Goal: Information Seeking & Learning: Learn about a topic

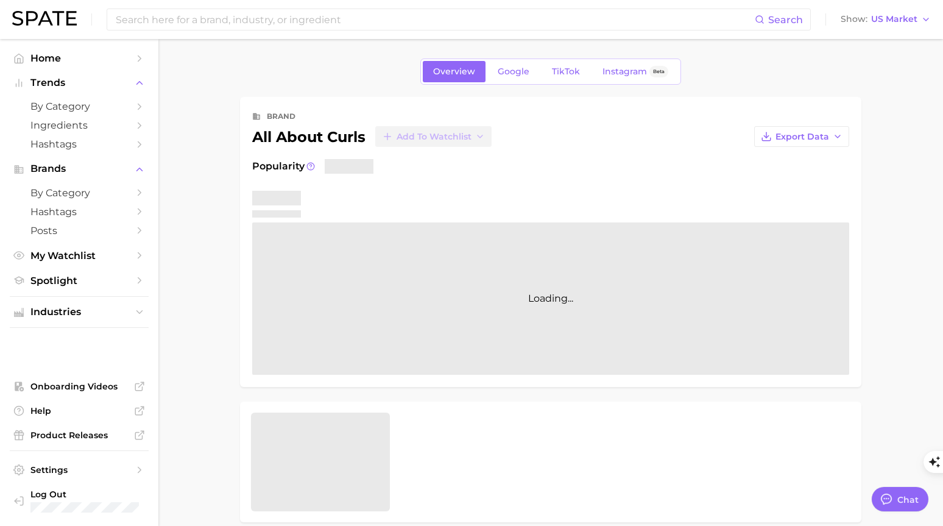
type textarea "x"
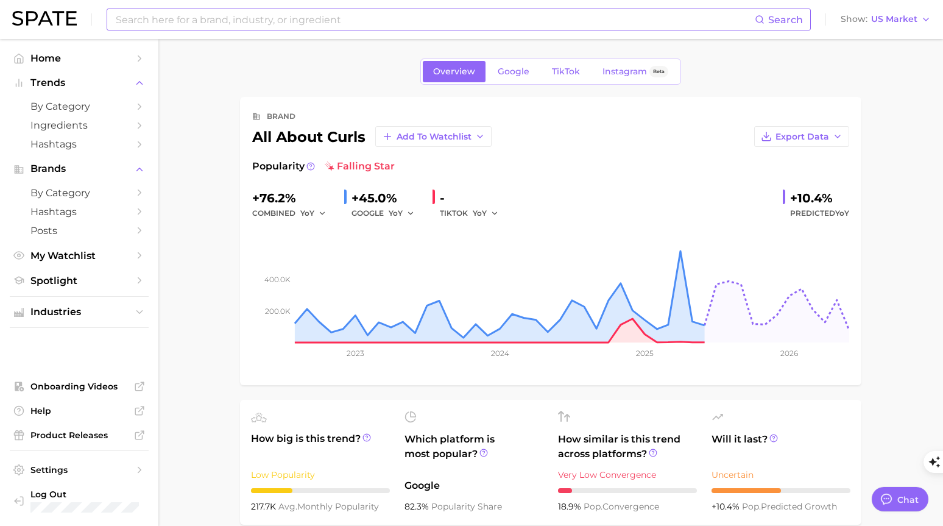
click at [289, 16] on input at bounding box center [434, 19] width 640 height 21
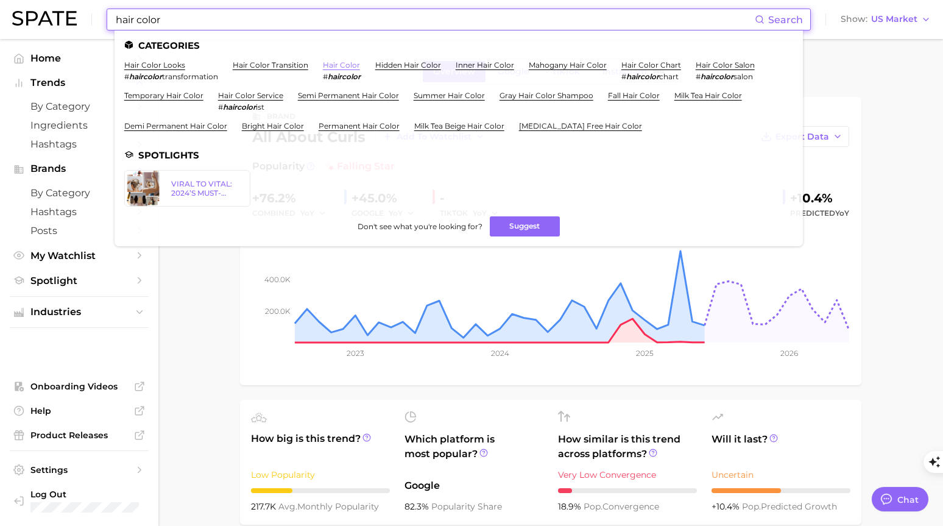
type input "hair color"
click at [343, 64] on link "hair color" at bounding box center [341, 64] width 37 height 9
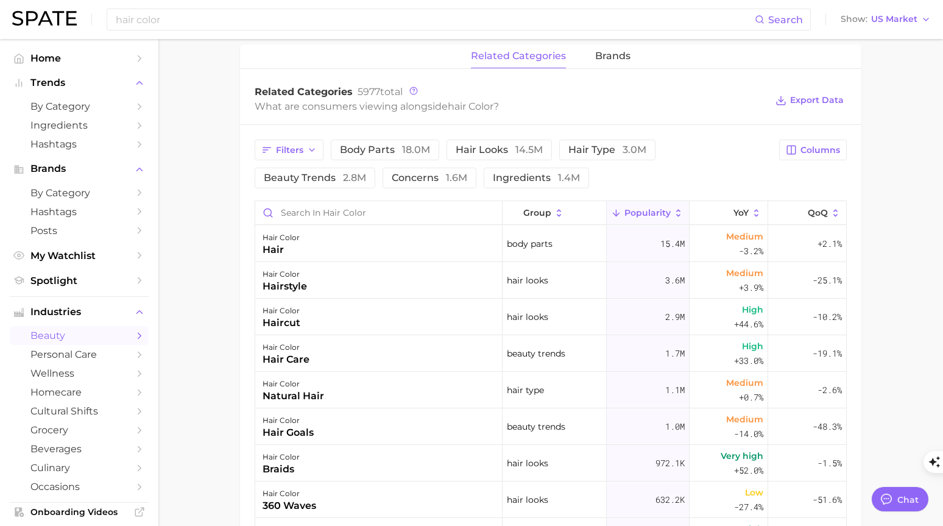
scroll to position [647, 0]
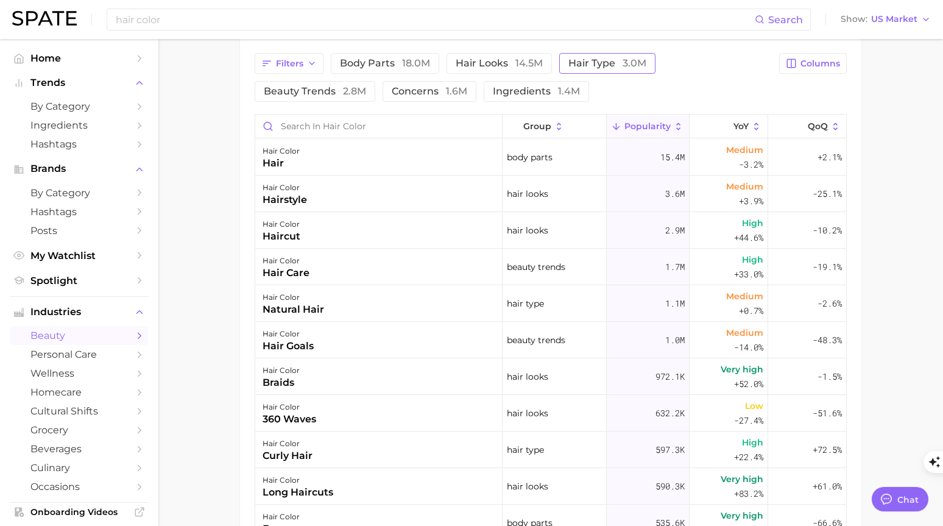
click at [611, 65] on span "hair type 3.0m" at bounding box center [607, 63] width 78 height 10
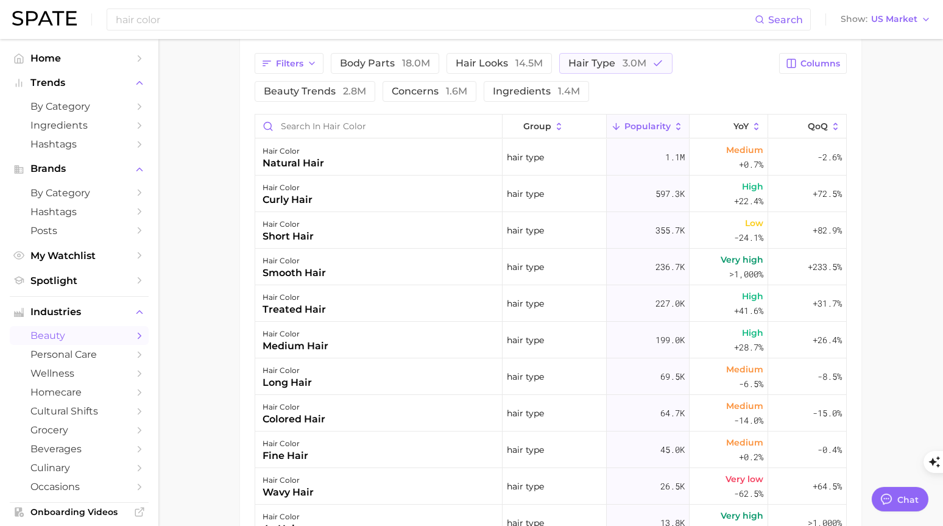
click at [865, 233] on main "1. hair 2. hair looks 3. hair color looks 4. hair color Overview Google TikTok …" at bounding box center [550, 53] width 784 height 1323
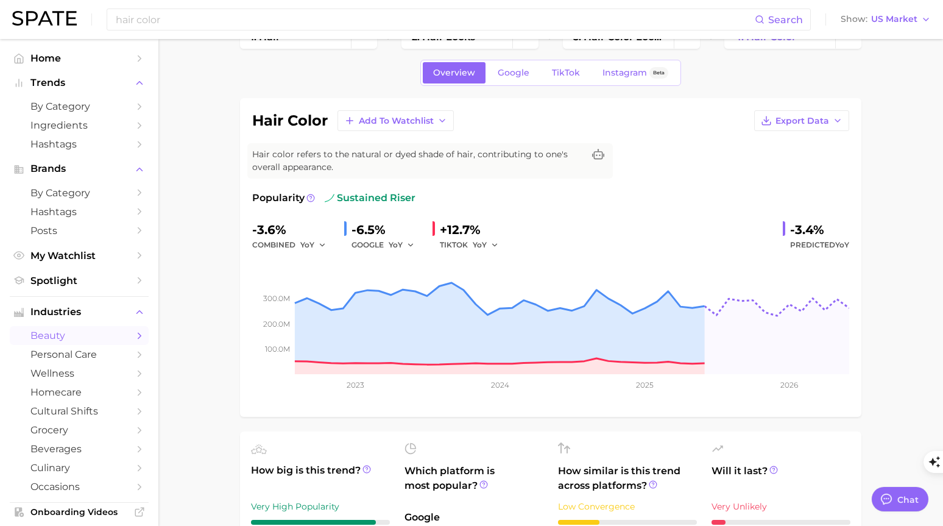
scroll to position [0, 0]
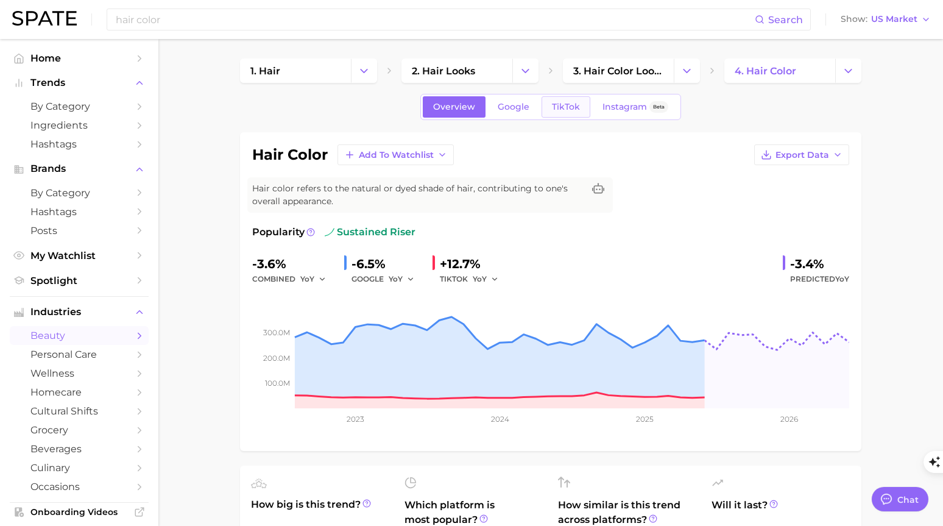
click at [571, 106] on span "TikTok" at bounding box center [566, 107] width 28 height 10
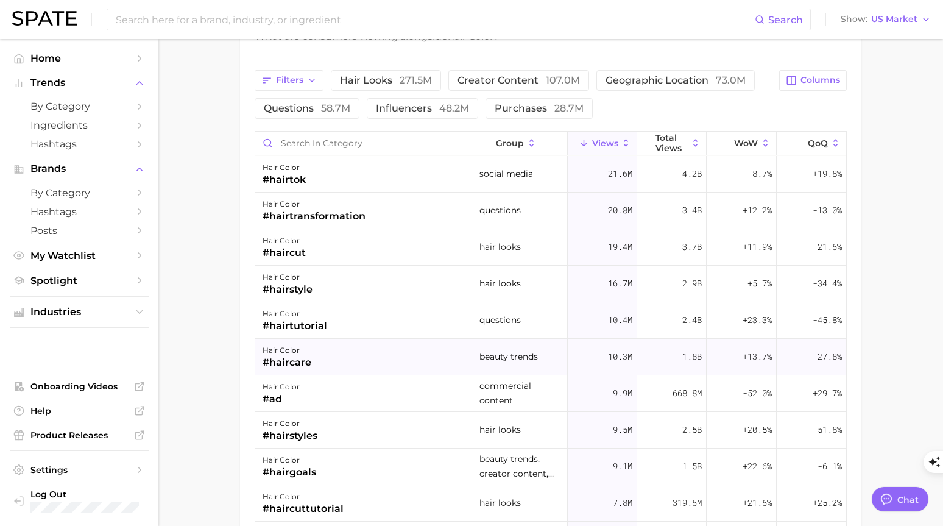
scroll to position [1019, 0]
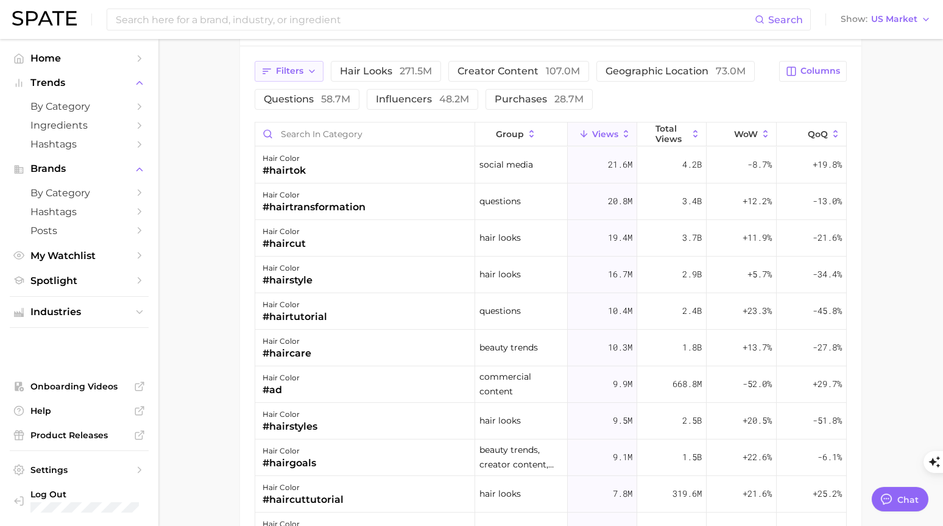
click at [307, 72] on icon "button" at bounding box center [312, 71] width 10 height 10
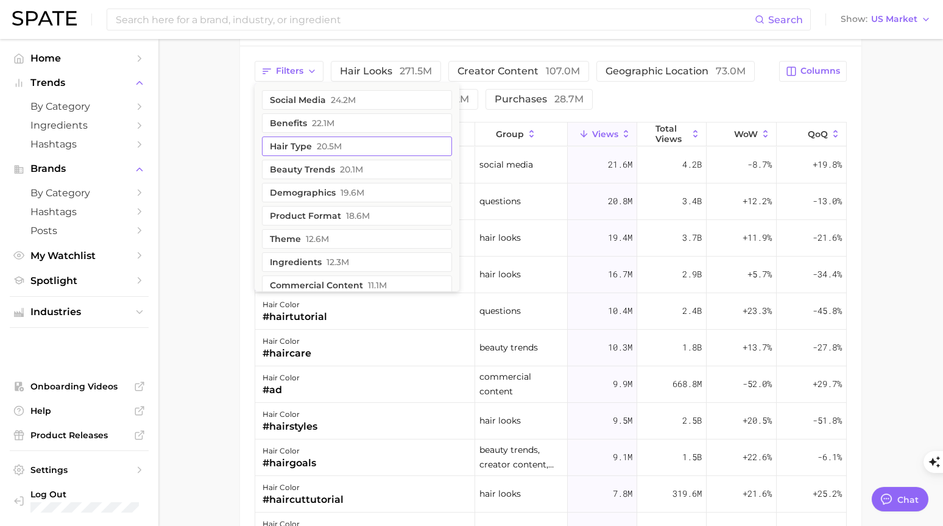
click at [314, 149] on button "hair type 20.5m" at bounding box center [357, 145] width 190 height 19
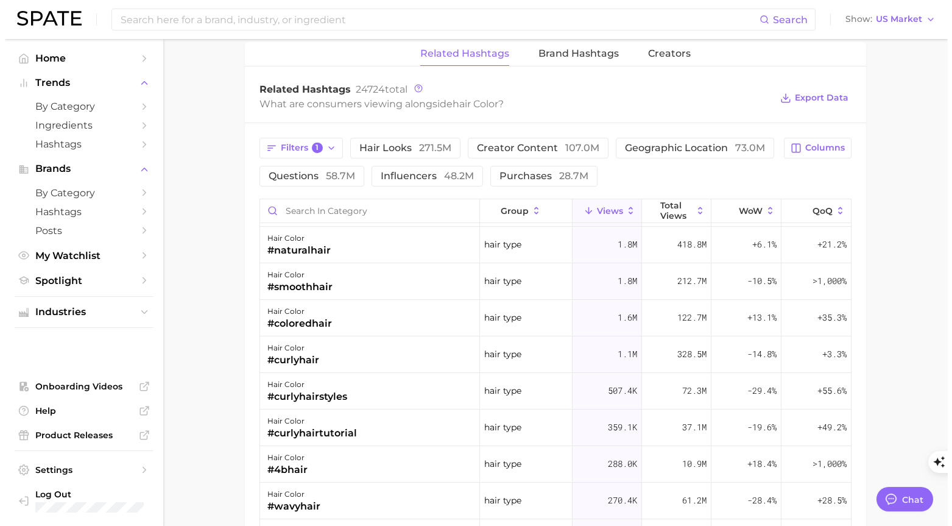
scroll to position [943, 0]
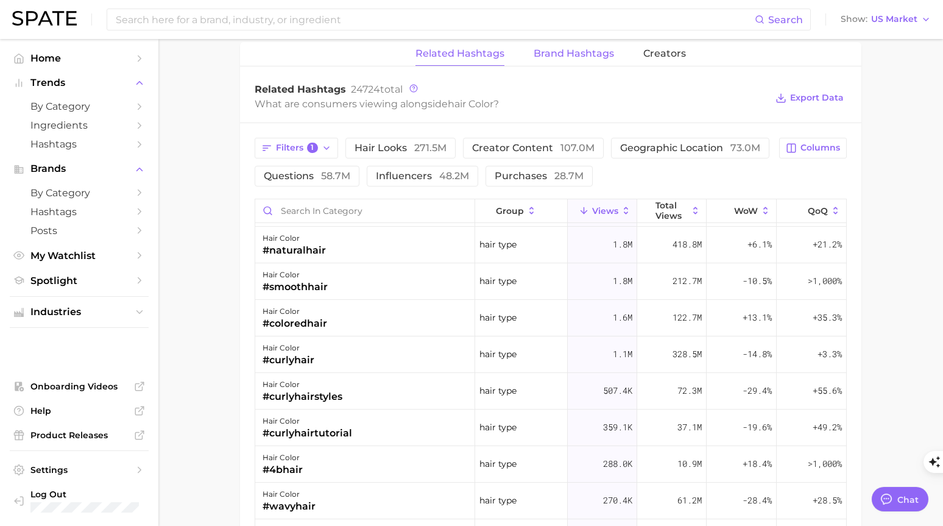
click at [583, 56] on span "Brand Hashtags" at bounding box center [573, 53] width 80 height 11
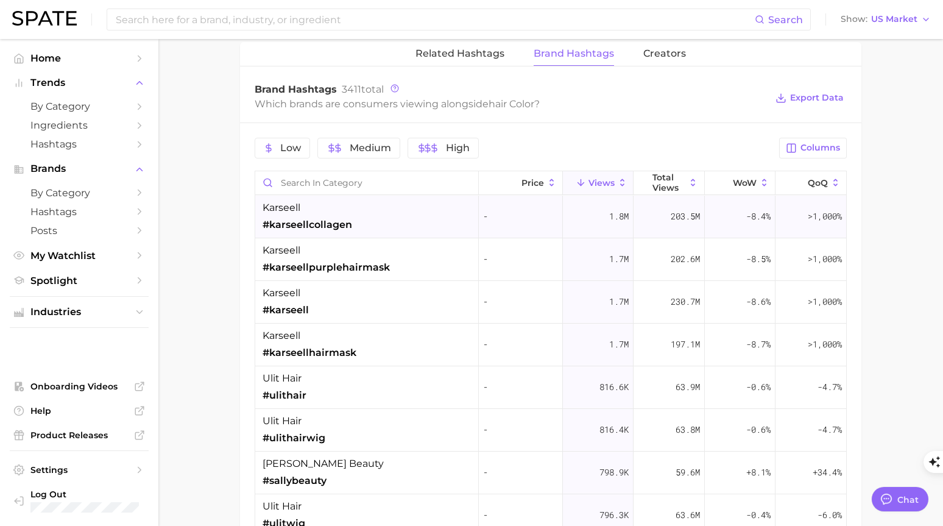
click at [336, 221] on span "#karseellcollagen" at bounding box center [307, 224] width 90 height 15
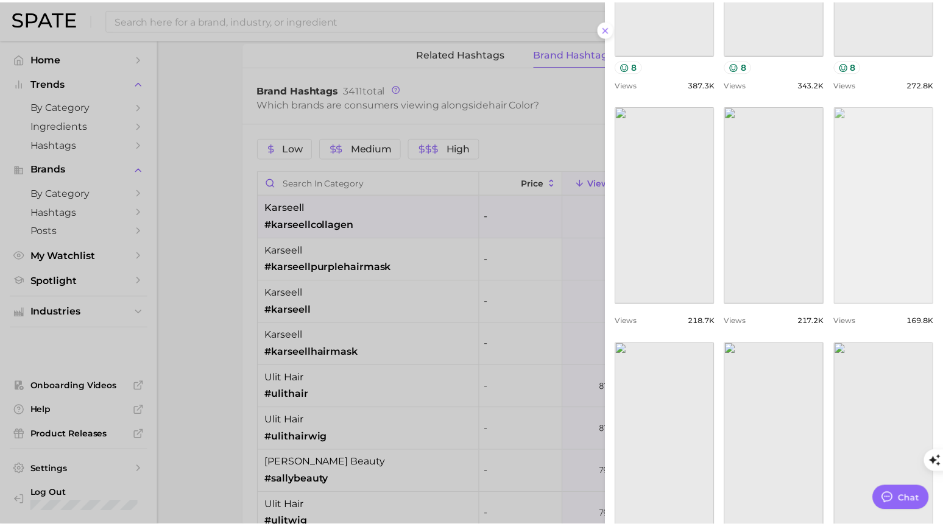
scroll to position [358, 0]
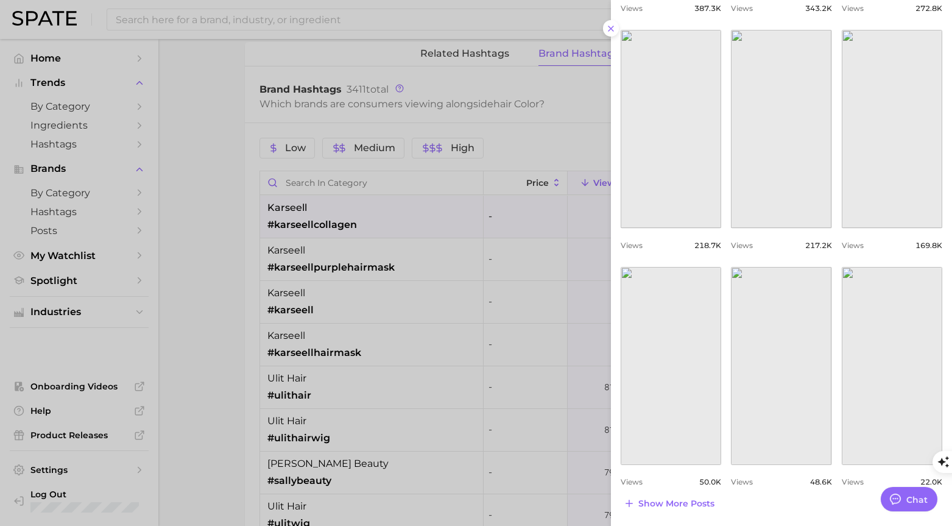
click at [192, 236] on div at bounding box center [476, 263] width 952 height 526
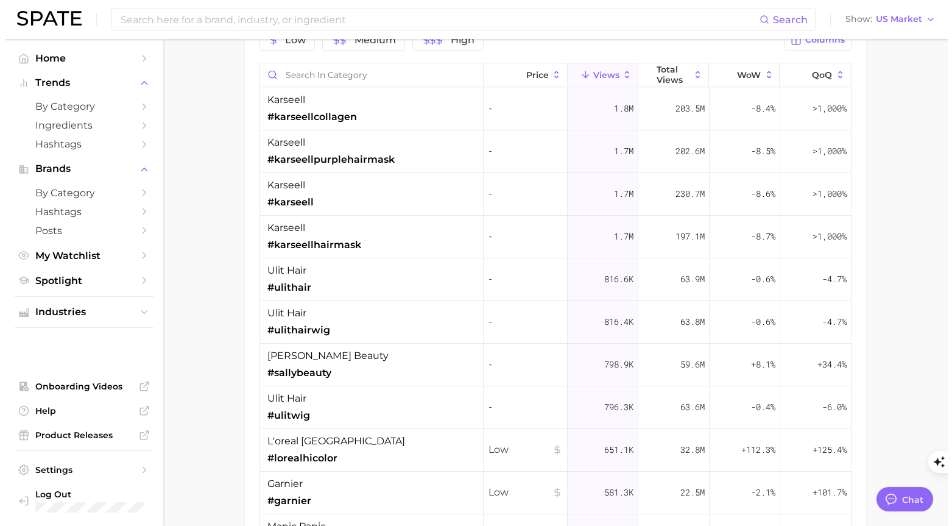
scroll to position [1161, 0]
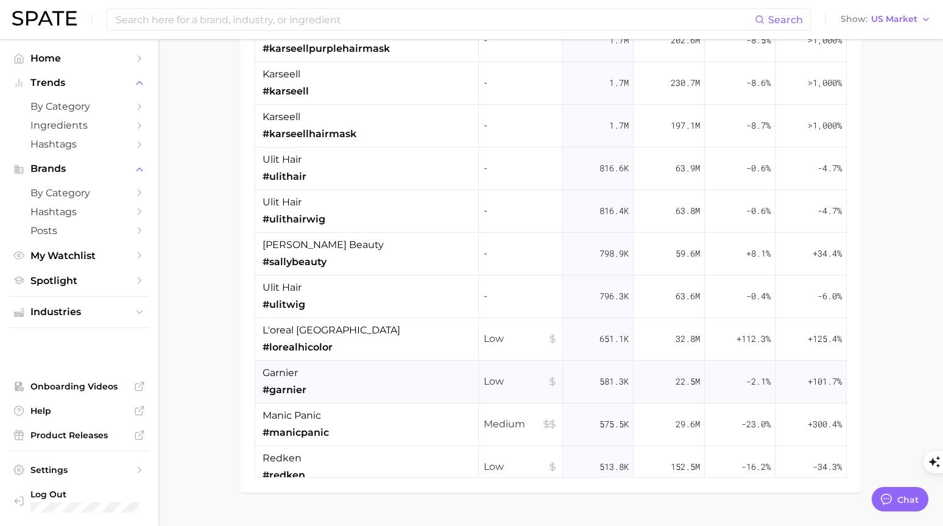
click at [308, 389] on div "garnier #garnier" at bounding box center [366, 381] width 223 height 43
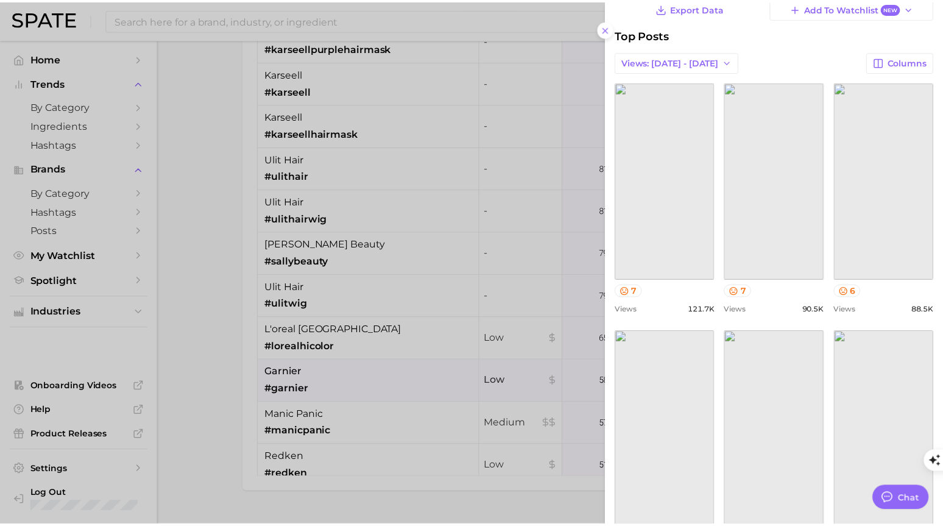
scroll to position [0, 0]
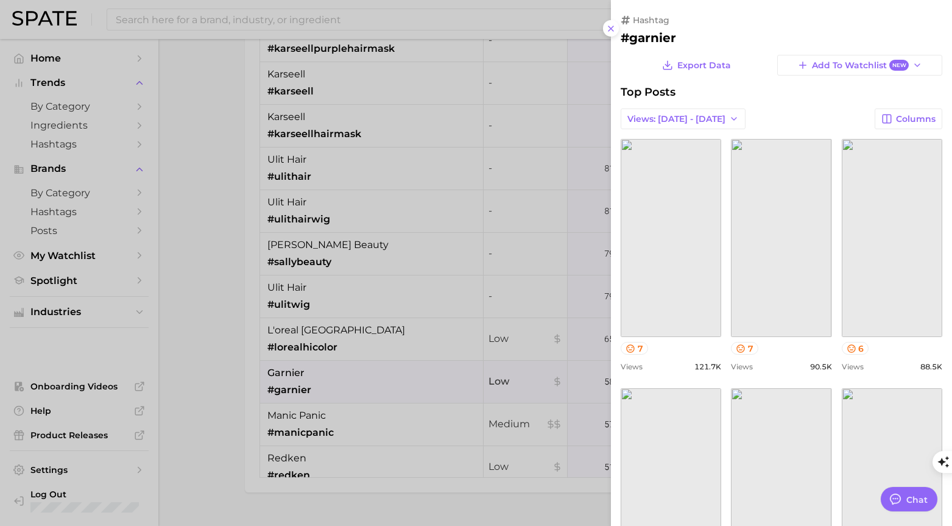
click at [215, 143] on div at bounding box center [476, 263] width 952 height 526
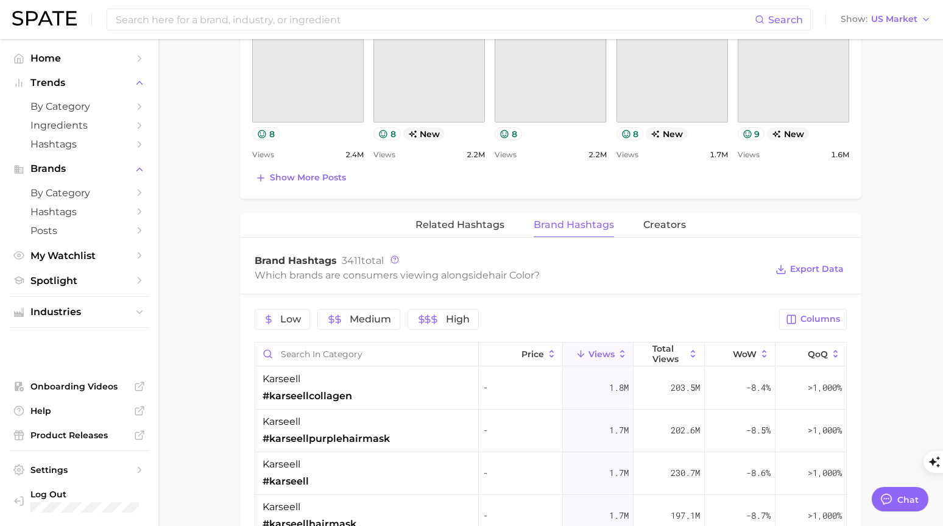
scroll to position [943, 0]
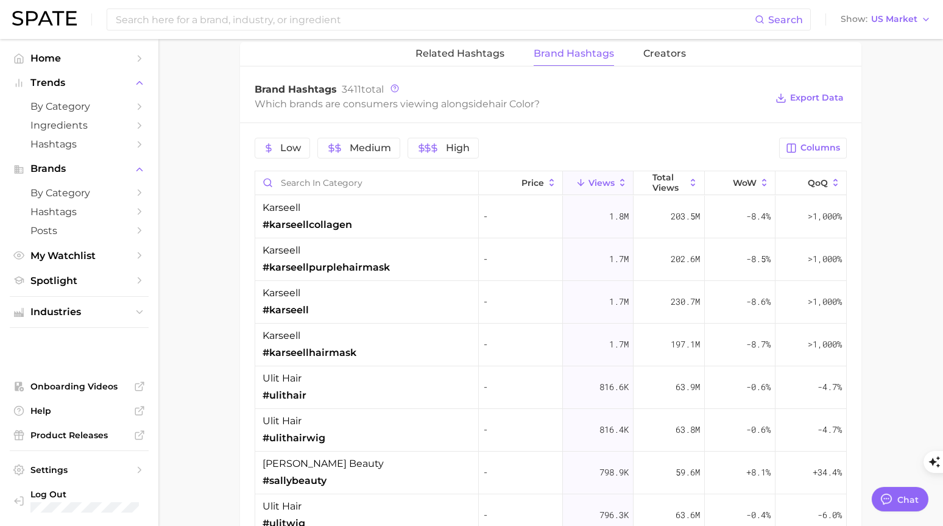
type input "hair color"
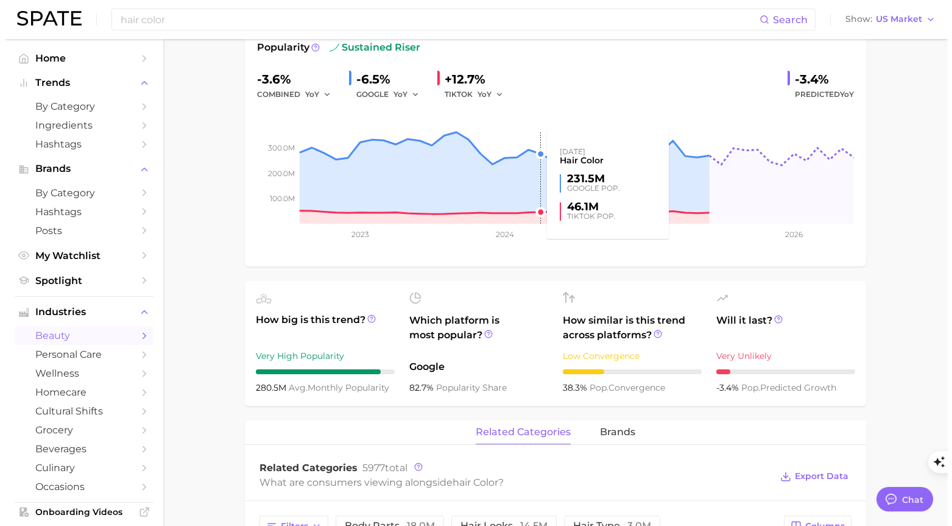
scroll to position [395, 0]
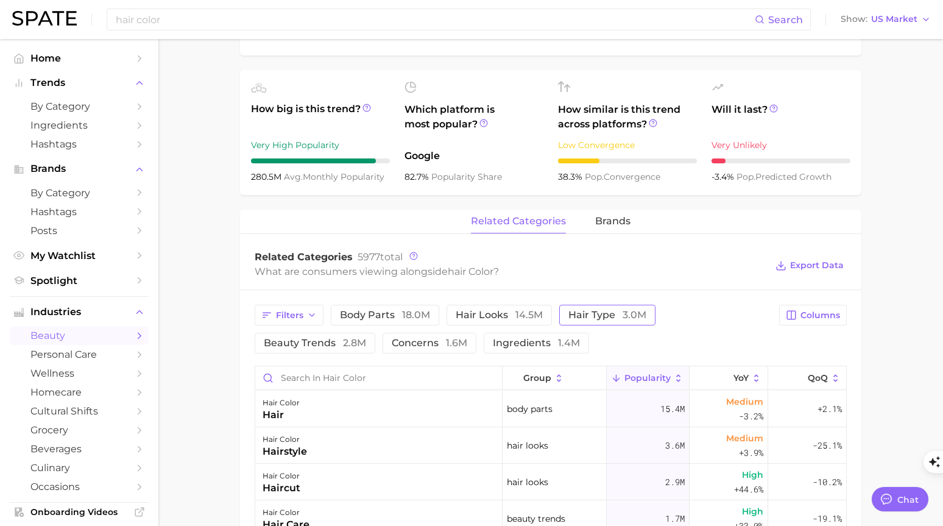
click at [591, 310] on span "hair type 3.0m" at bounding box center [607, 315] width 78 height 10
click at [334, 449] on div "hair color curly hair" at bounding box center [378, 445] width 247 height 37
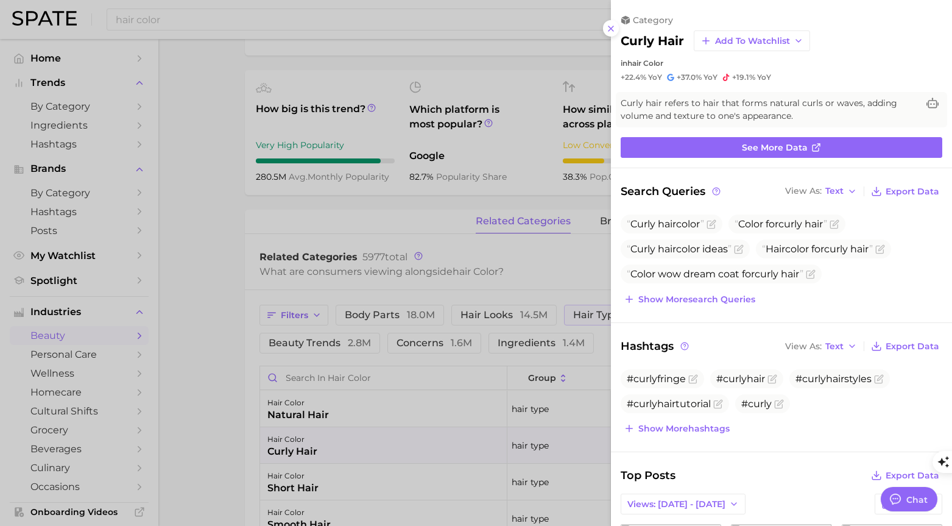
scroll to position [0, 0]
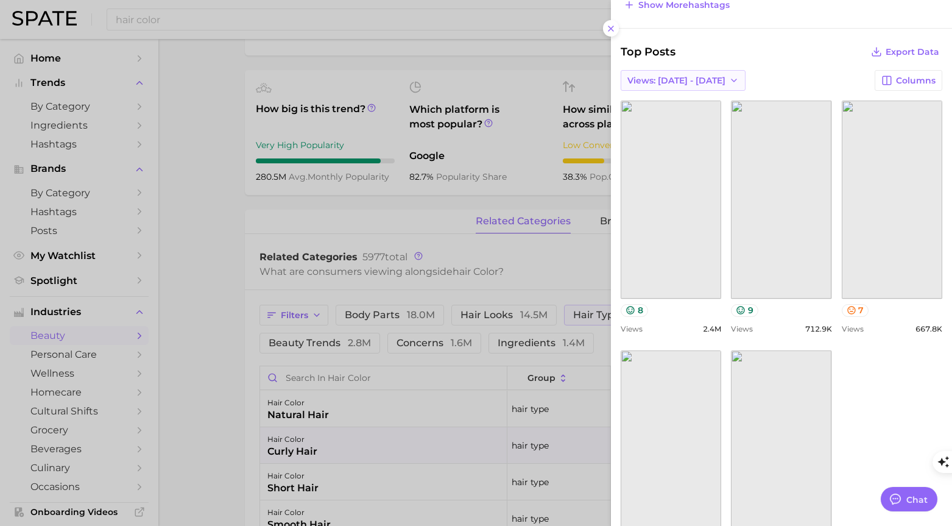
click at [702, 85] on button "Views: Aug 3 - 10" at bounding box center [683, 80] width 125 height 21
click at [690, 120] on button "Total Views" at bounding box center [688, 125] width 134 height 22
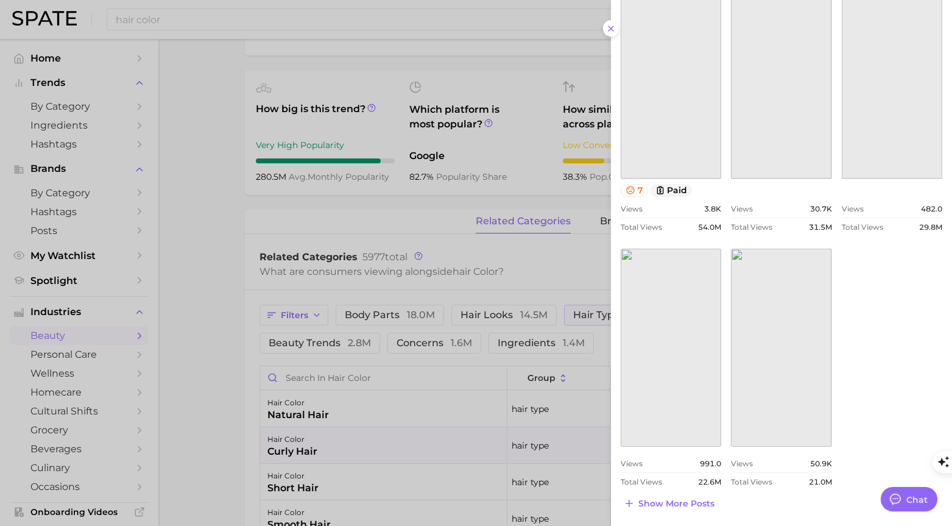
click at [680, 502] on span "Show more posts" at bounding box center [676, 503] width 76 height 10
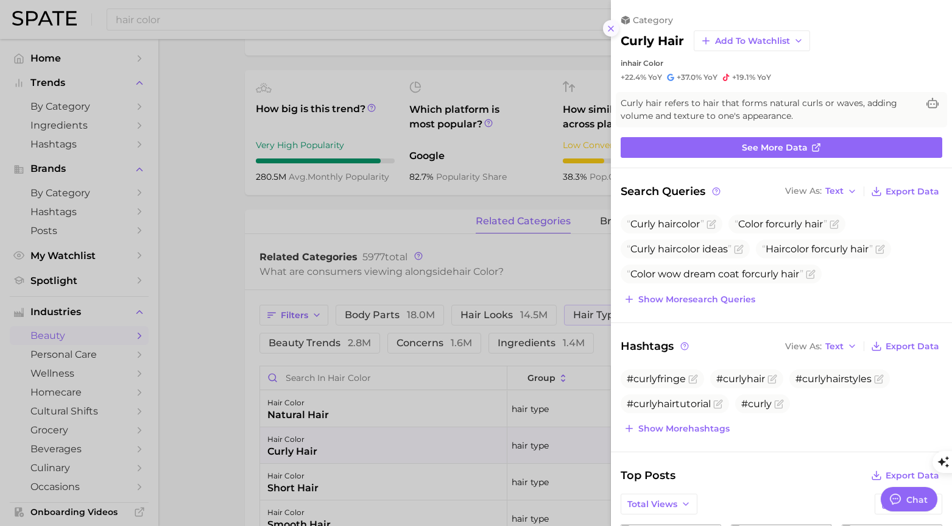
click at [611, 29] on line at bounding box center [610, 28] width 5 height 5
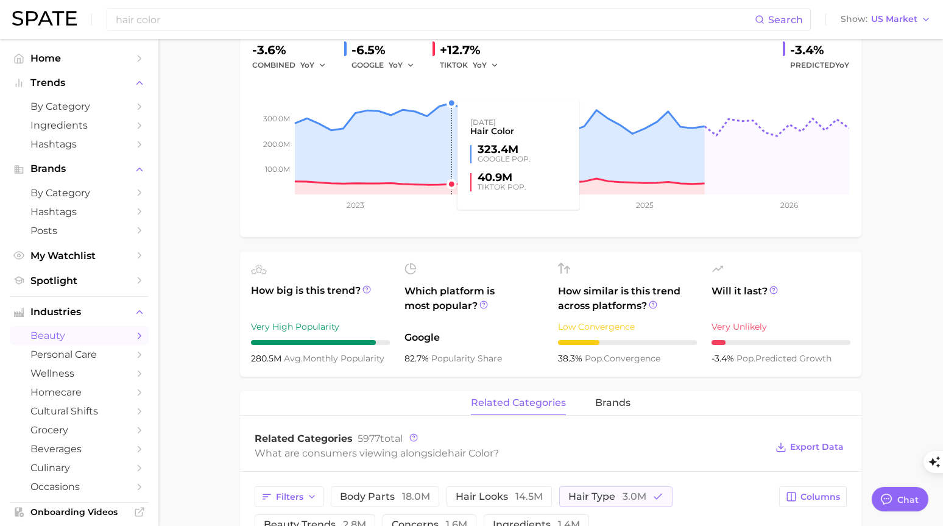
scroll to position [458, 0]
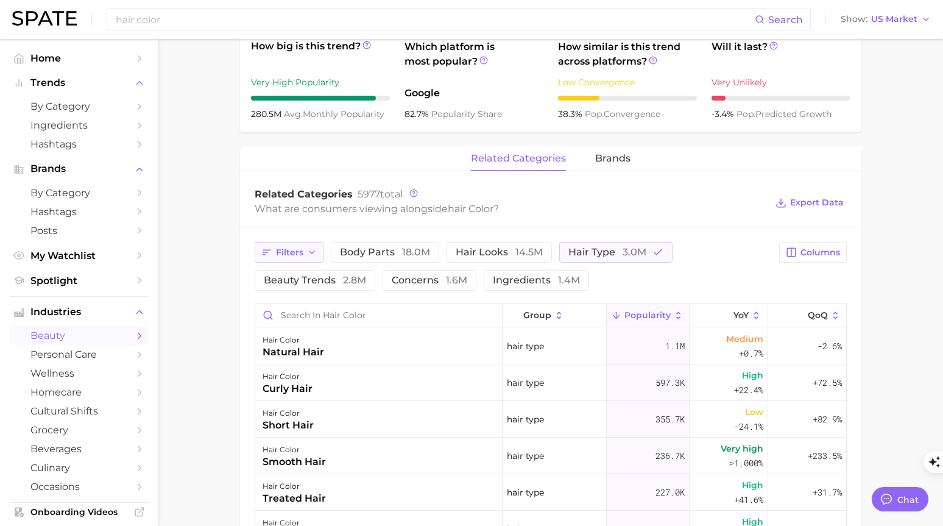
click at [300, 256] on span "Filters" at bounding box center [289, 252] width 27 height 10
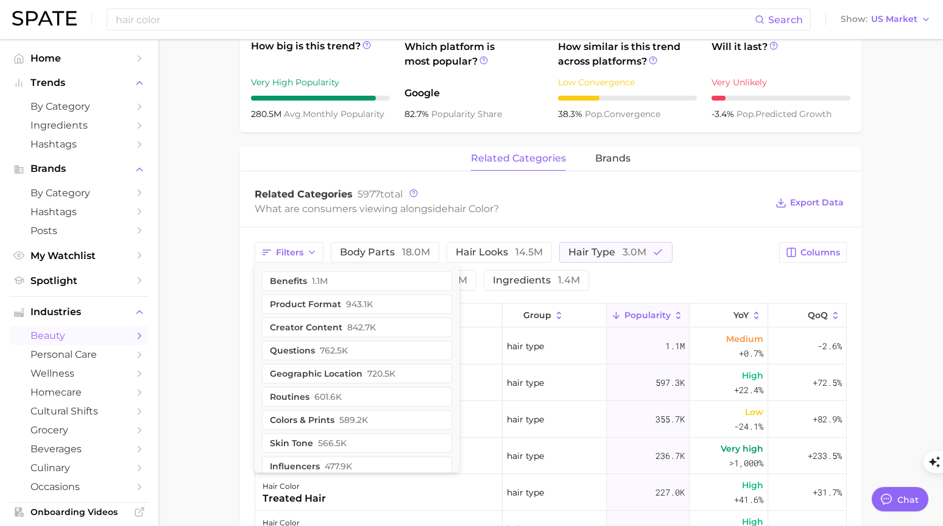
click at [202, 304] on main "1. hair 2. hair looks 3. hair color looks 4. hair color Overview Google TikTok …" at bounding box center [550, 242] width 784 height 1323
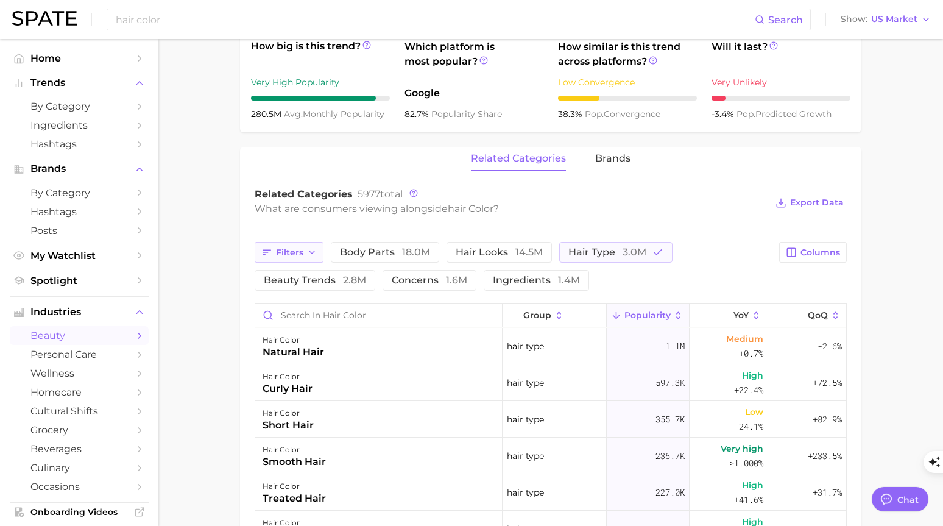
click at [314, 256] on icon "button" at bounding box center [312, 252] width 10 height 10
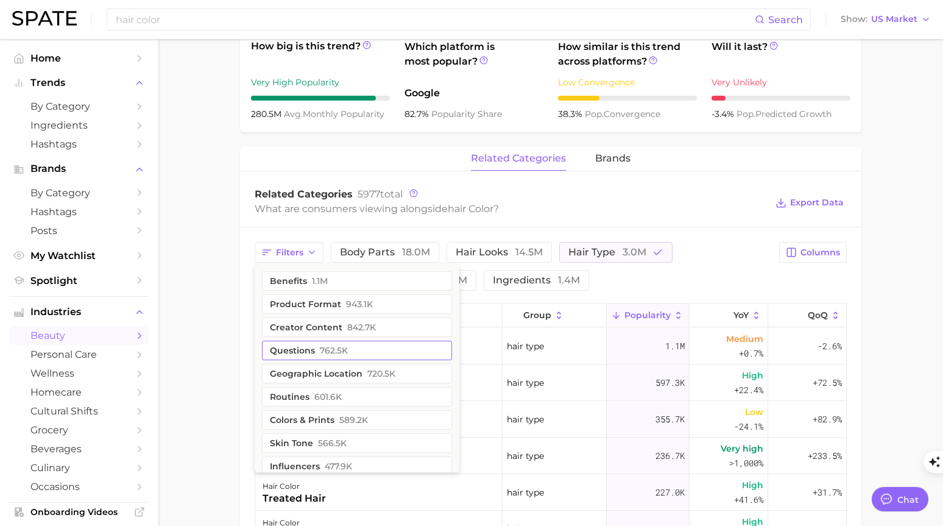
click at [323, 357] on button "questions 762.5k" at bounding box center [357, 349] width 190 height 19
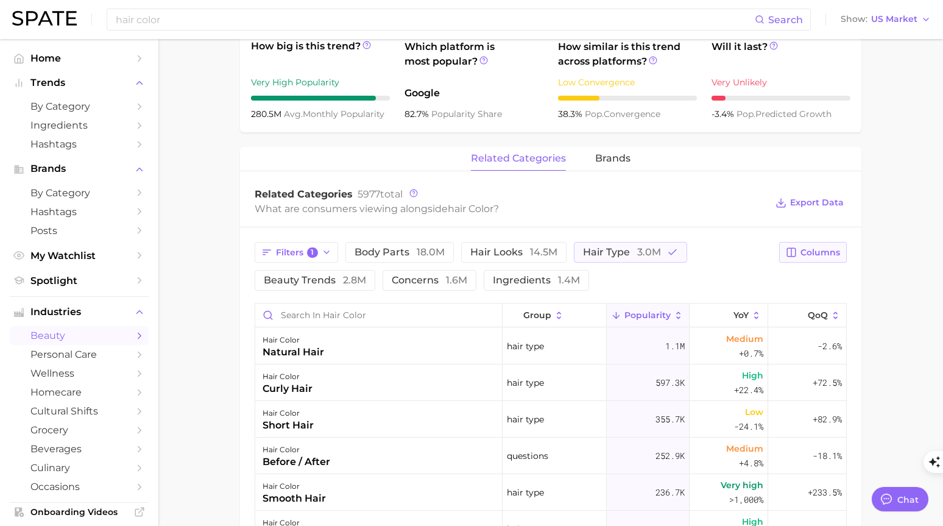
click at [794, 261] on button "Columns" at bounding box center [813, 252] width 68 height 21
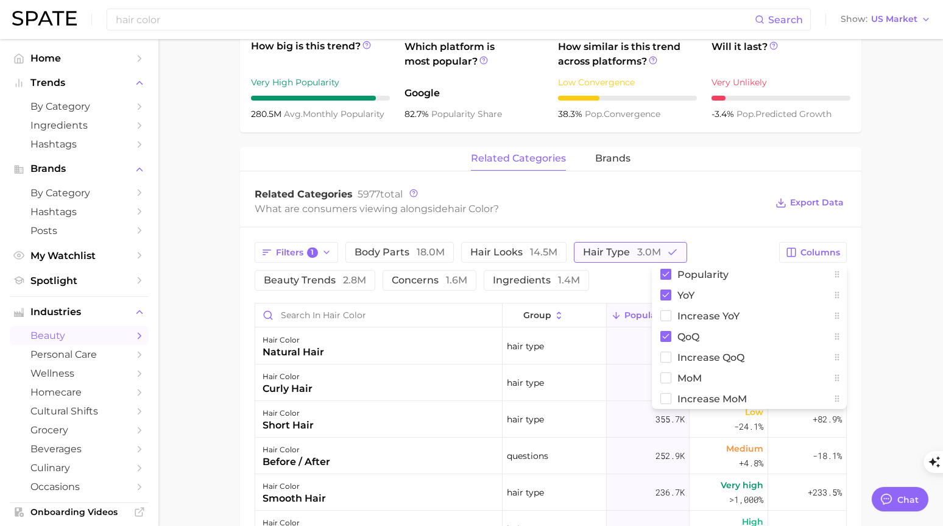
click at [676, 250] on button "hair type 3.0m" at bounding box center [630, 252] width 113 height 21
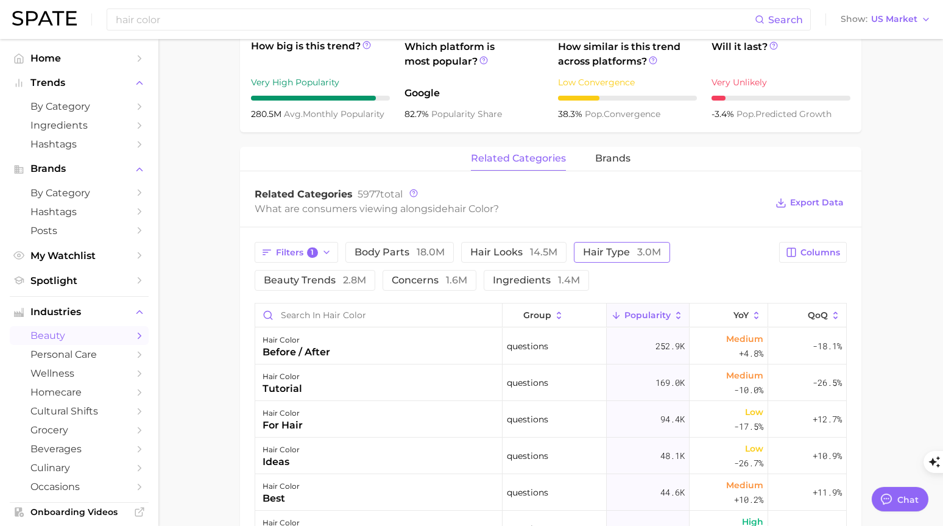
click at [660, 254] on button "hair type 3.0m" at bounding box center [622, 252] width 96 height 21
click at [649, 258] on span "3.0m" at bounding box center [649, 252] width 24 height 12
click at [737, 265] on div "Filters 1 body parts 18.0m hair looks 14.5m hair type 3.0m beauty trends 2.8m c…" at bounding box center [513, 266] width 517 height 49
click at [619, 252] on span "hair type 3.0m" at bounding box center [622, 252] width 78 height 10
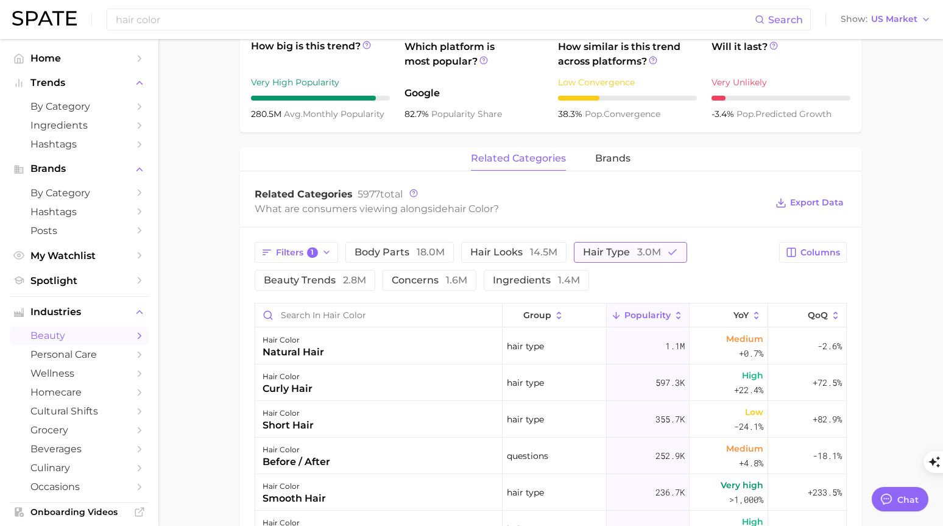
click at [671, 255] on icon "button" at bounding box center [672, 252] width 11 height 11
click at [328, 255] on icon "button" at bounding box center [327, 252] width 10 height 10
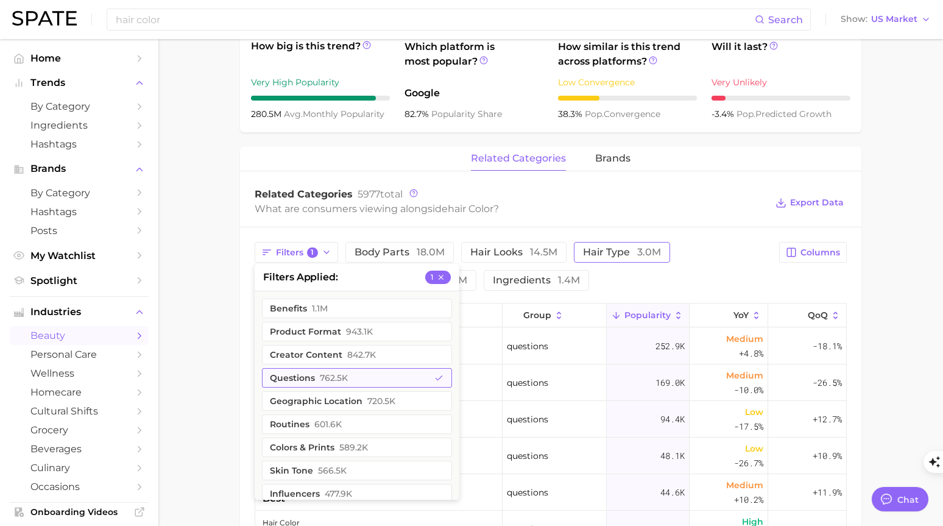
click at [390, 373] on button "questions 762.5k" at bounding box center [357, 377] width 190 height 19
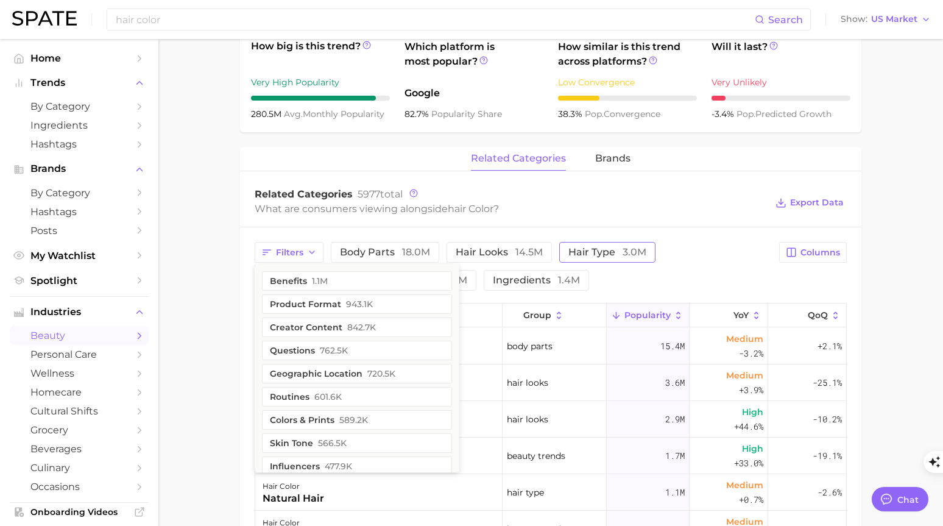
click at [210, 307] on main "1. hair 2. hair looks 3. hair color looks 4. hair color Overview Google TikTok …" at bounding box center [550, 242] width 784 height 1323
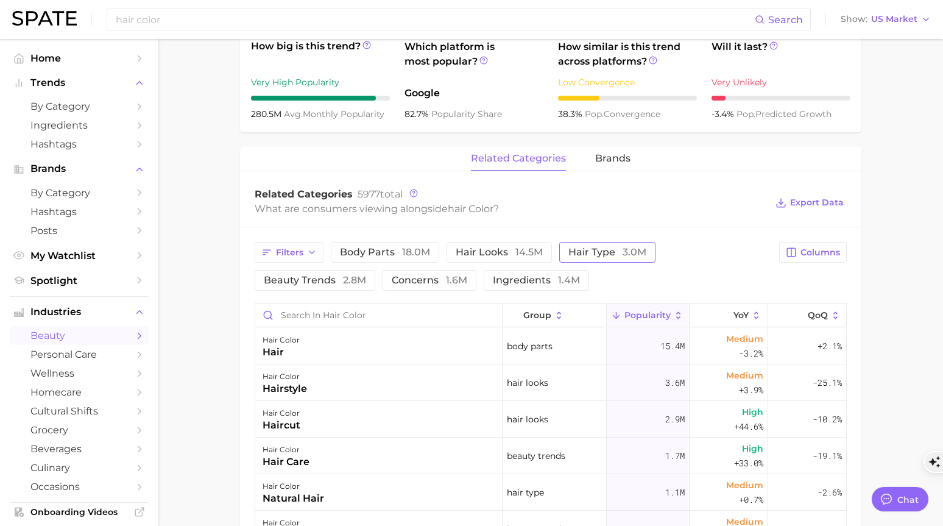
type textarea "x"
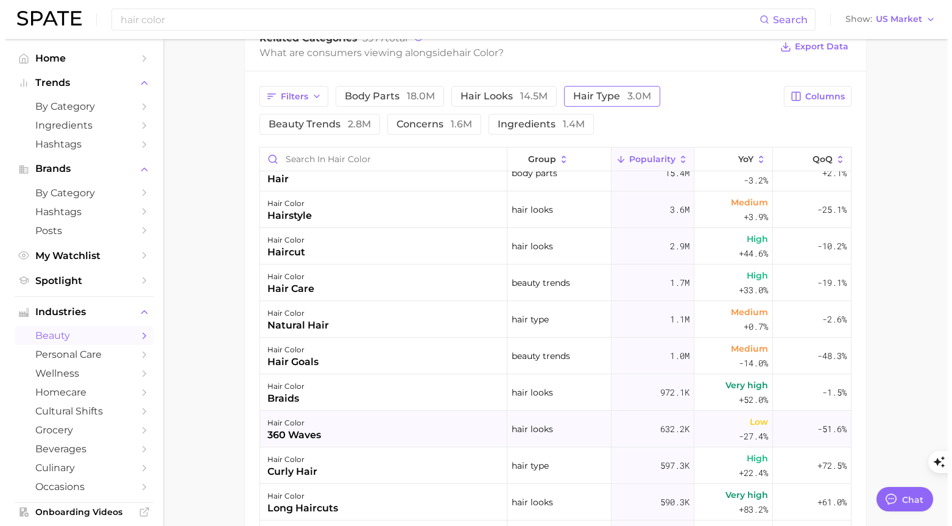
scroll to position [18, 0]
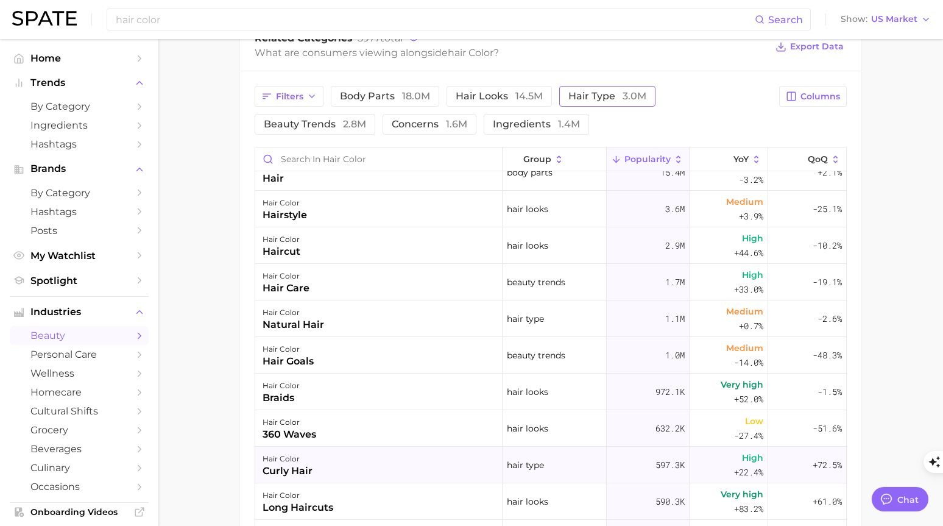
click at [316, 463] on div "hair color curly hair" at bounding box center [378, 464] width 247 height 37
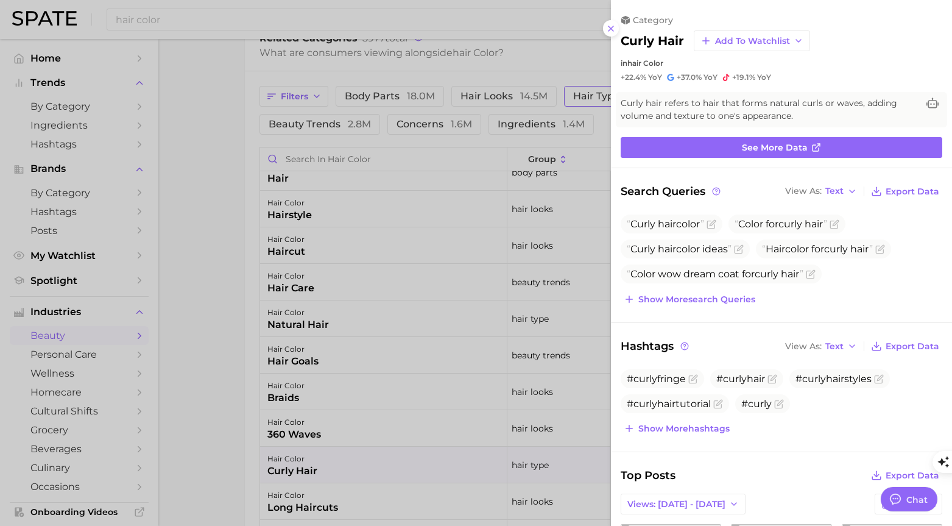
scroll to position [0, 0]
click at [739, 297] on span "Show more search queries" at bounding box center [696, 299] width 117 height 10
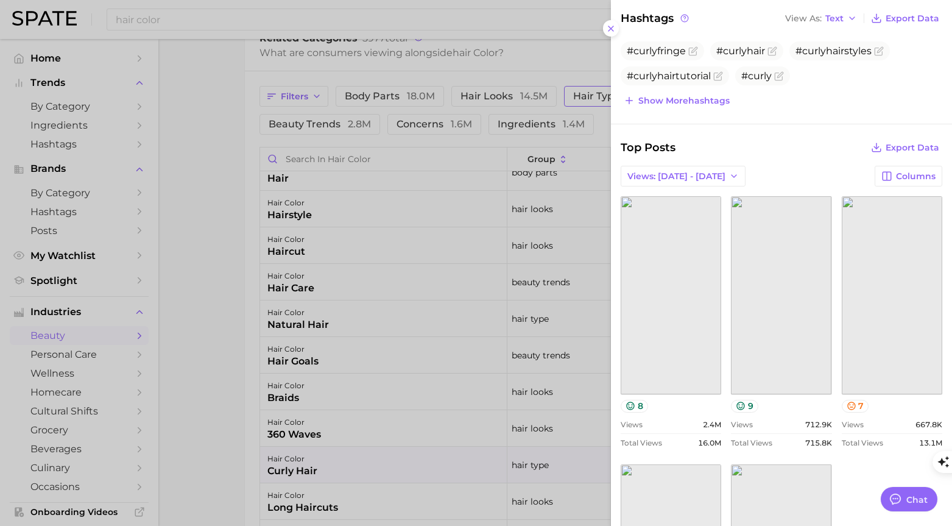
scroll to position [298, 0]
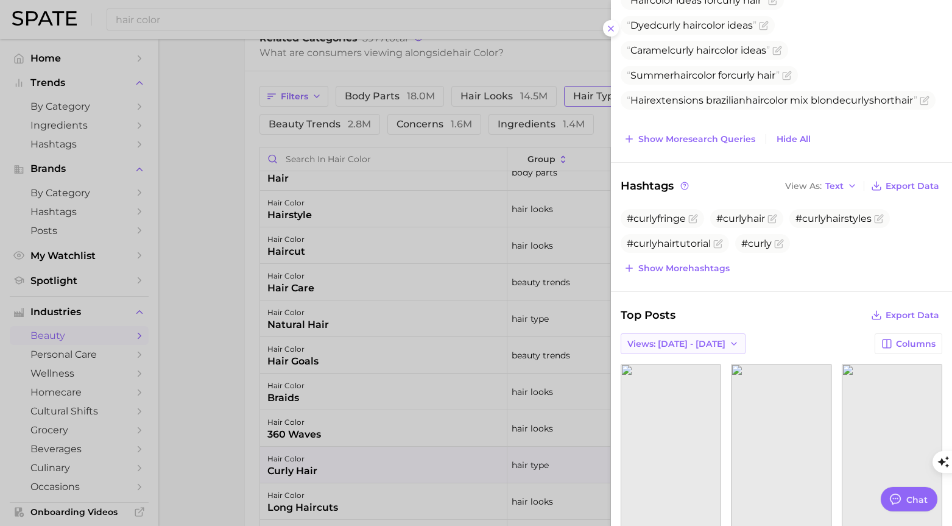
click at [690, 346] on span "Views: Aug 3 - 10" at bounding box center [676, 344] width 98 height 10
click at [678, 386] on button "Total Views" at bounding box center [688, 388] width 134 height 22
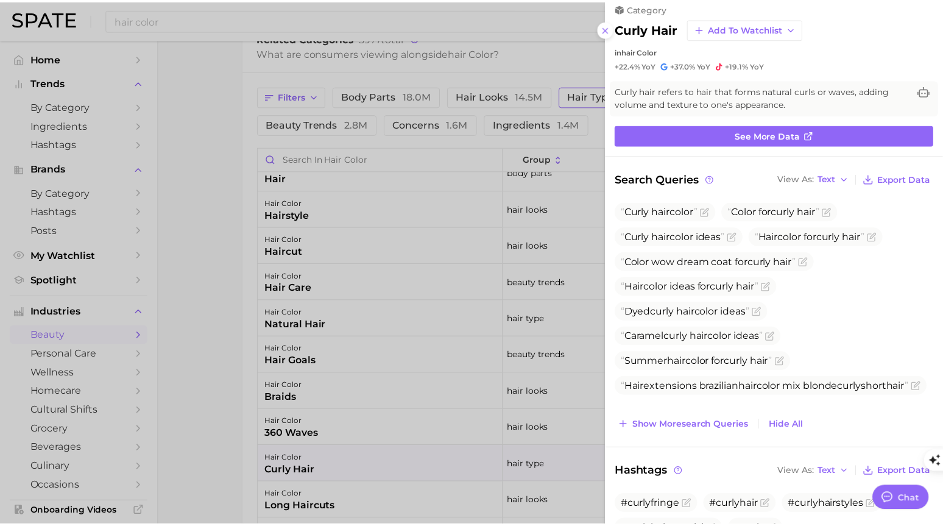
scroll to position [0, 0]
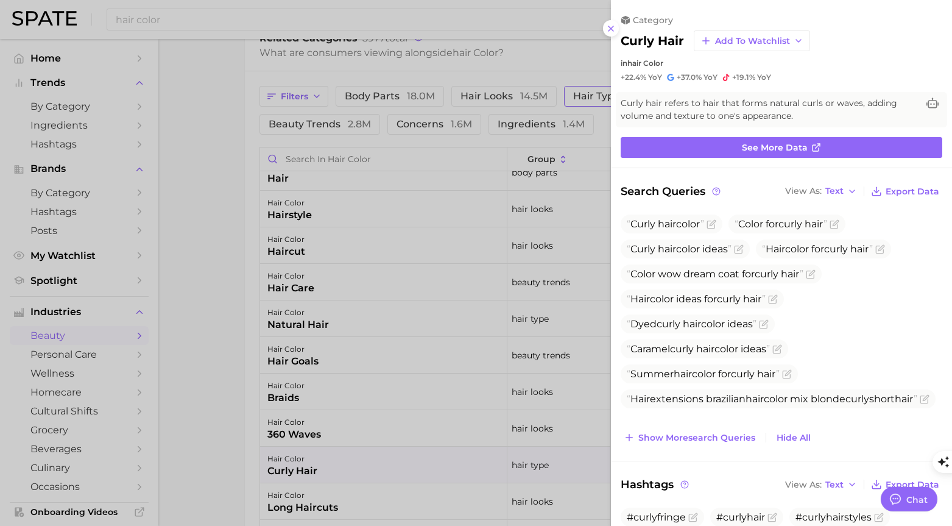
click at [602, 29] on div at bounding box center [476, 263] width 952 height 526
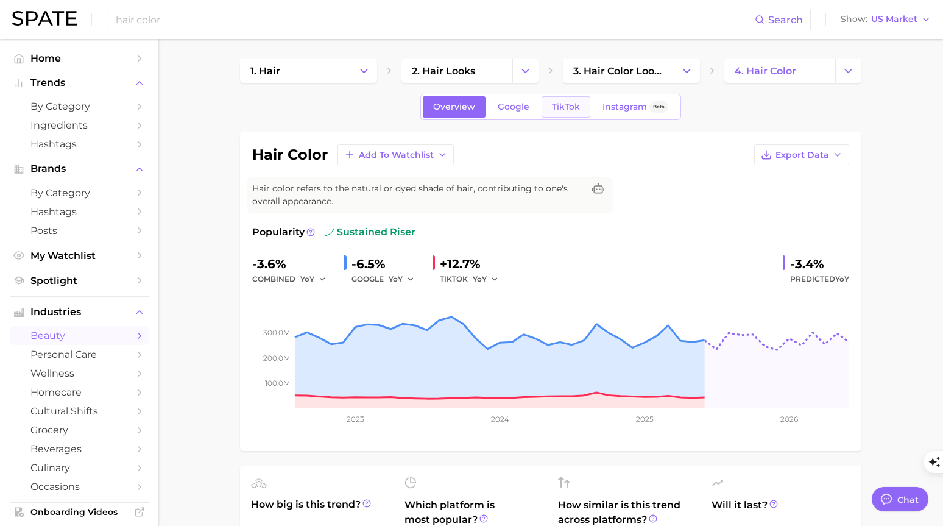
click at [565, 108] on span "TikTok" at bounding box center [566, 107] width 28 height 10
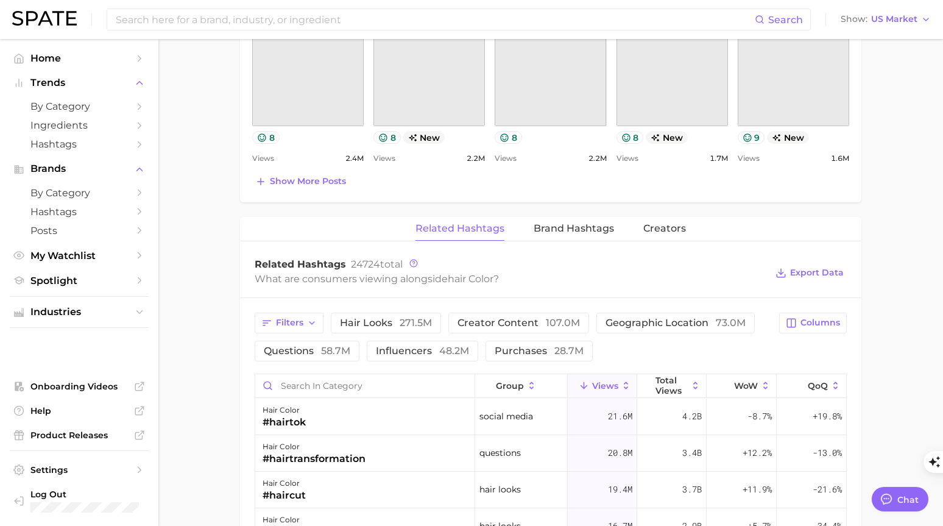
scroll to position [789, 0]
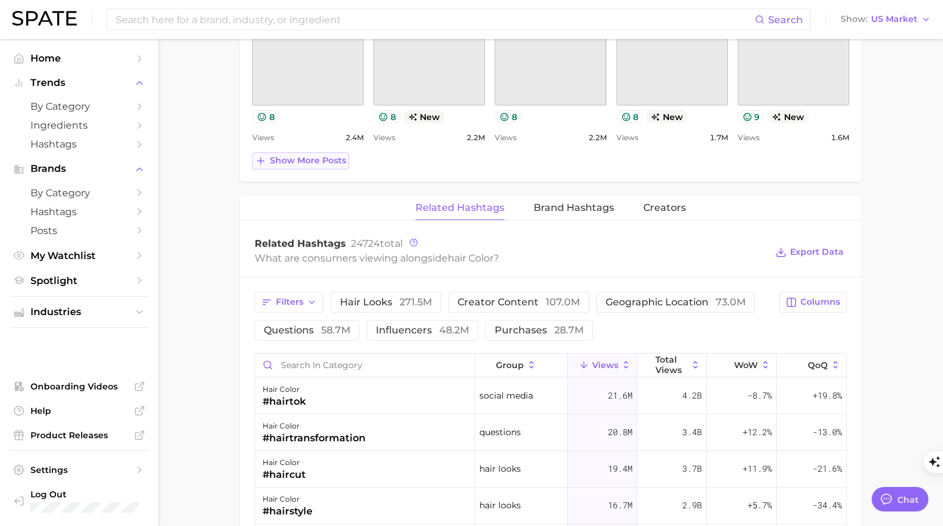
click at [306, 160] on span "Show more posts" at bounding box center [308, 160] width 76 height 10
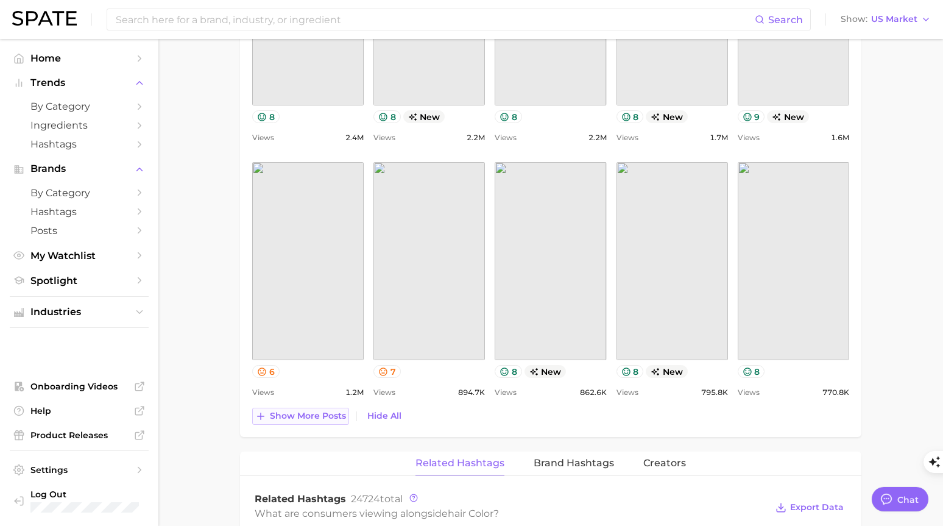
scroll to position [0, 0]
click at [303, 414] on span "Show more posts" at bounding box center [308, 415] width 76 height 10
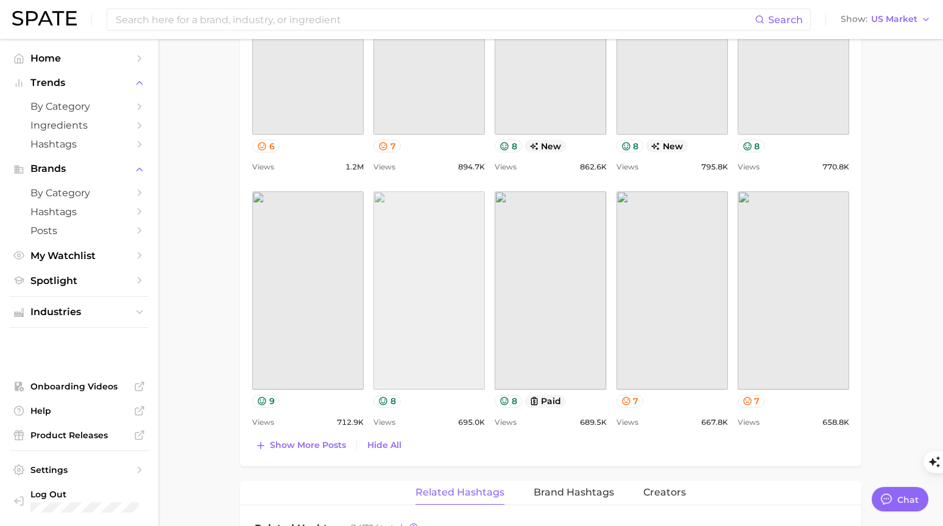
scroll to position [423, 0]
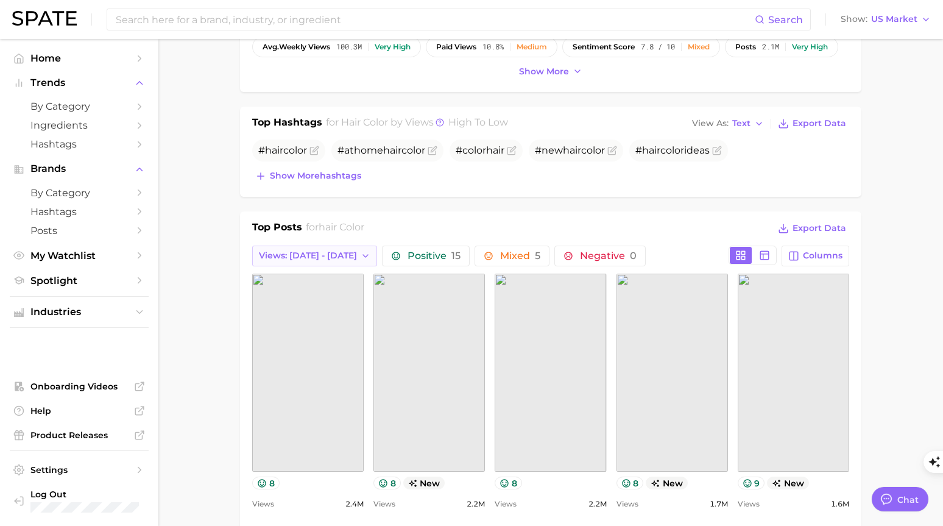
click at [322, 253] on span "Views: Aug 3 - 10" at bounding box center [308, 255] width 98 height 10
click at [315, 295] on span "Views: Jul 27 - Aug 3" at bounding box center [307, 300] width 98 height 10
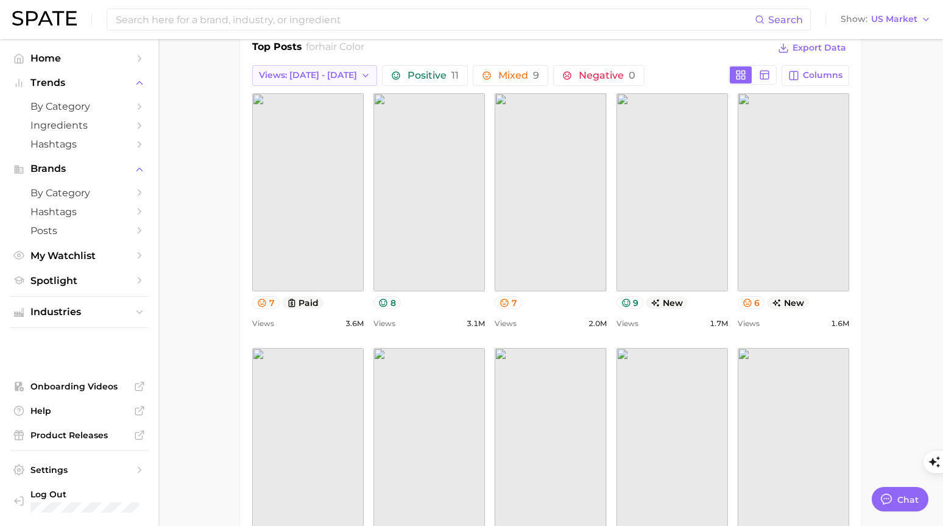
click at [331, 72] on span "Views: Jul 27 - Aug 3" at bounding box center [308, 75] width 98 height 10
click at [324, 139] on button "Total Views" at bounding box center [319, 142] width 134 height 22
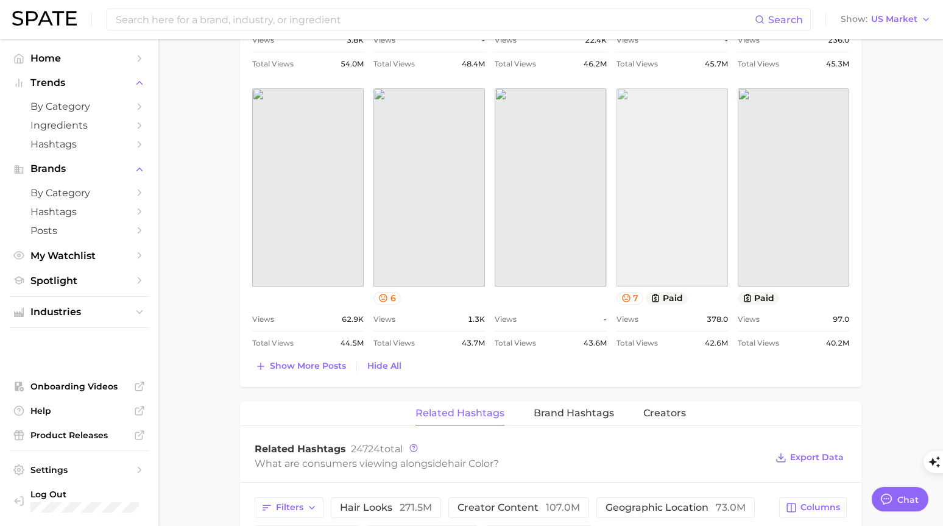
click at [659, 252] on link "view post on TikTok" at bounding box center [671, 187] width 111 height 198
click at [314, 370] on span "Show more posts" at bounding box center [308, 365] width 76 height 10
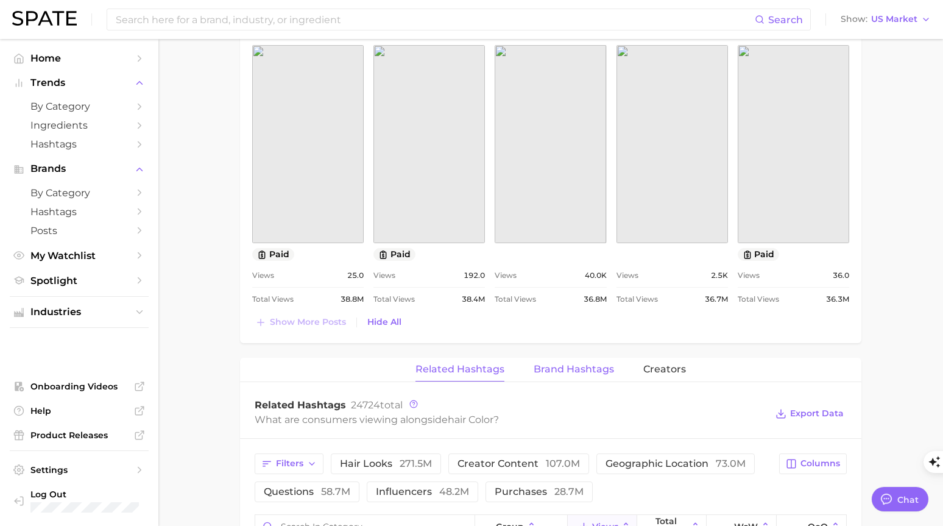
click at [583, 365] on span "Brand Hashtags" at bounding box center [573, 369] width 80 height 11
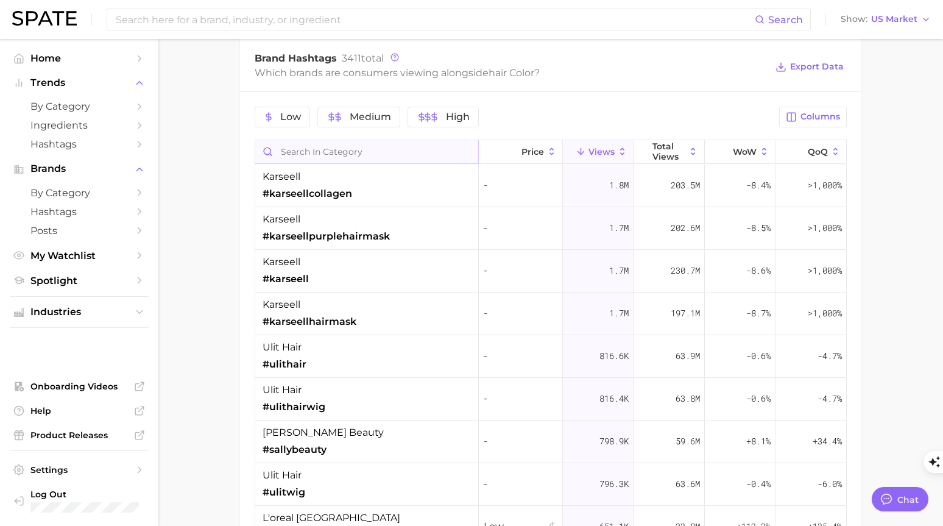
click at [312, 146] on input "Search in category" at bounding box center [366, 151] width 223 height 23
type input "revlon"
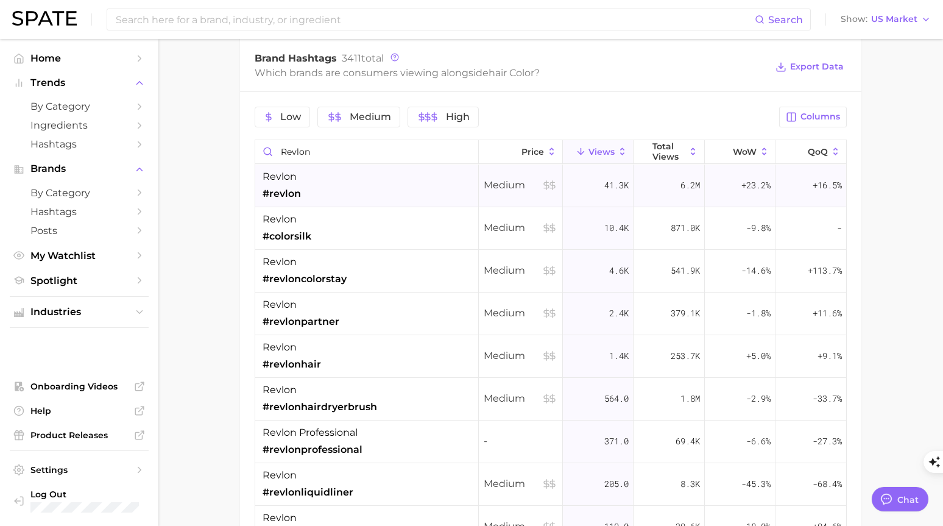
click at [291, 193] on span "#revlon" at bounding box center [281, 193] width 38 height 15
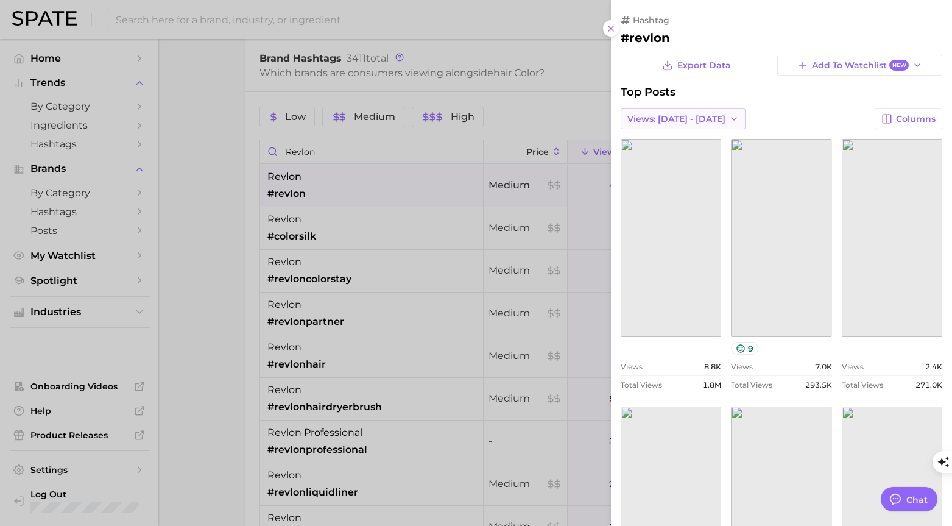
click at [702, 120] on button "Views: Aug 3 - 10" at bounding box center [683, 118] width 125 height 21
click at [670, 169] on button "Total Views" at bounding box center [688, 163] width 134 height 22
click at [663, 114] on span "Total Views" at bounding box center [652, 119] width 50 height 10
click at [666, 142] on span "Views: Aug 3 - 10" at bounding box center [676, 141] width 98 height 10
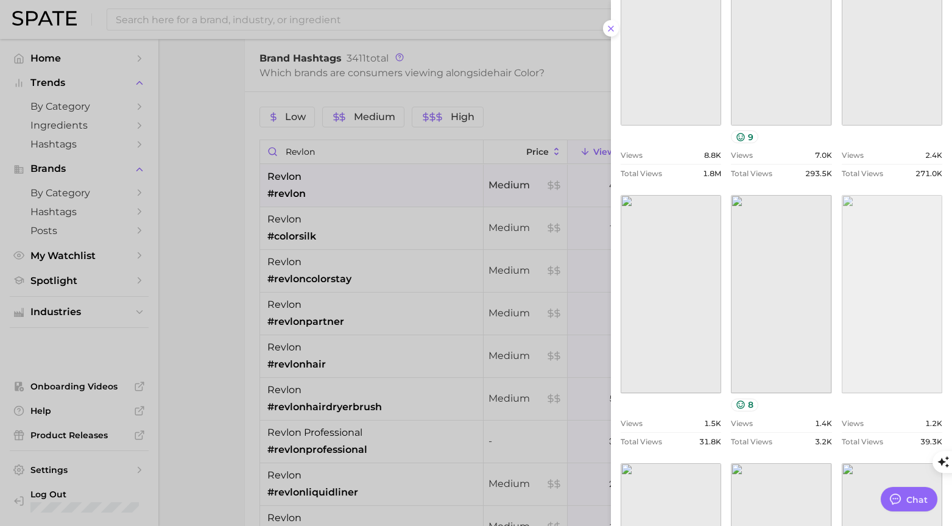
click at [888, 337] on link "view post on TikTok" at bounding box center [892, 294] width 100 height 198
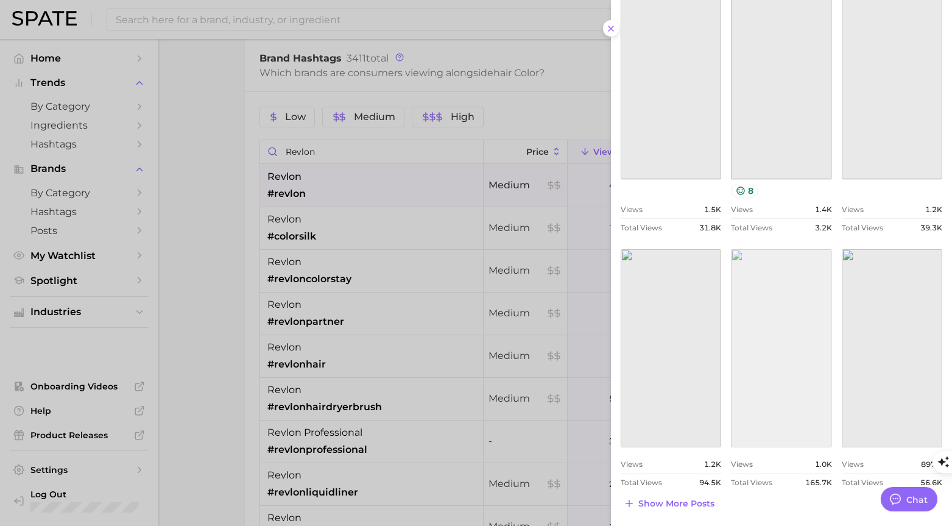
click at [785, 411] on link "view post on TikTok" at bounding box center [781, 348] width 100 height 198
click at [614, 28] on icon at bounding box center [611, 29] width 10 height 10
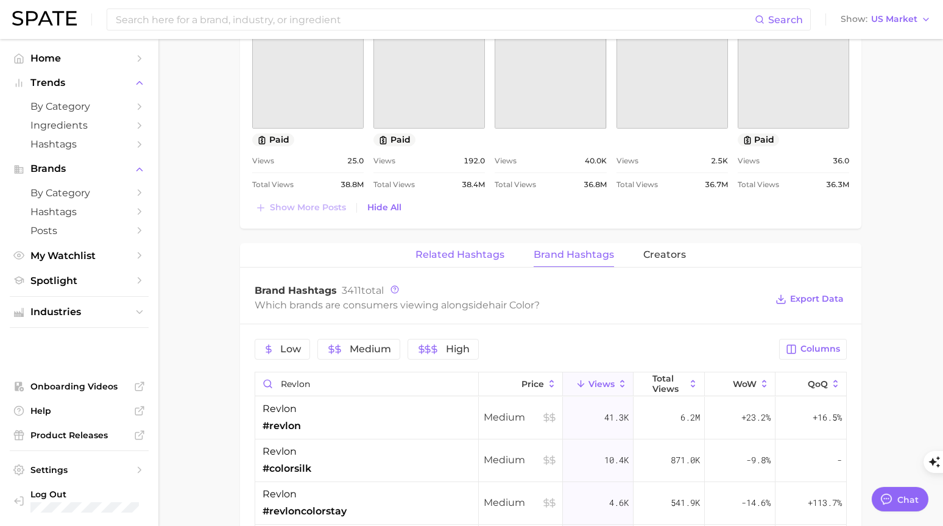
click at [453, 256] on span "Related Hashtags" at bounding box center [459, 254] width 89 height 11
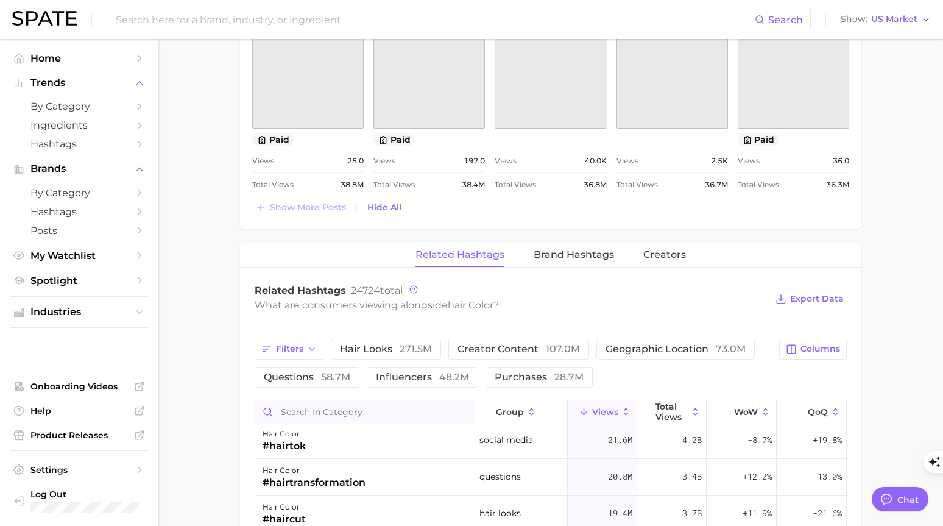
click at [332, 414] on input "Search in category" at bounding box center [364, 411] width 219 height 23
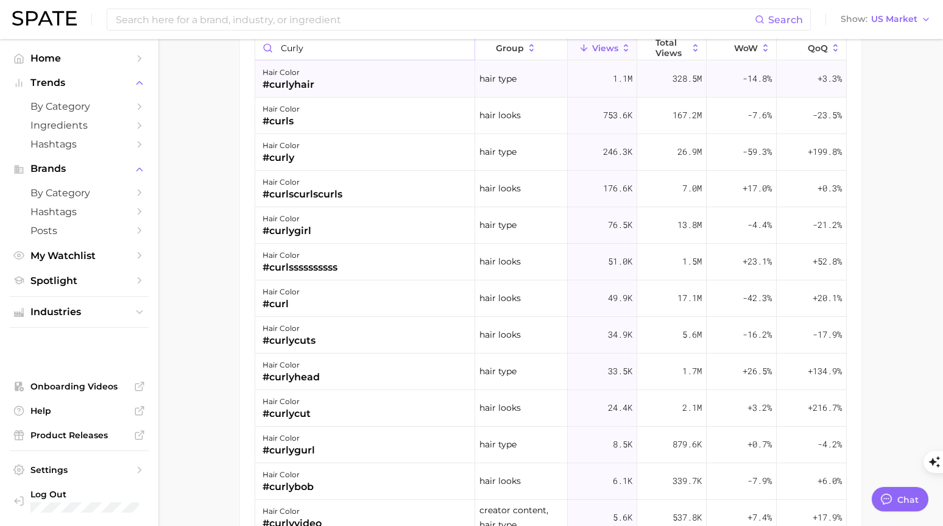
type input "curly"
click at [303, 88] on div "#curlyhair" at bounding box center [288, 84] width 52 height 15
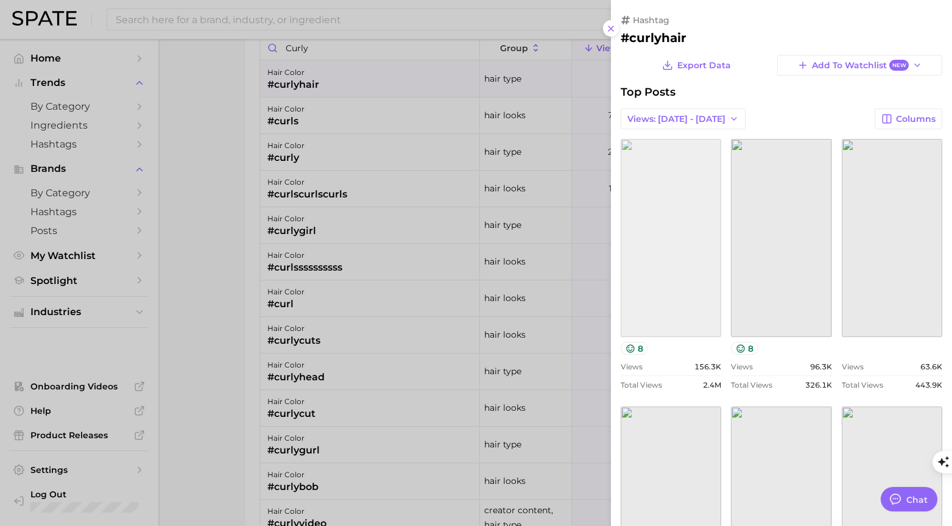
click at [695, 324] on link "view post on TikTok" at bounding box center [671, 238] width 100 height 198
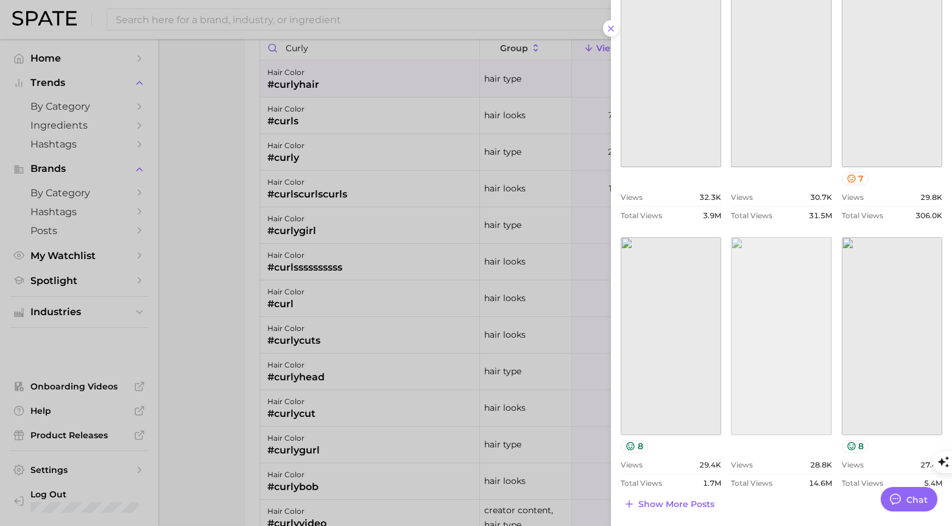
scroll to position [438, 0]
click at [677, 498] on span "Show more posts" at bounding box center [676, 503] width 76 height 10
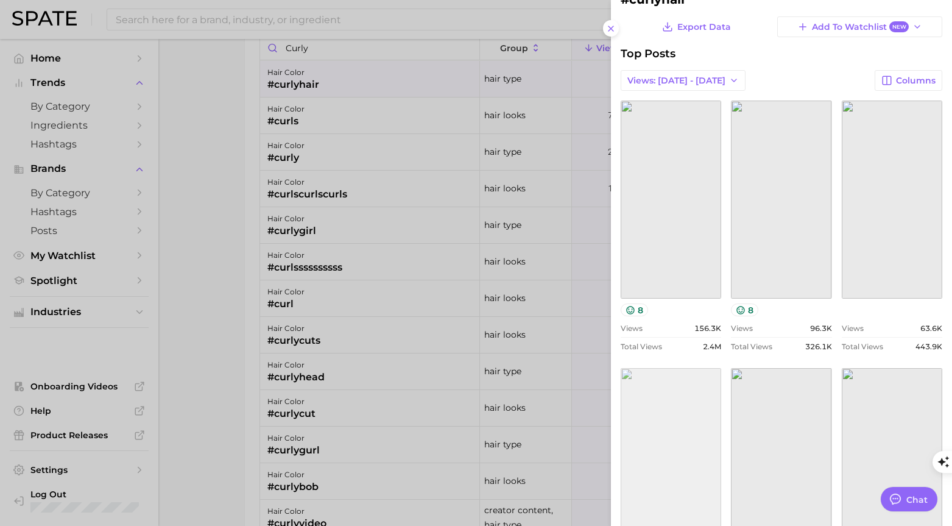
scroll to position [0, 0]
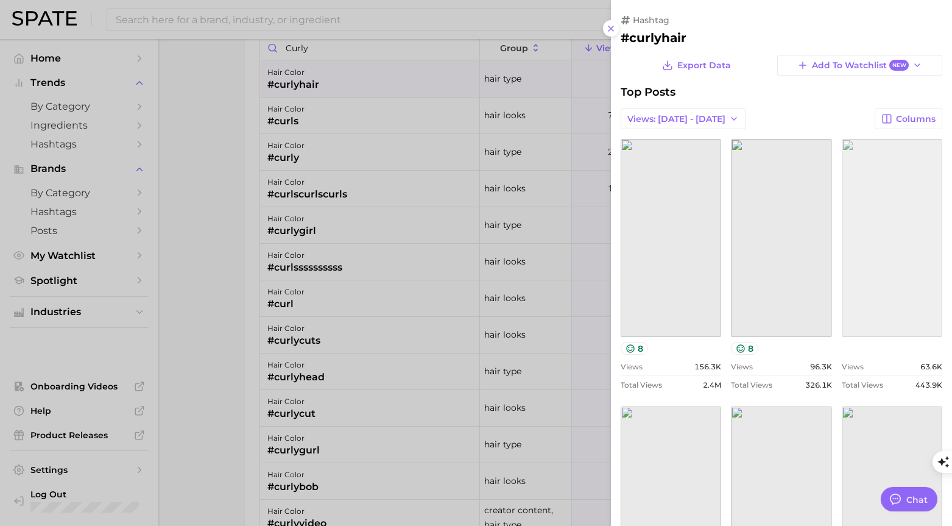
click at [886, 289] on link "view post on TikTok" at bounding box center [892, 238] width 100 height 198
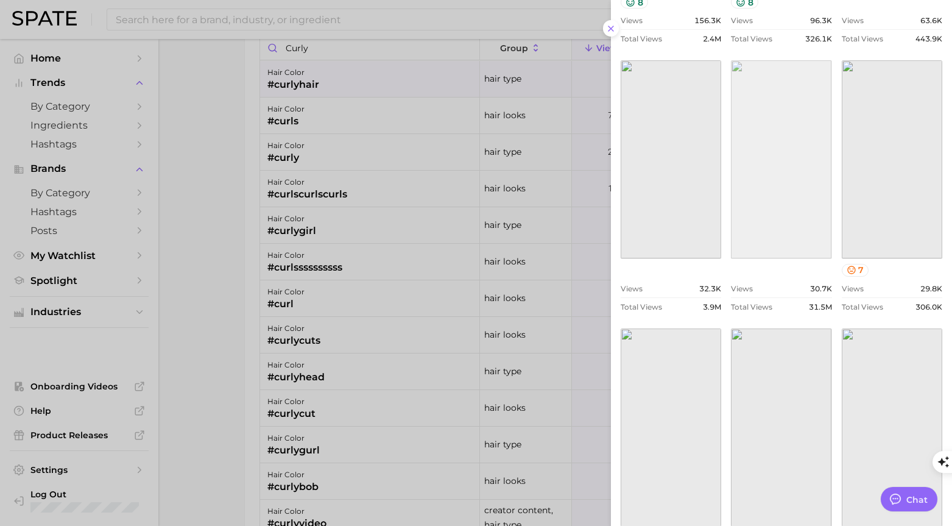
scroll to position [447, 0]
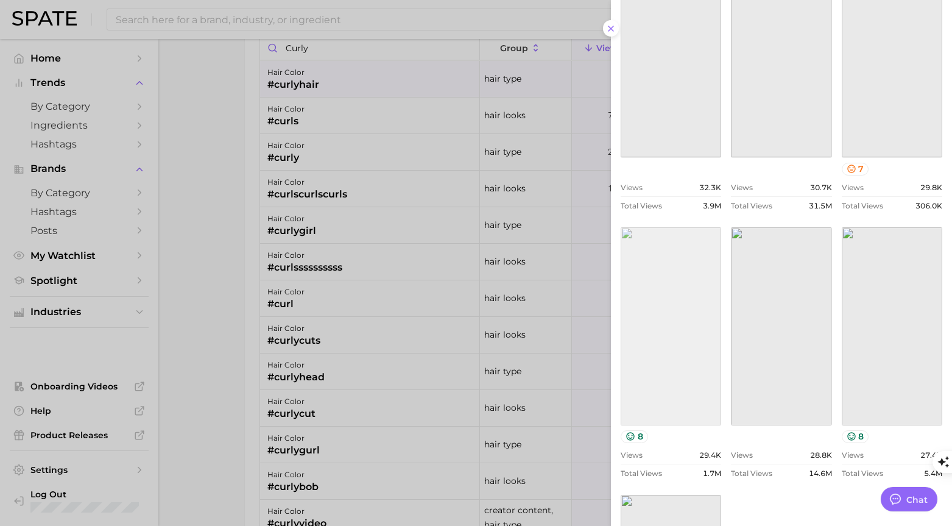
click at [669, 378] on link "view post on TikTok" at bounding box center [671, 326] width 100 height 198
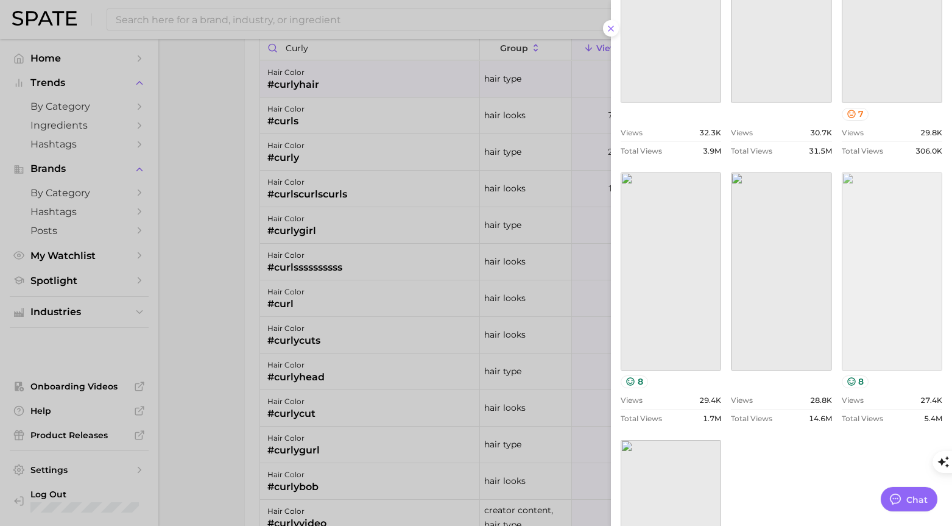
scroll to position [705, 0]
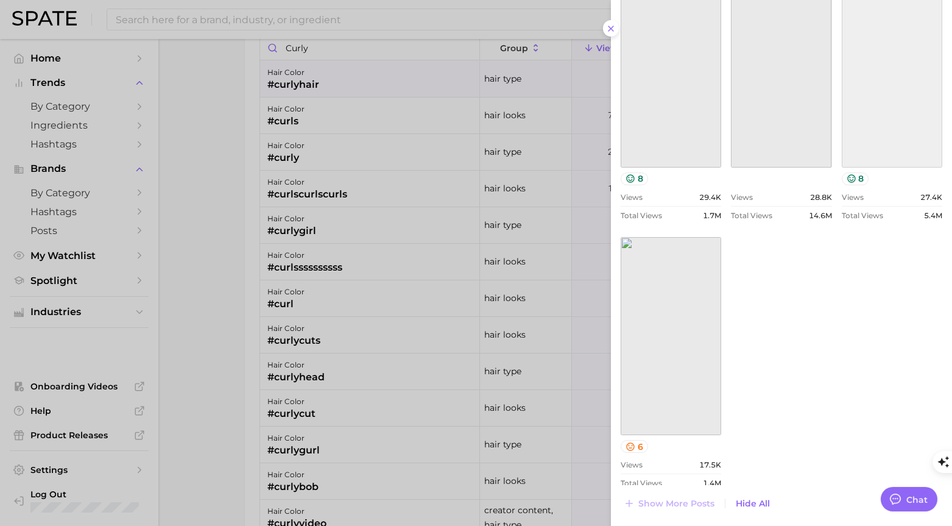
click at [881, 82] on link "view post on TikTok" at bounding box center [892, 69] width 100 height 198
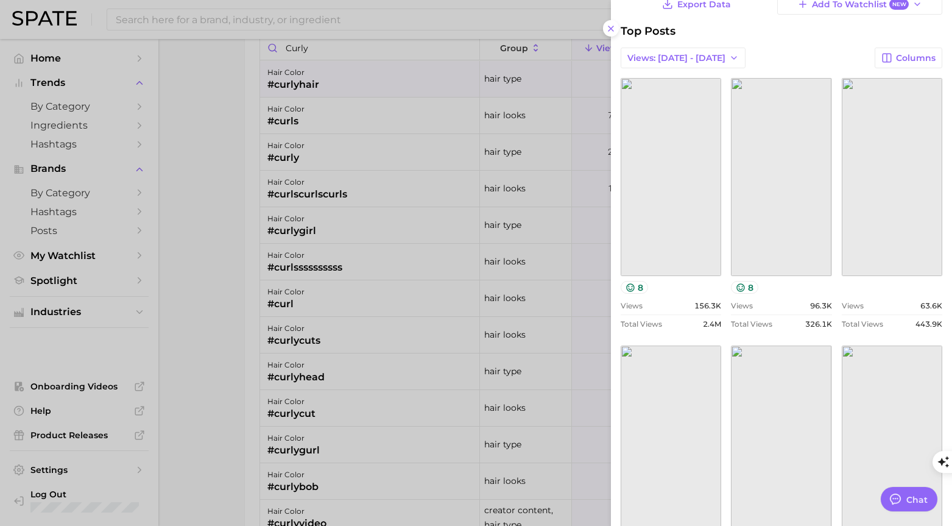
scroll to position [0, 0]
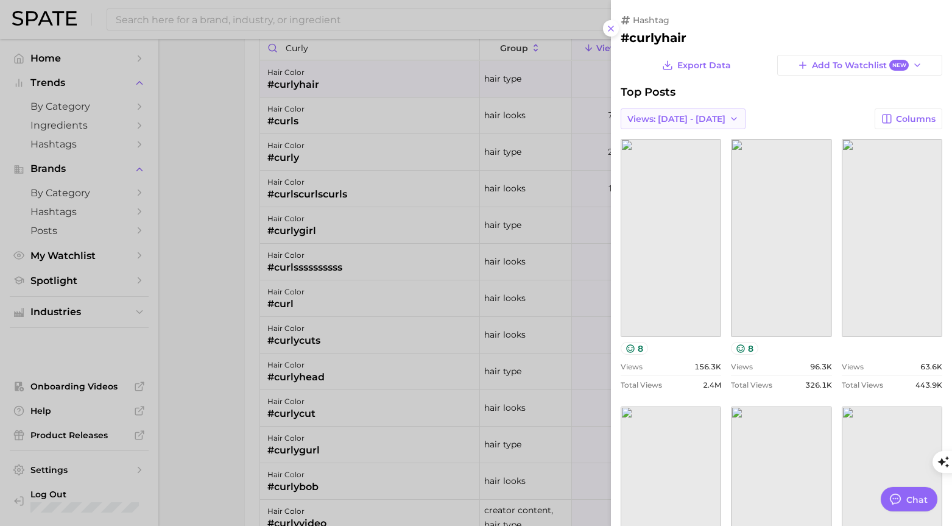
click at [693, 119] on span "Views: Aug 3 - 10" at bounding box center [676, 119] width 98 height 10
click at [688, 158] on button "Total Views" at bounding box center [688, 163] width 134 height 22
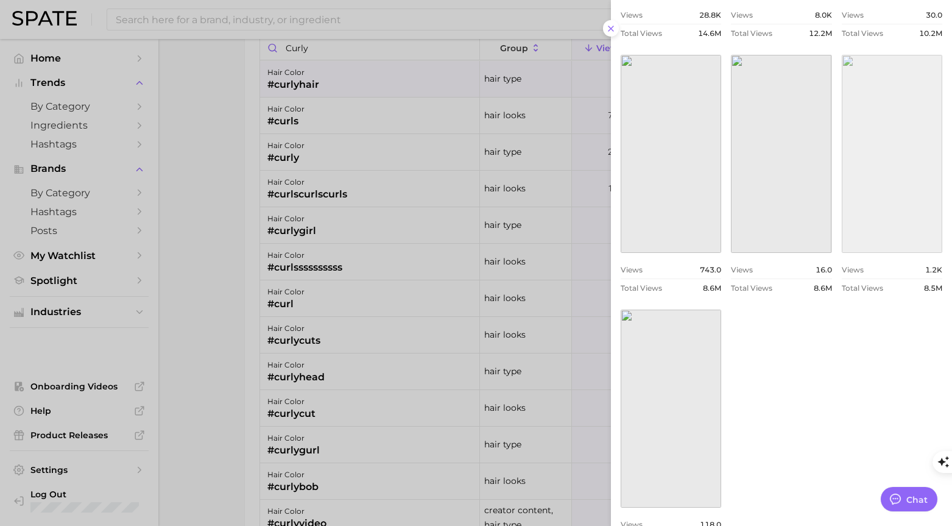
scroll to position [607, 0]
click at [795, 217] on link "view post on TikTok" at bounding box center [781, 153] width 100 height 198
click at [669, 178] on link "view post on TikTok" at bounding box center [671, 153] width 100 height 198
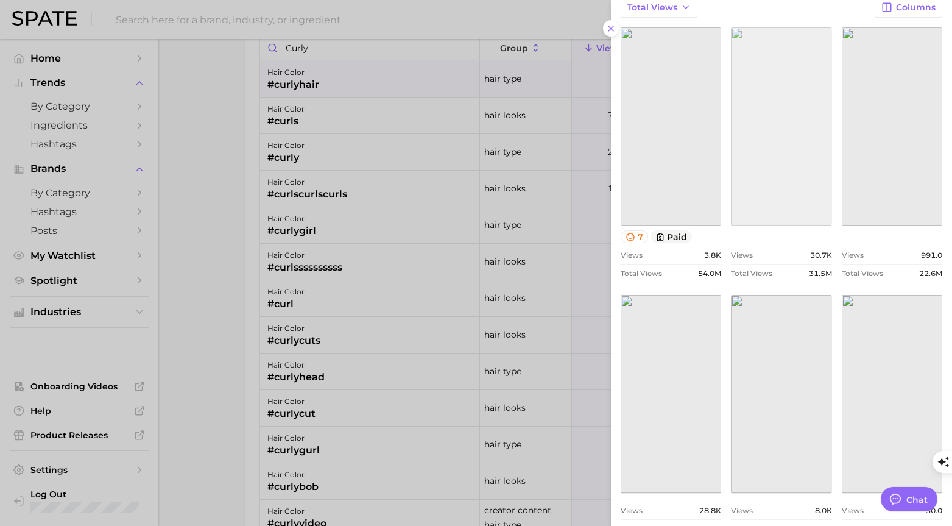
scroll to position [159, 0]
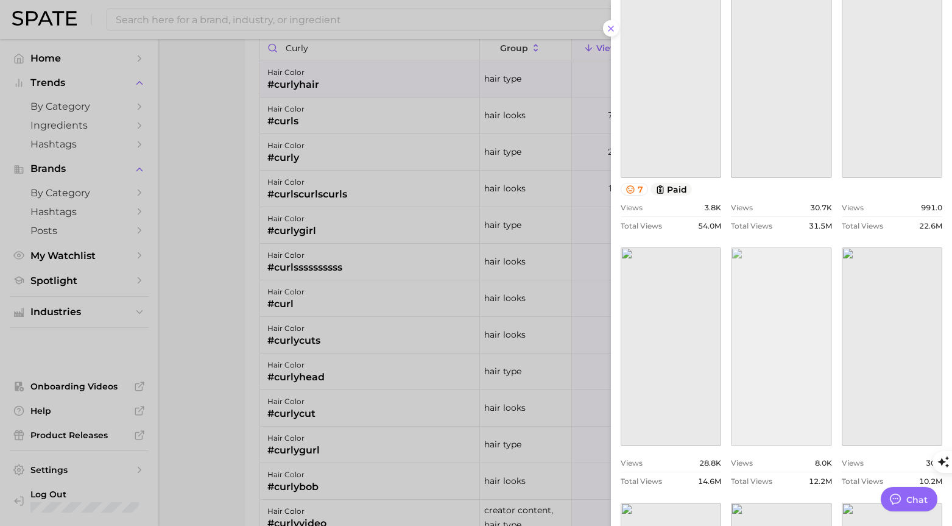
click at [788, 350] on link "view post on TikTok" at bounding box center [781, 346] width 100 height 198
click at [871, 362] on link "view post on TikTok" at bounding box center [892, 346] width 100 height 198
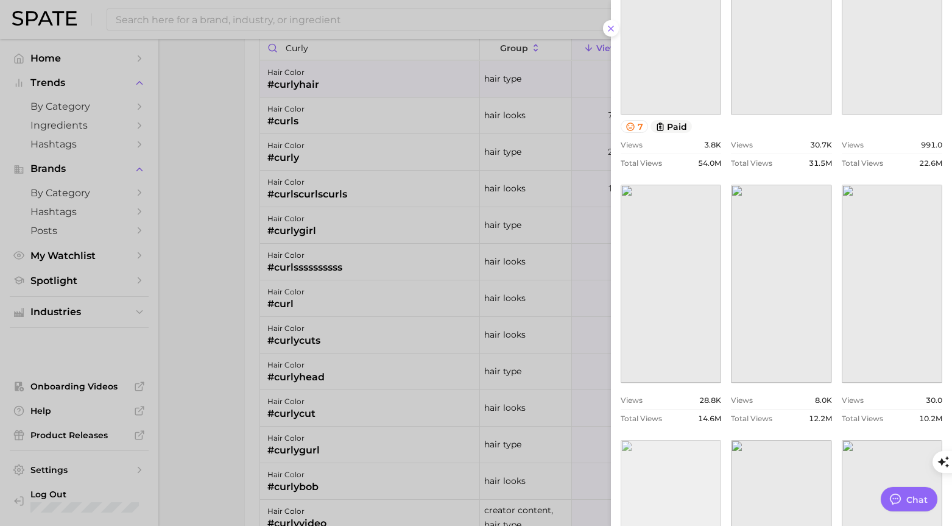
scroll to position [0, 0]
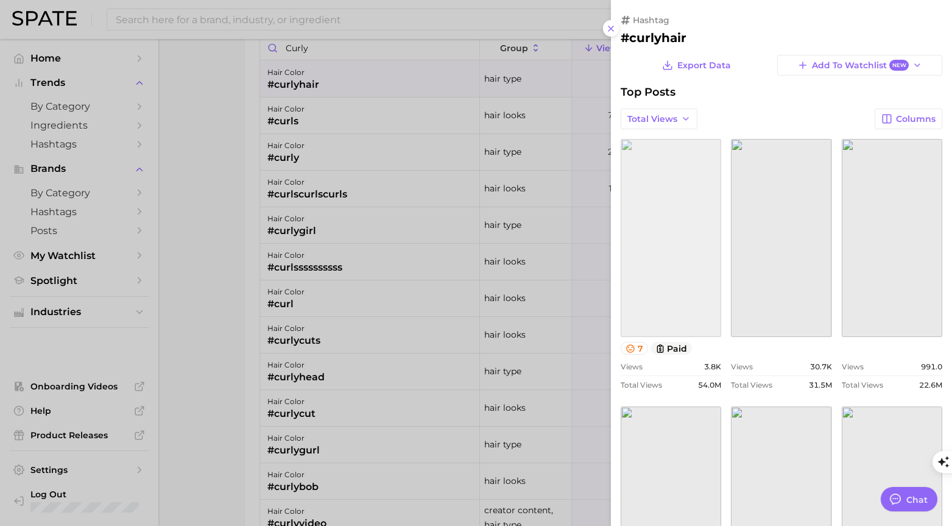
click at [691, 223] on link "view post on TikTok" at bounding box center [671, 238] width 100 height 198
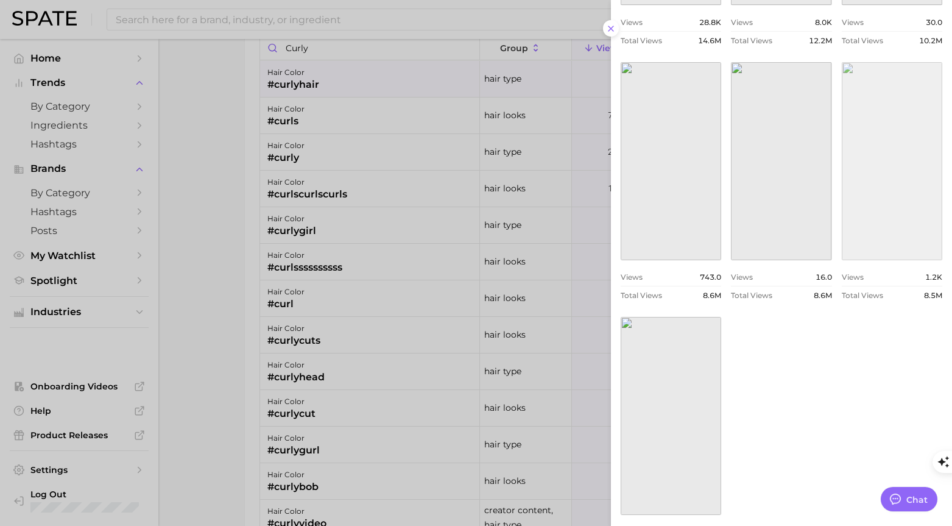
scroll to position [666, 0]
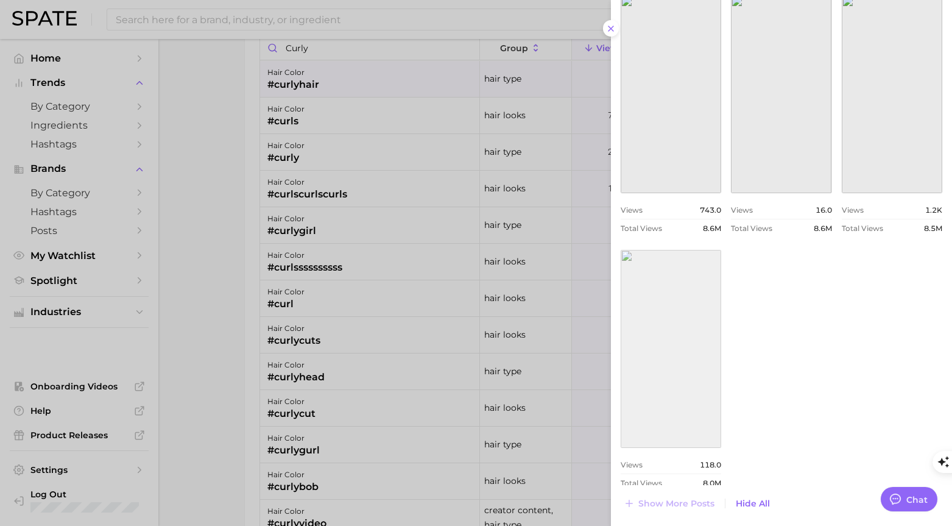
click at [662, 411] on link "view post on TikTok" at bounding box center [671, 349] width 100 height 198
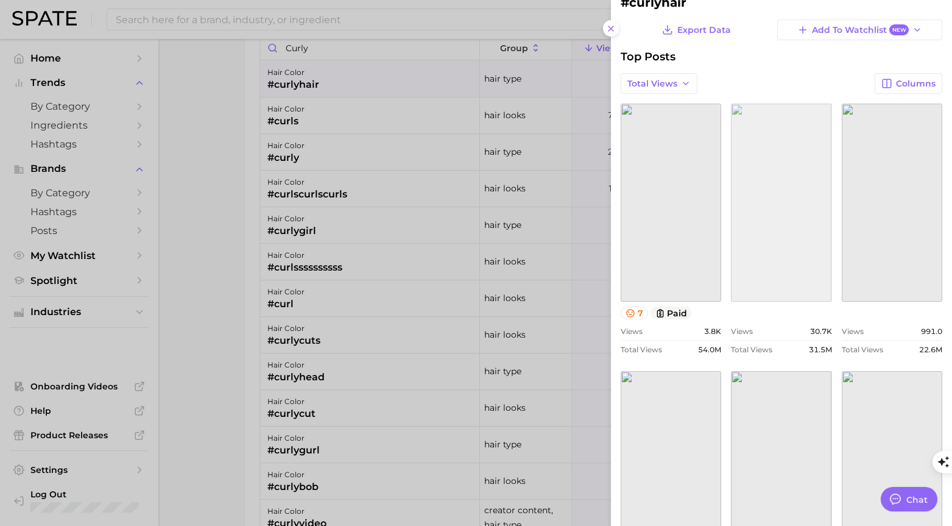
scroll to position [0, 0]
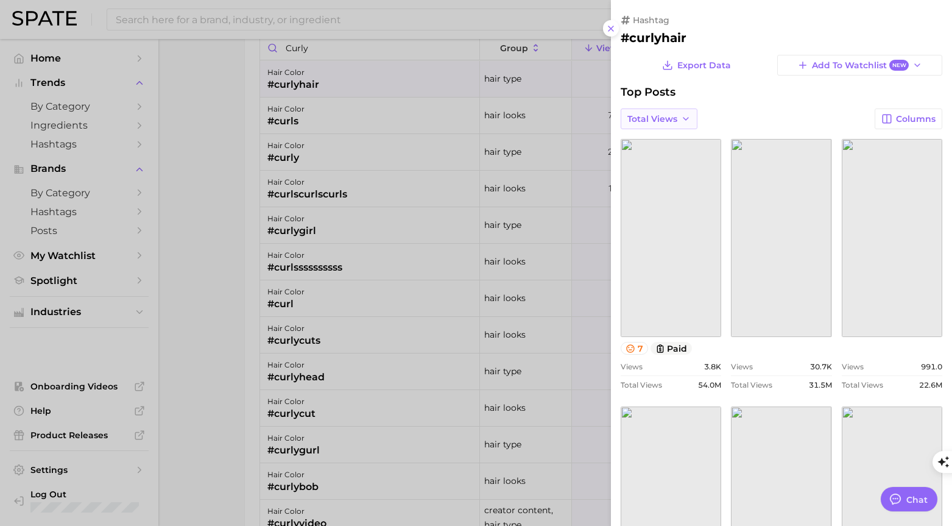
click at [677, 114] on button "Total Views" at bounding box center [659, 118] width 77 height 21
click at [673, 144] on span "Views: Aug 3 - 10" at bounding box center [676, 141] width 98 height 10
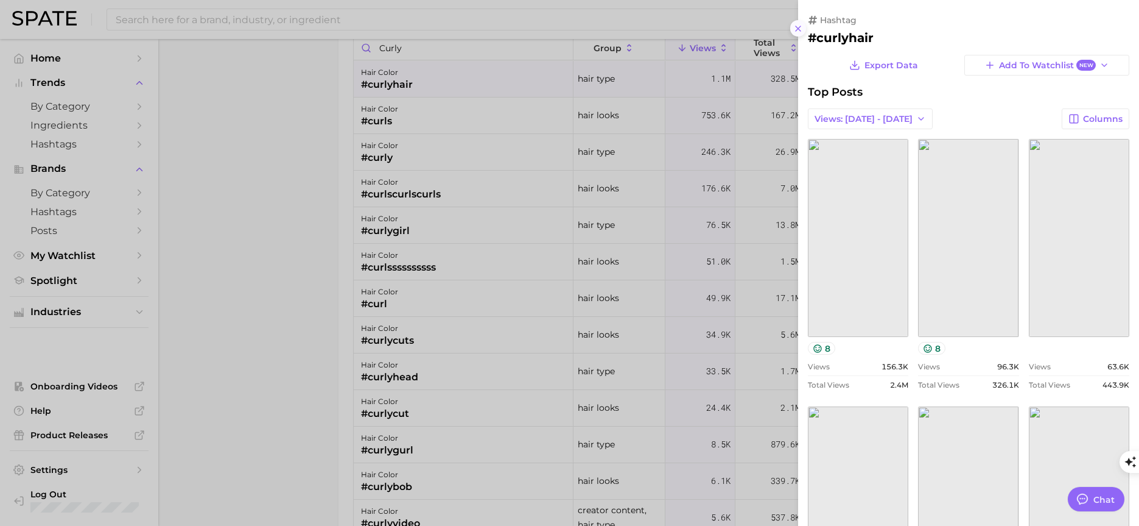
click at [801, 27] on icon at bounding box center [798, 29] width 10 height 10
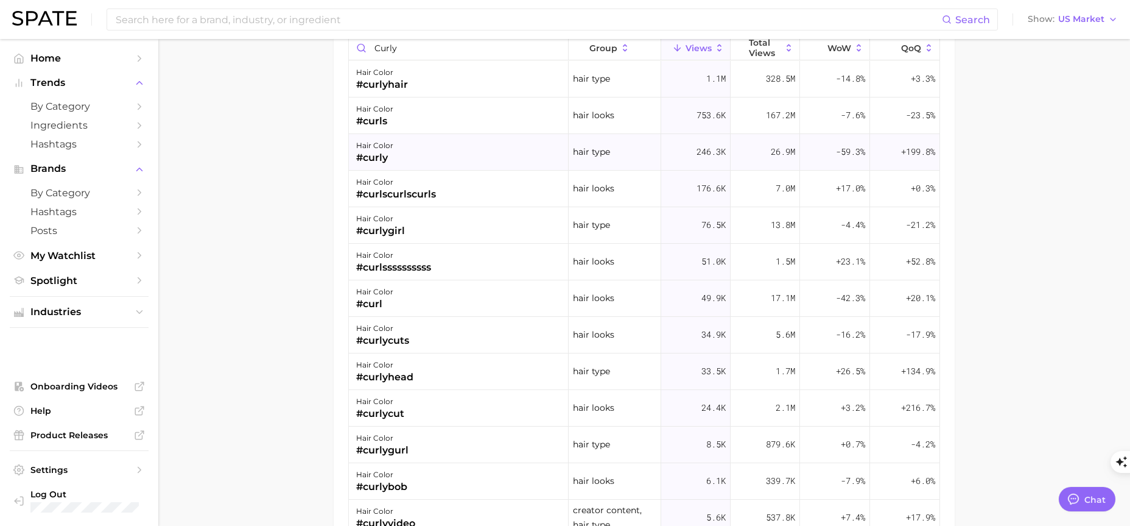
click at [382, 156] on div "#curly" at bounding box center [374, 157] width 37 height 15
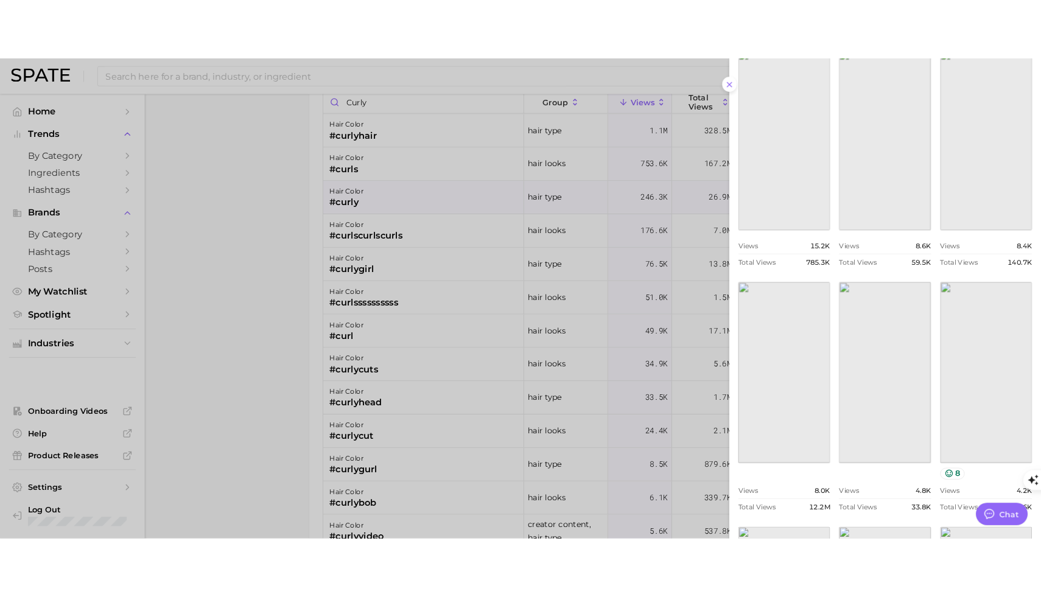
scroll to position [167, 0]
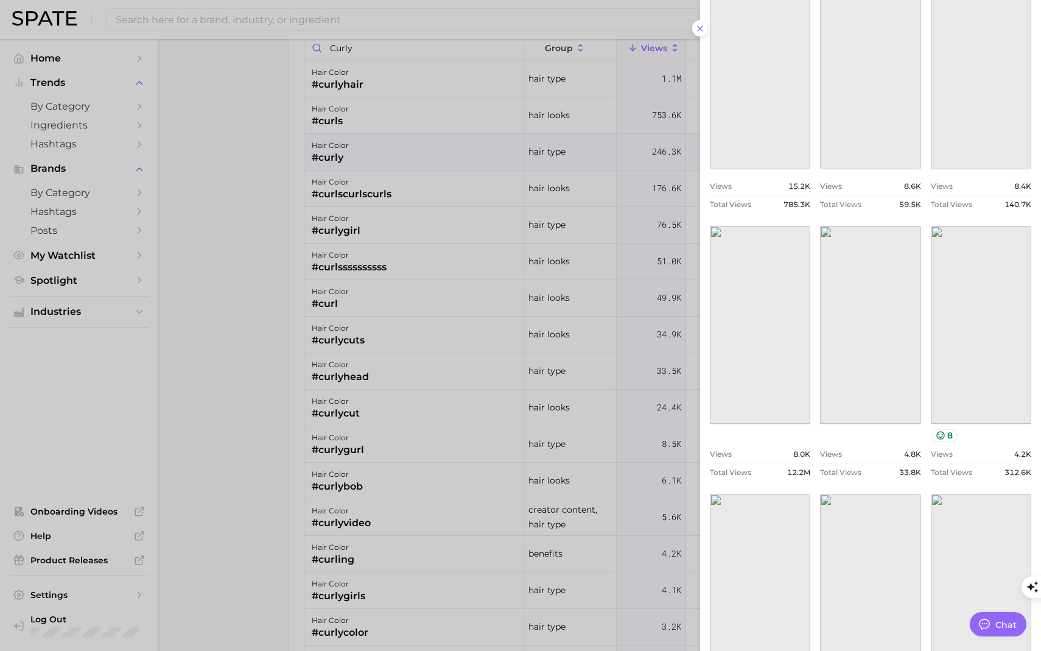
type textarea "x"
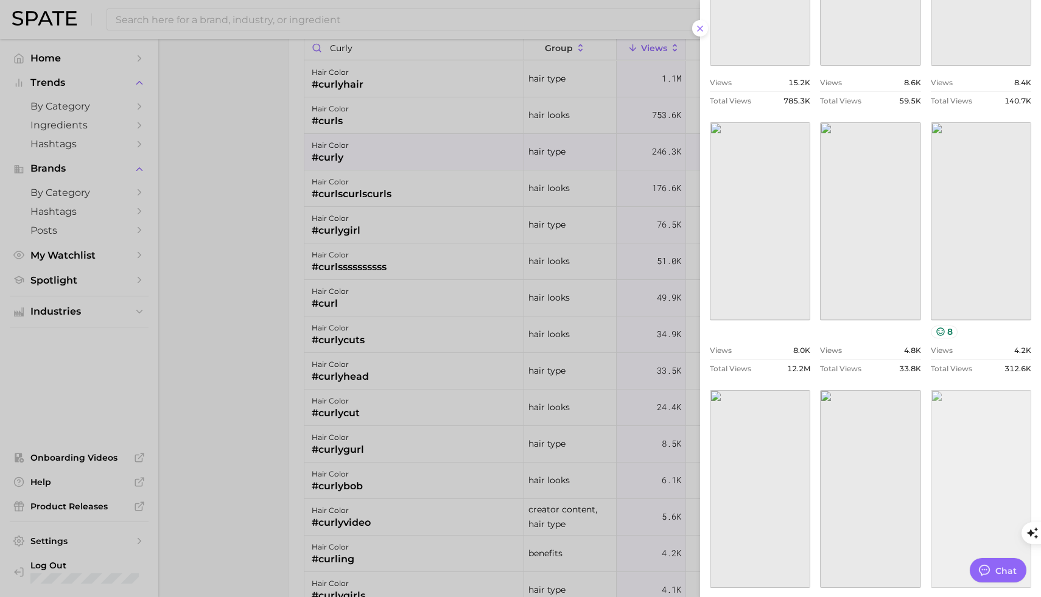
scroll to position [340, 0]
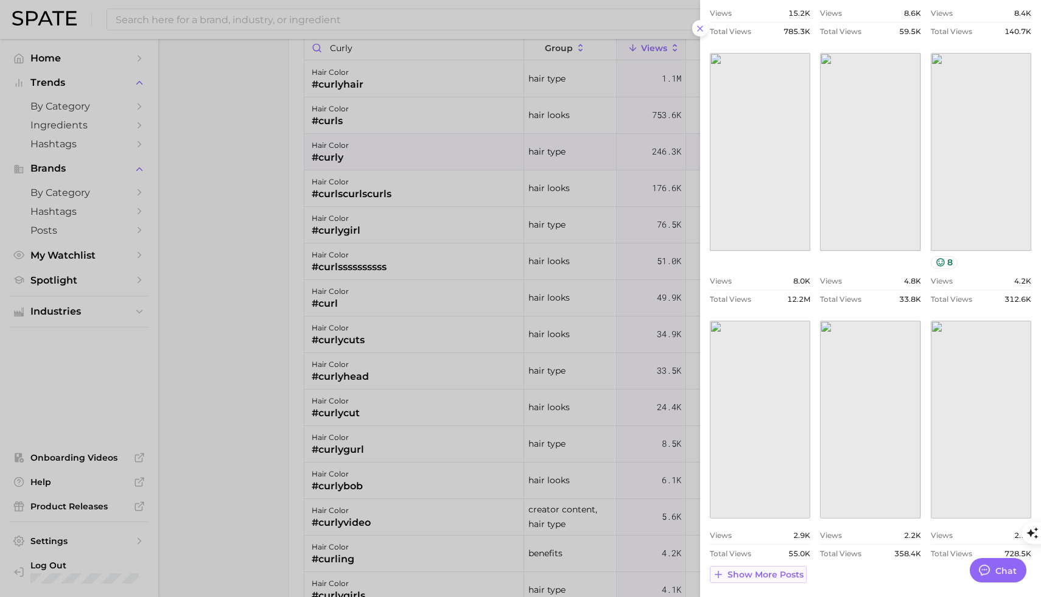
click at [767, 525] on span "Show more posts" at bounding box center [766, 575] width 76 height 10
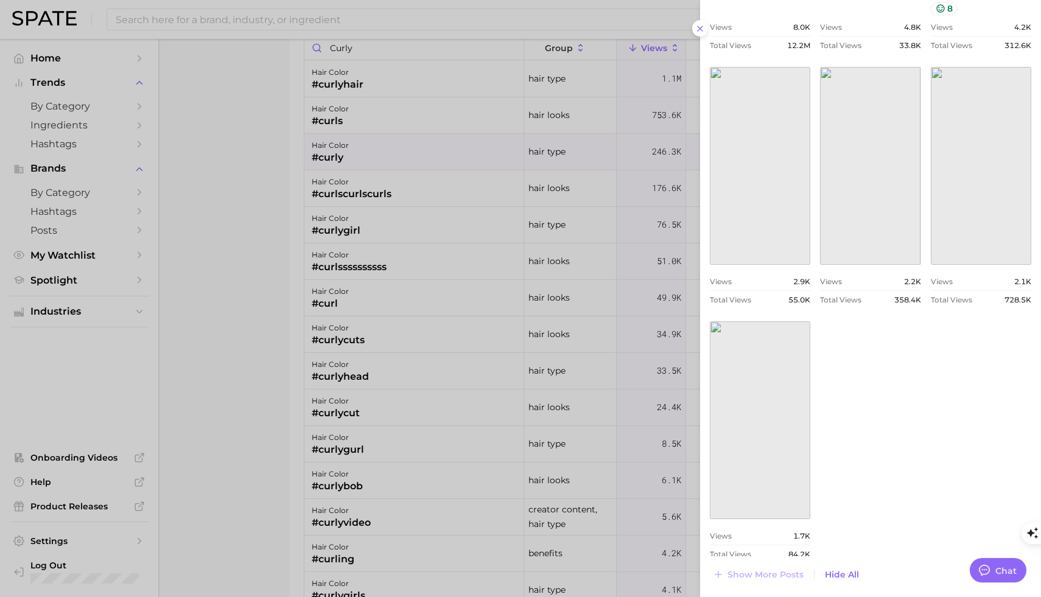
scroll to position [0, 0]
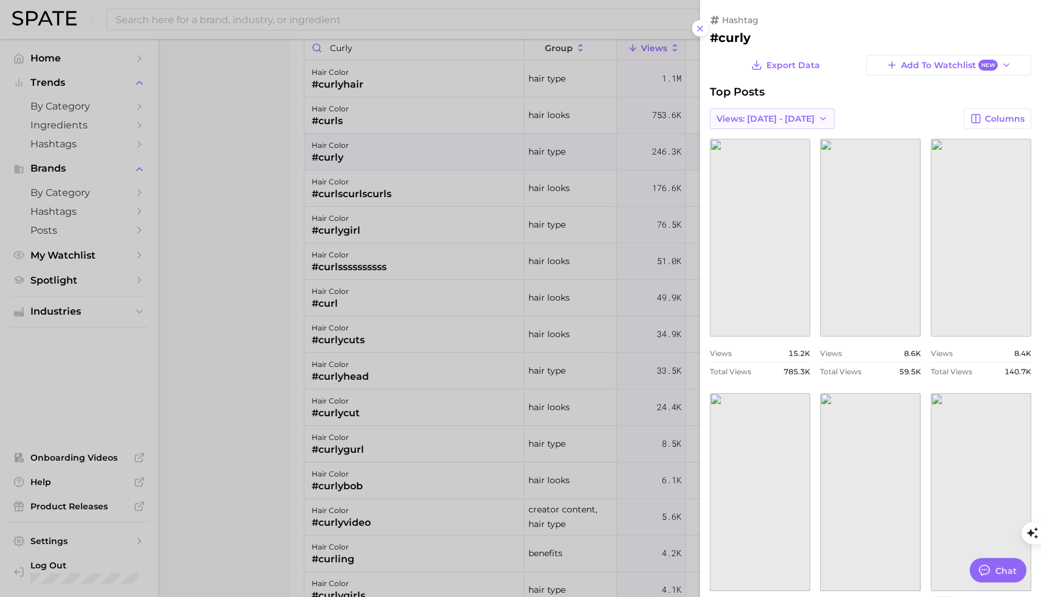
click at [803, 117] on button "Views: Aug 3 - 10" at bounding box center [772, 118] width 125 height 21
click at [761, 163] on span "Total Views" at bounding box center [741, 163] width 50 height 10
click at [779, 316] on link "view post on TikTok" at bounding box center [760, 238] width 100 height 198
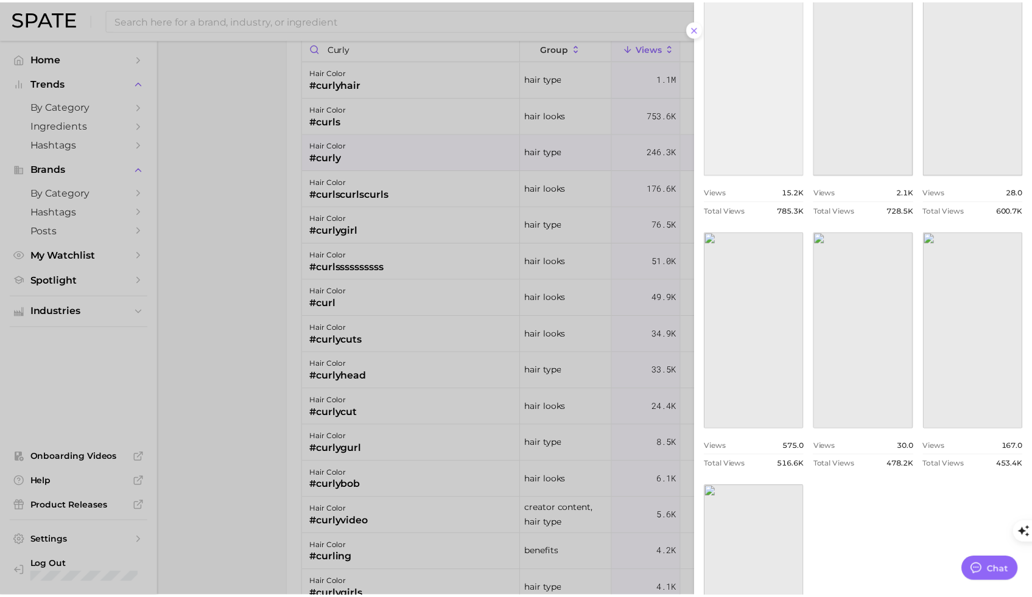
scroll to position [582, 0]
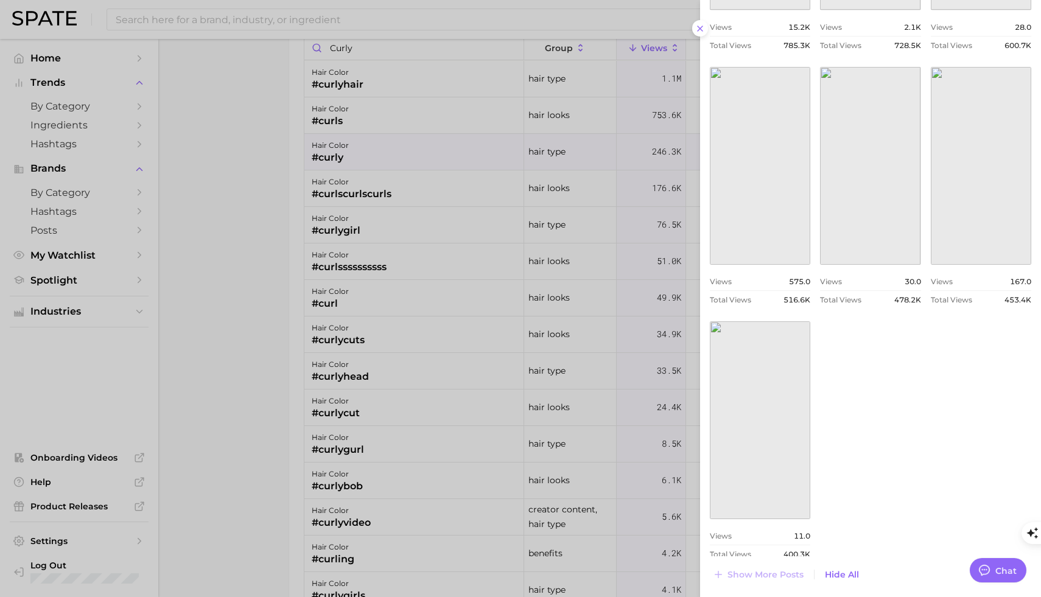
click at [367, 49] on div at bounding box center [520, 298] width 1041 height 597
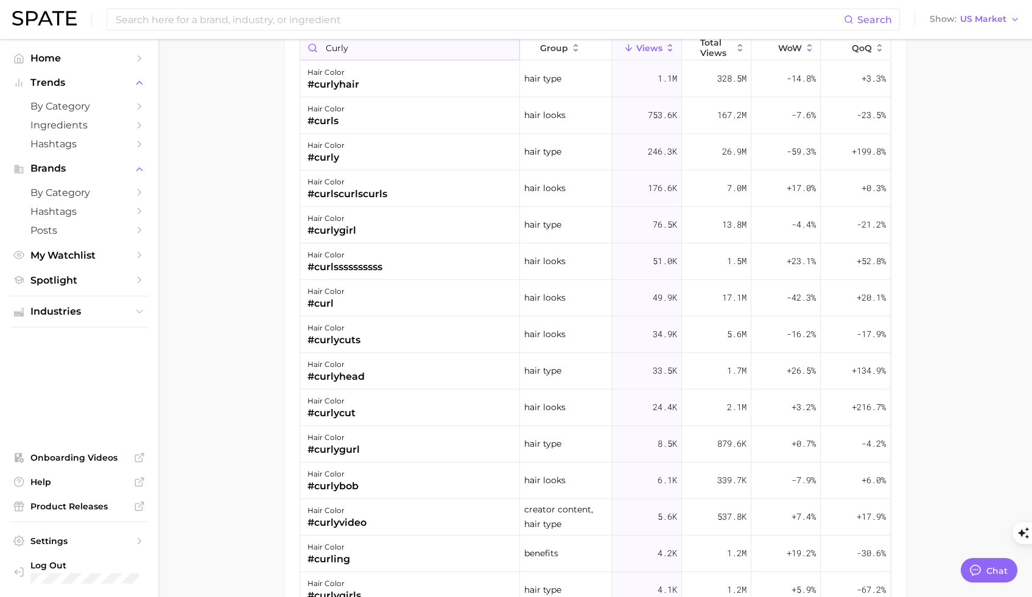
click at [341, 49] on input "curly" at bounding box center [409, 48] width 219 height 23
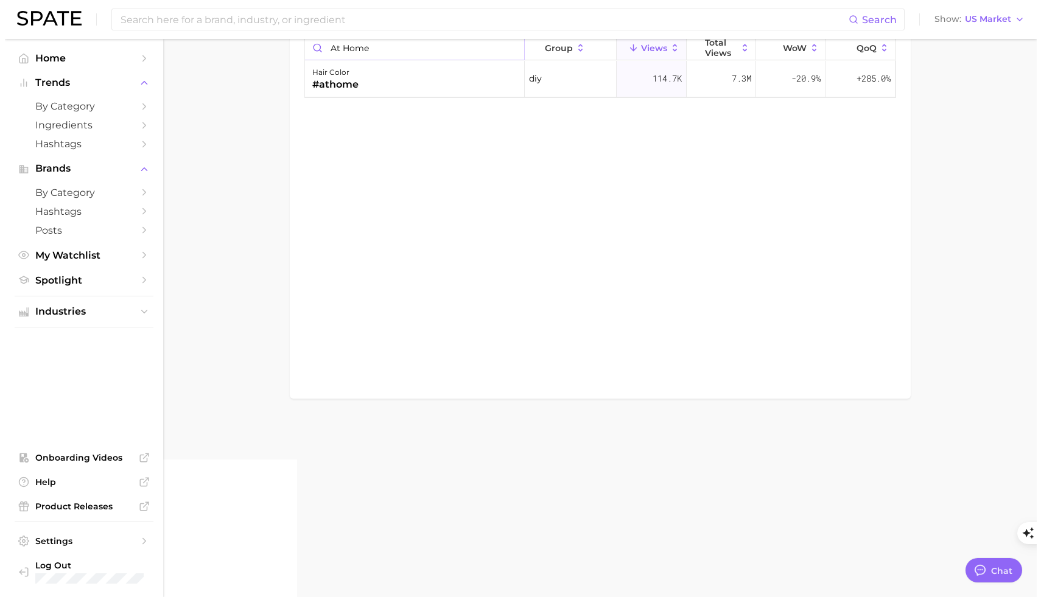
scroll to position [1826, 0]
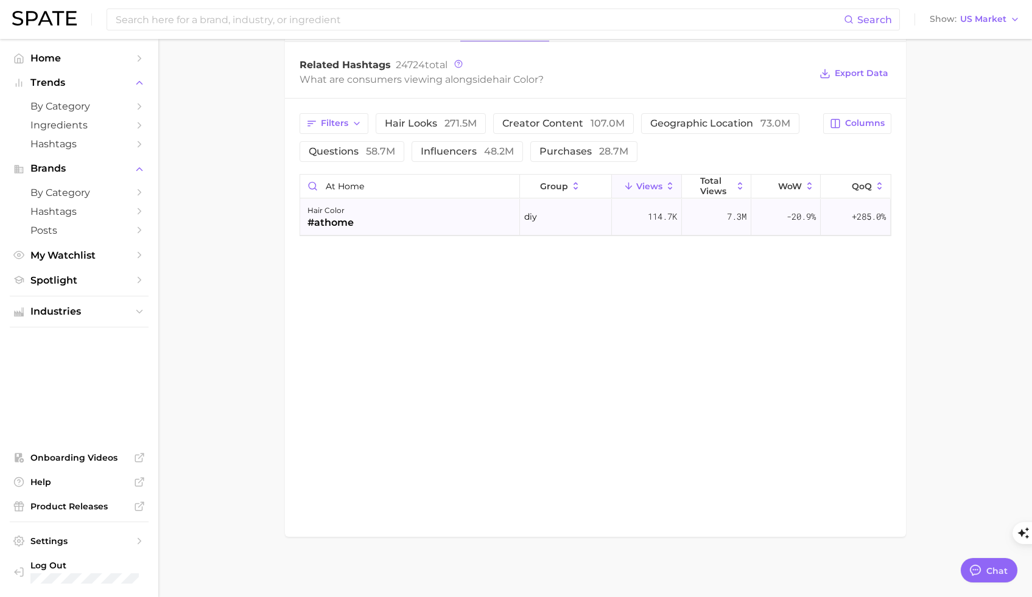
click at [345, 220] on div "#athome" at bounding box center [331, 223] width 46 height 15
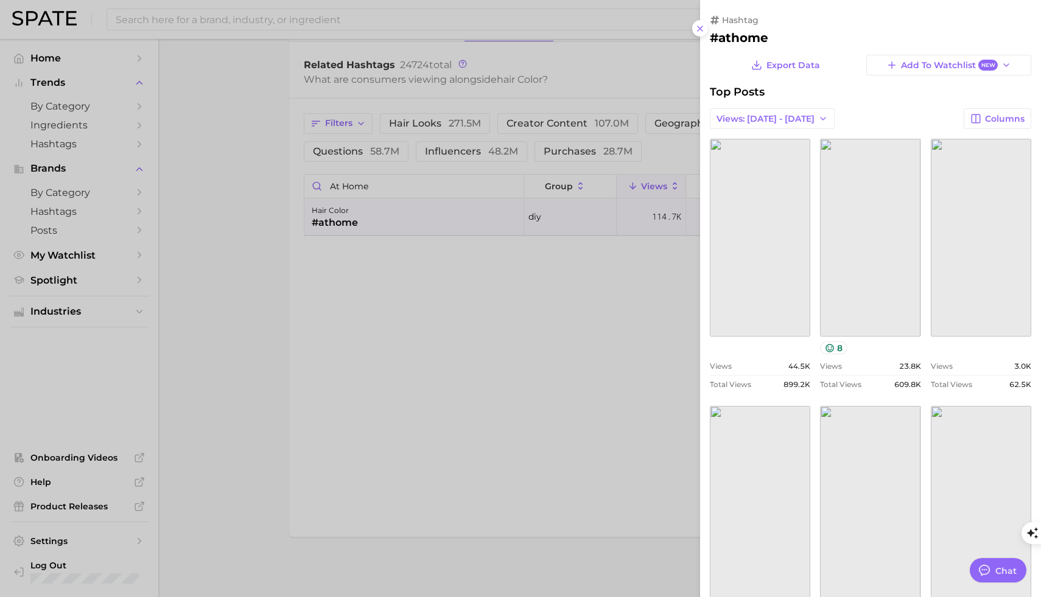
scroll to position [0, 0]
click at [776, 114] on span "Views: Aug 3 - 10" at bounding box center [766, 119] width 98 height 10
click at [761, 153] on button "Total Views" at bounding box center [777, 163] width 134 height 22
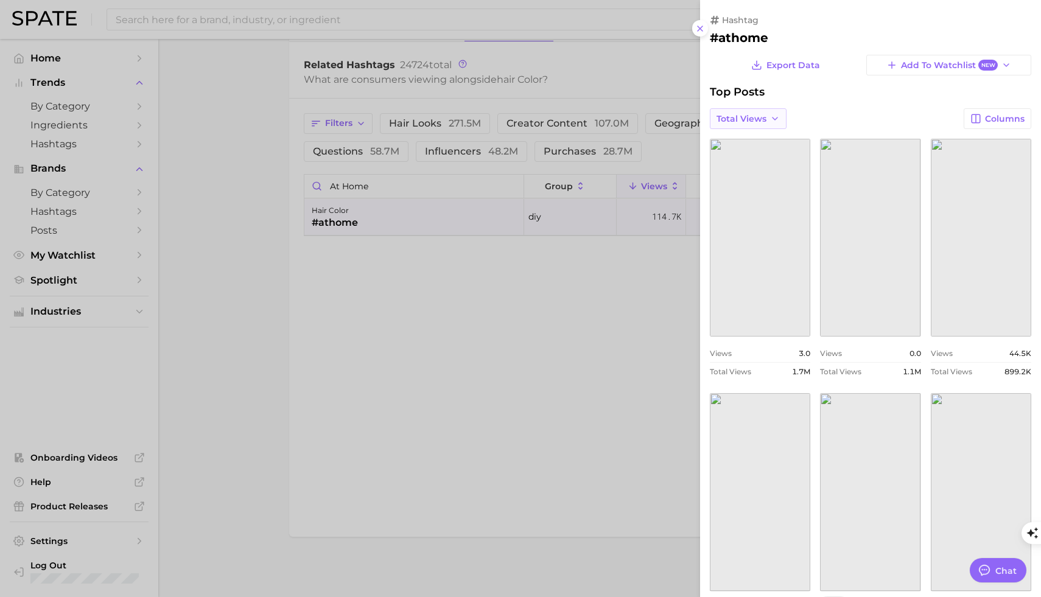
click at [773, 118] on polyline "button" at bounding box center [775, 119] width 5 height 2
click at [768, 140] on span "Views: Aug 3 - 10" at bounding box center [765, 141] width 98 height 10
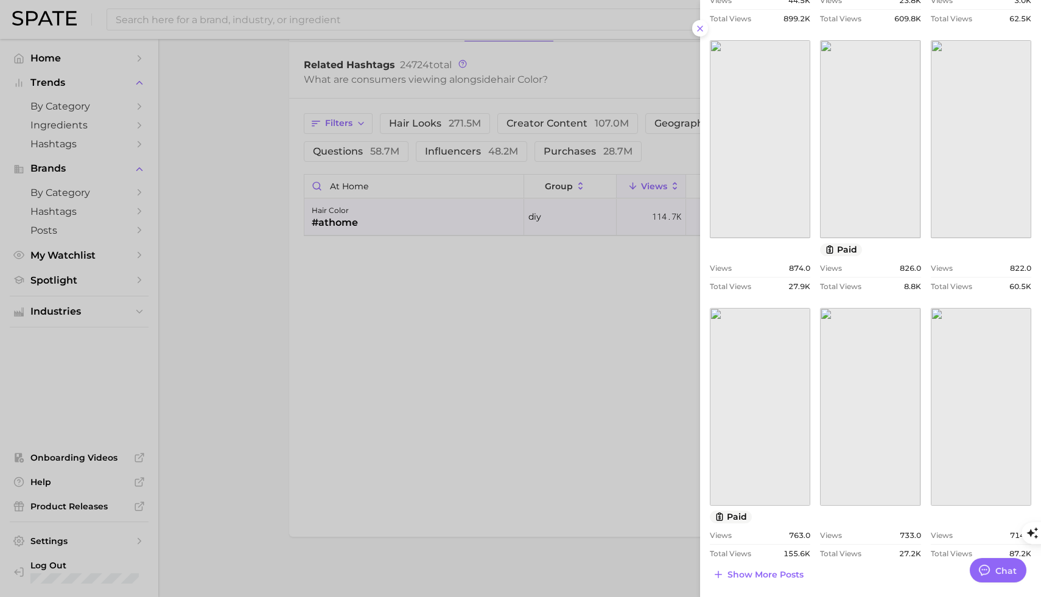
click at [350, 185] on div at bounding box center [520, 298] width 1041 height 597
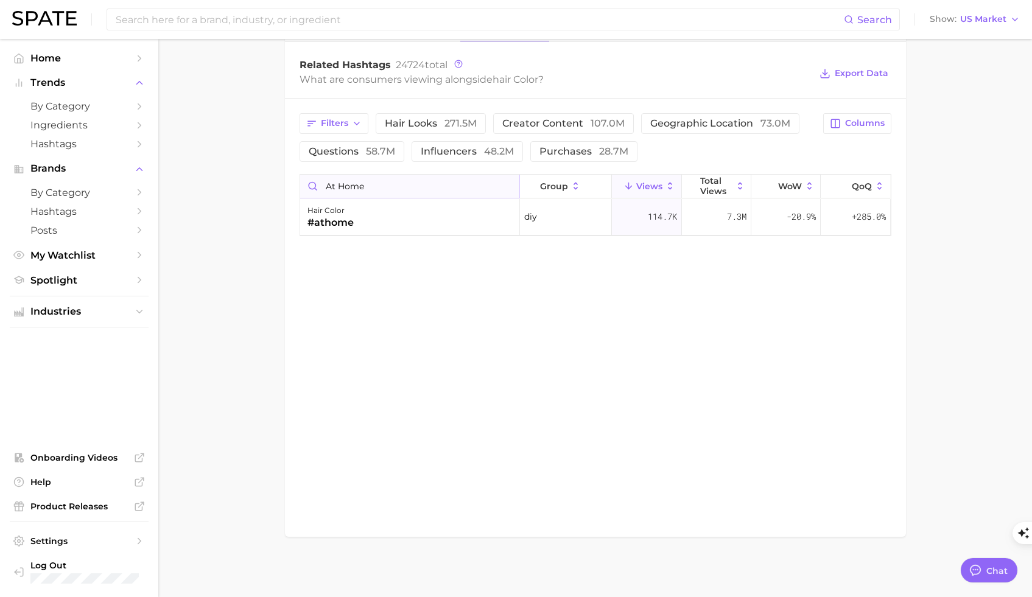
click at [342, 185] on input "at home" at bounding box center [409, 186] width 219 height 23
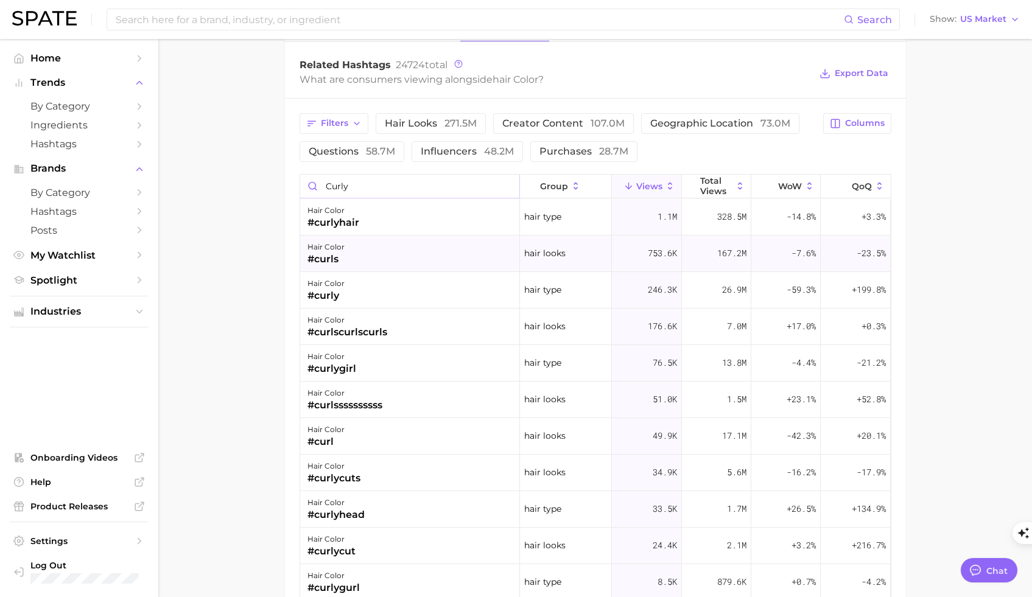
type input "curly"
click at [351, 251] on div "hair color #curls" at bounding box center [410, 254] width 220 height 37
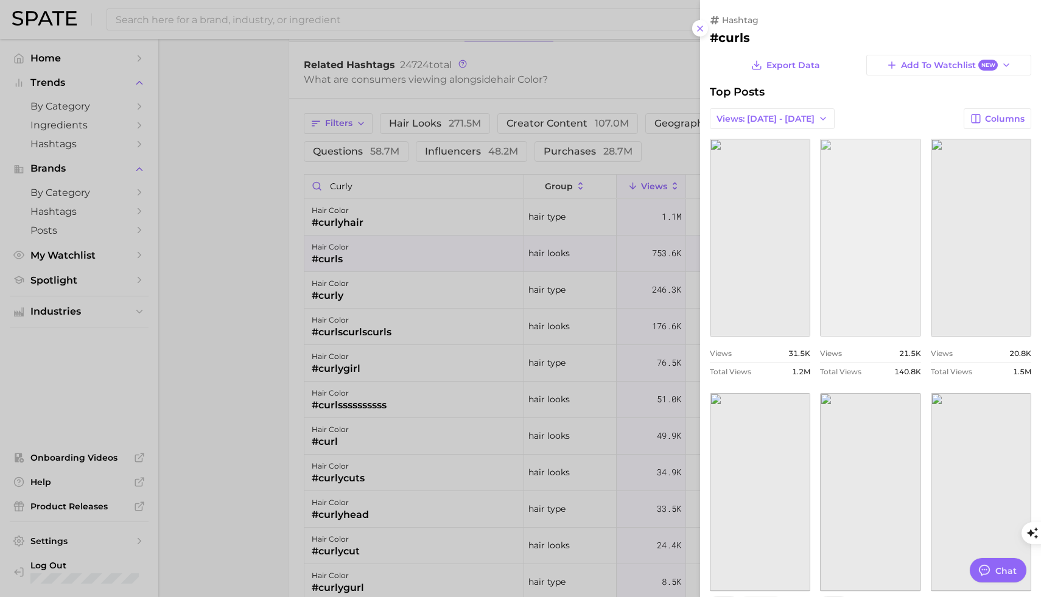
click at [877, 227] on link "view post on TikTok" at bounding box center [870, 238] width 100 height 198
click at [699, 27] on line at bounding box center [700, 28] width 5 height 5
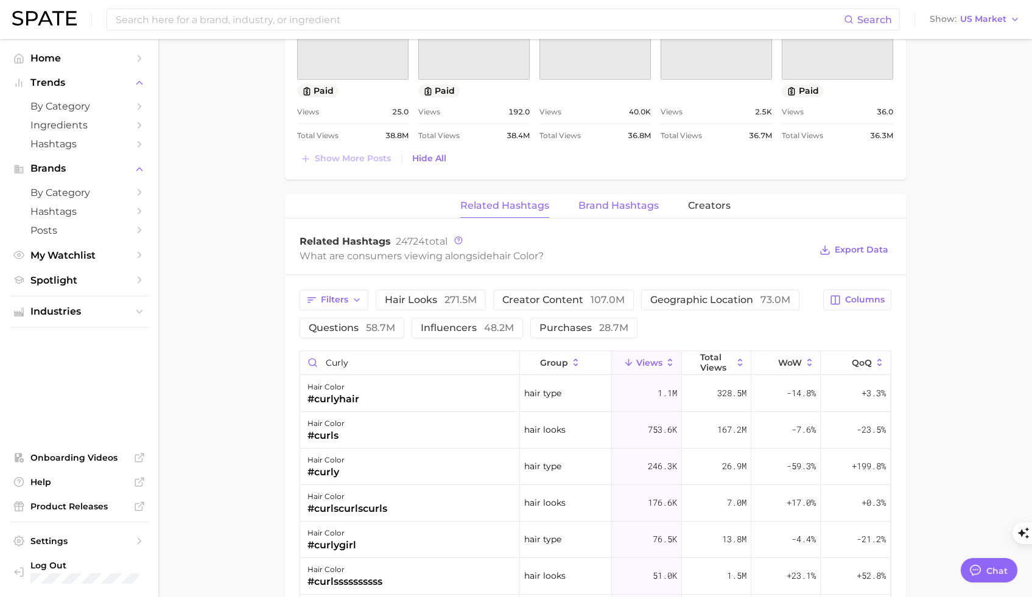
click at [628, 205] on span "Brand Hashtags" at bounding box center [619, 205] width 80 height 11
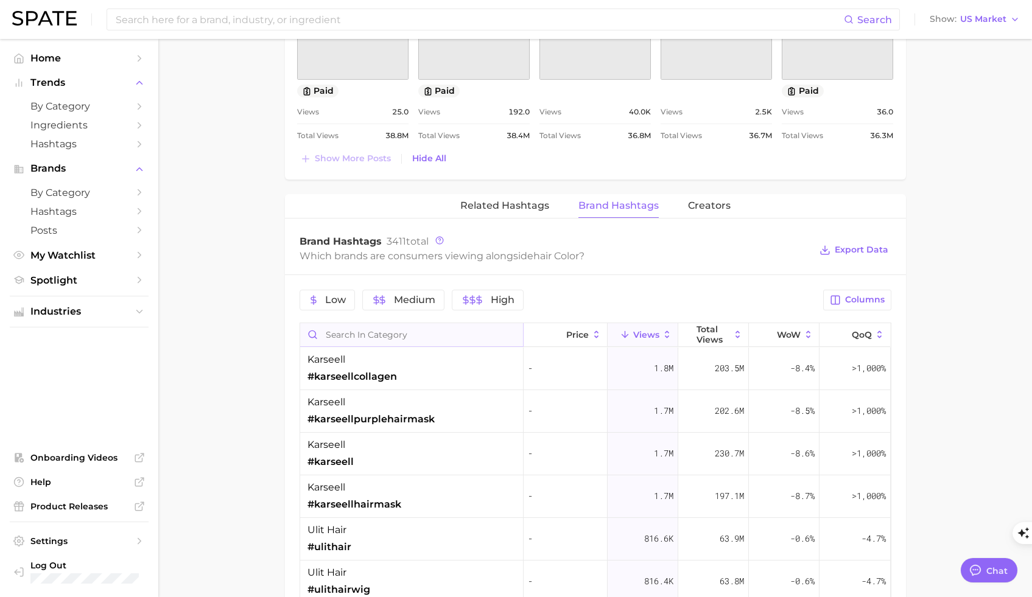
click at [341, 336] on input "Search in category" at bounding box center [411, 334] width 223 height 23
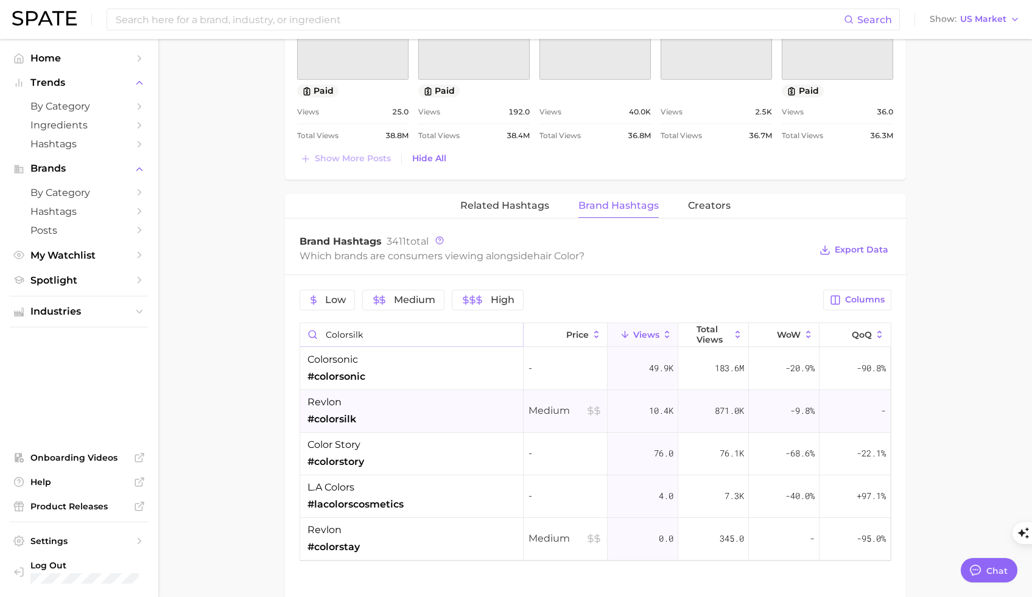
type input "colorsilk"
click at [340, 414] on span "#colorsilk" at bounding box center [332, 419] width 49 height 15
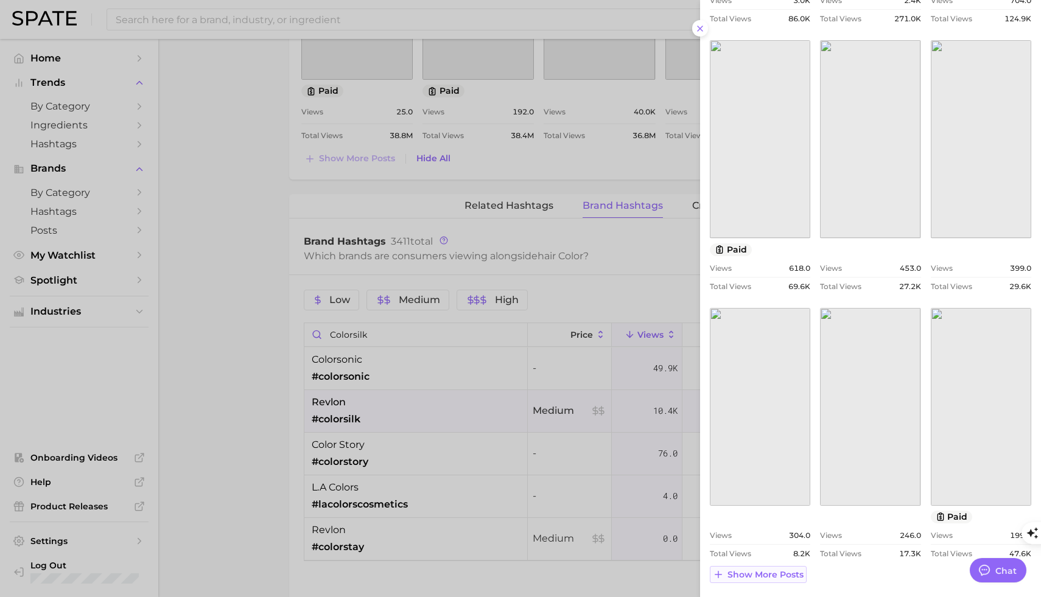
click at [786, 525] on span "Show more posts" at bounding box center [766, 575] width 76 height 10
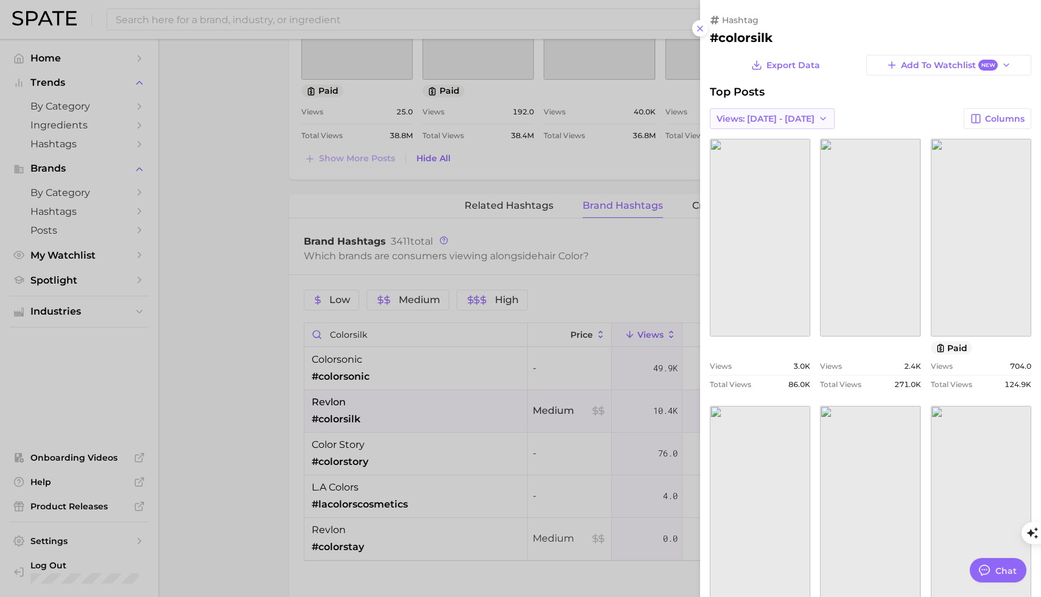
click at [781, 114] on span "Views: Aug 3 - 10" at bounding box center [766, 119] width 98 height 10
click at [776, 156] on button "Total Views" at bounding box center [777, 163] width 134 height 22
click at [951, 292] on link "view post on TikTok" at bounding box center [981, 238] width 100 height 198
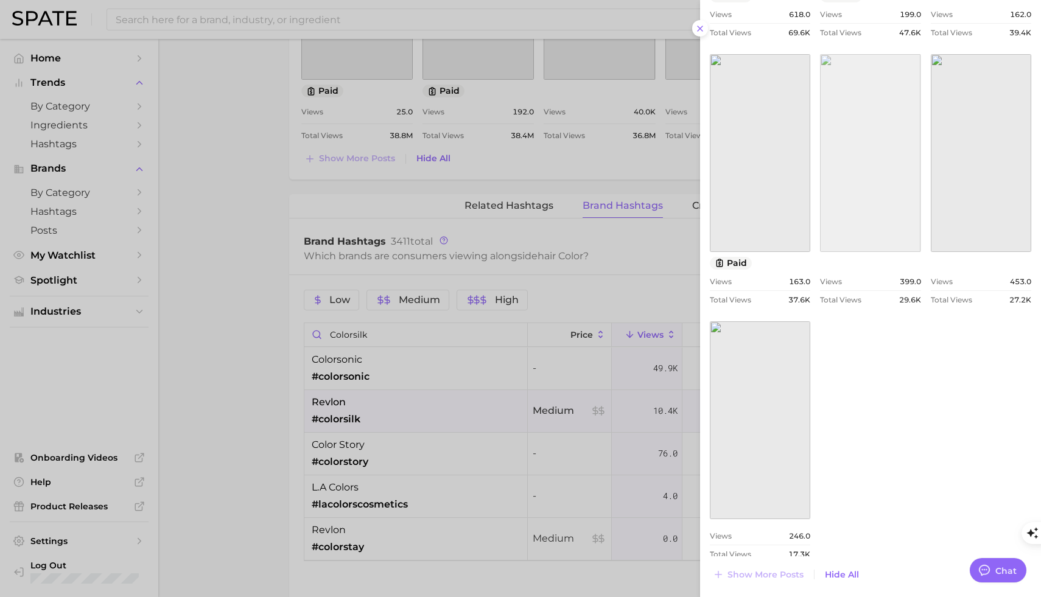
click at [865, 197] on link "view post on TikTok" at bounding box center [870, 153] width 100 height 198
click at [227, 23] on div at bounding box center [520, 298] width 1041 height 597
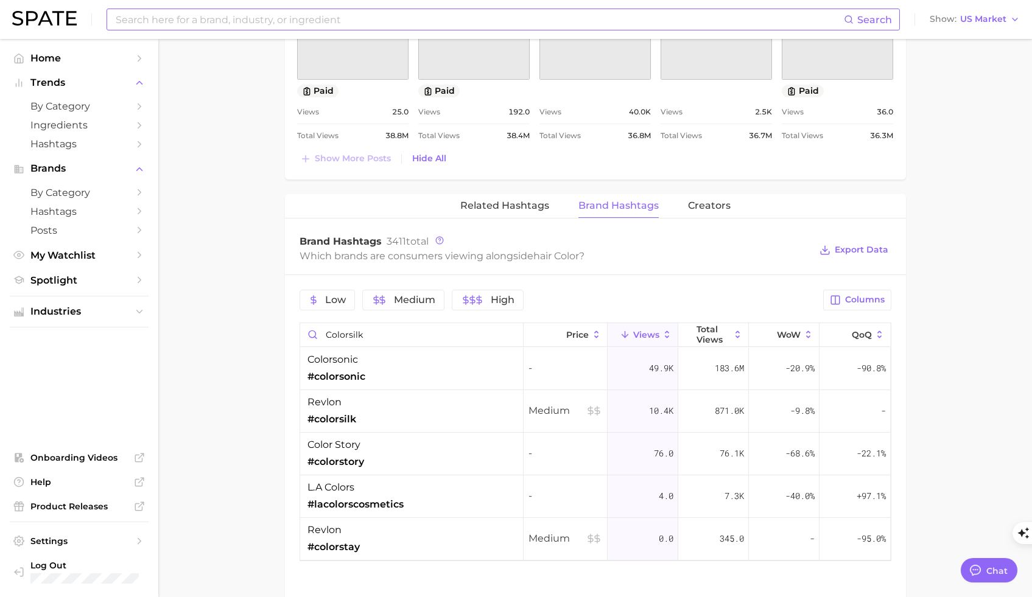
click at [227, 20] on input at bounding box center [479, 19] width 730 height 21
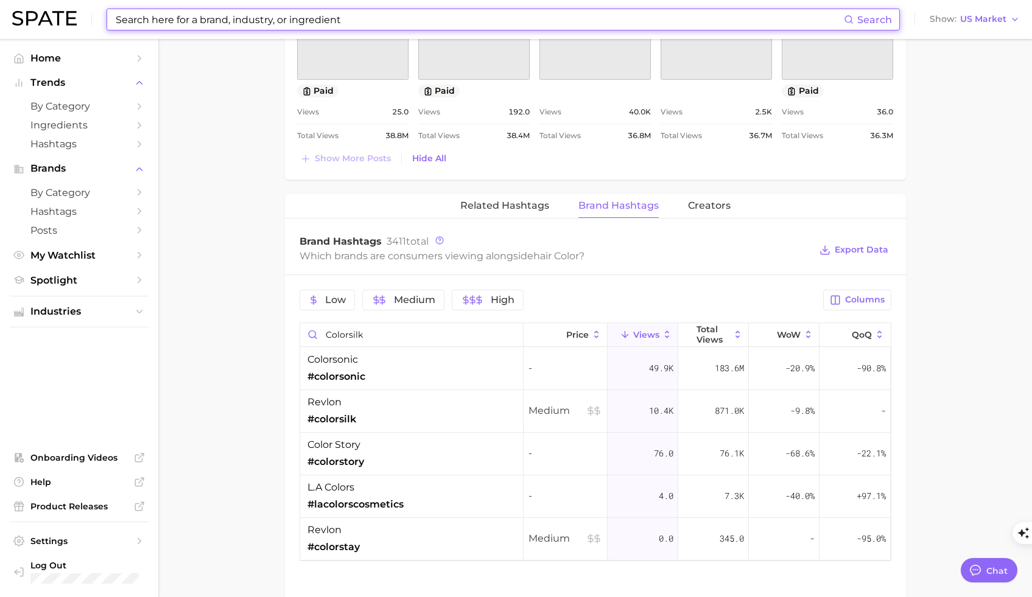
click at [227, 20] on input at bounding box center [479, 19] width 730 height 21
click at [230, 24] on input at bounding box center [479, 19] width 730 height 21
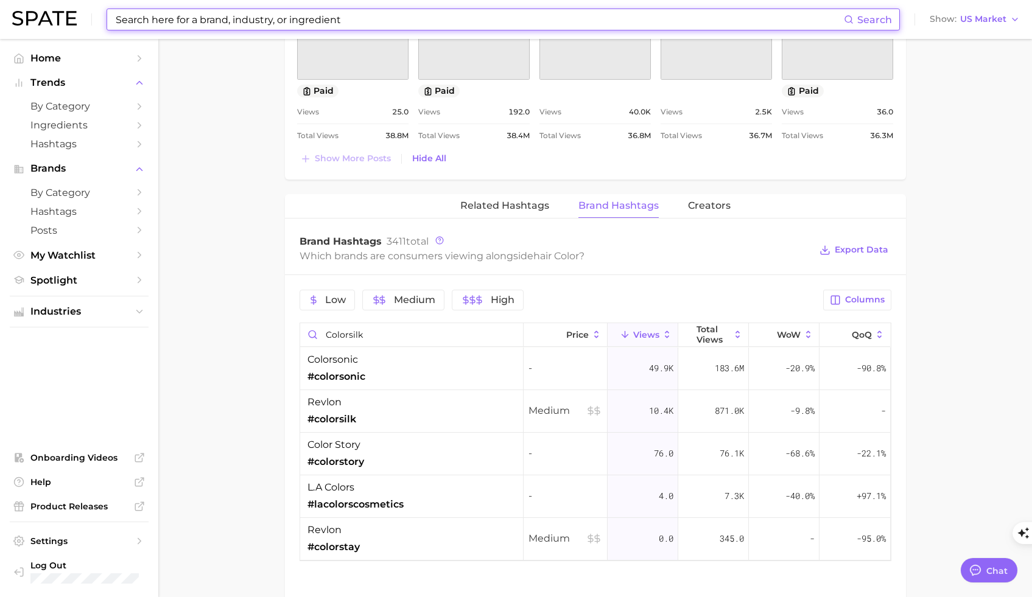
click at [230, 24] on input at bounding box center [479, 19] width 730 height 21
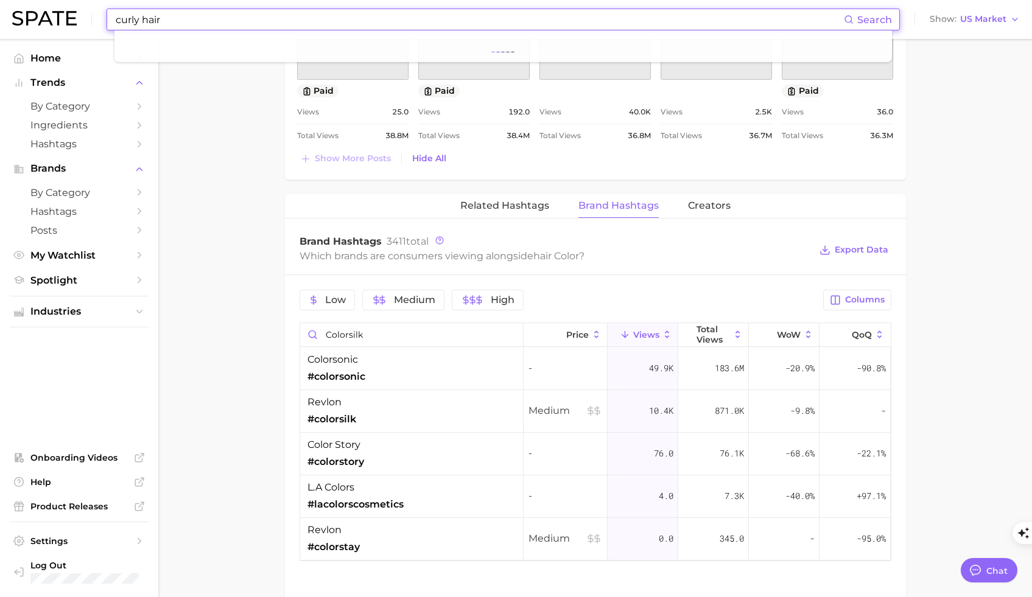
type input "curly hair"
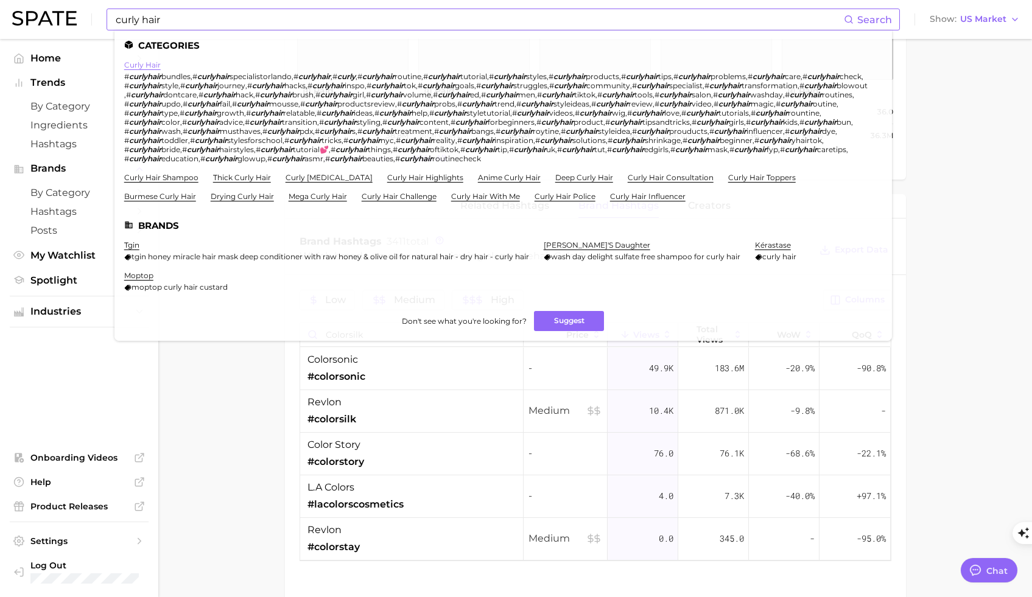
click at [144, 62] on link "curly hair" at bounding box center [142, 64] width 37 height 9
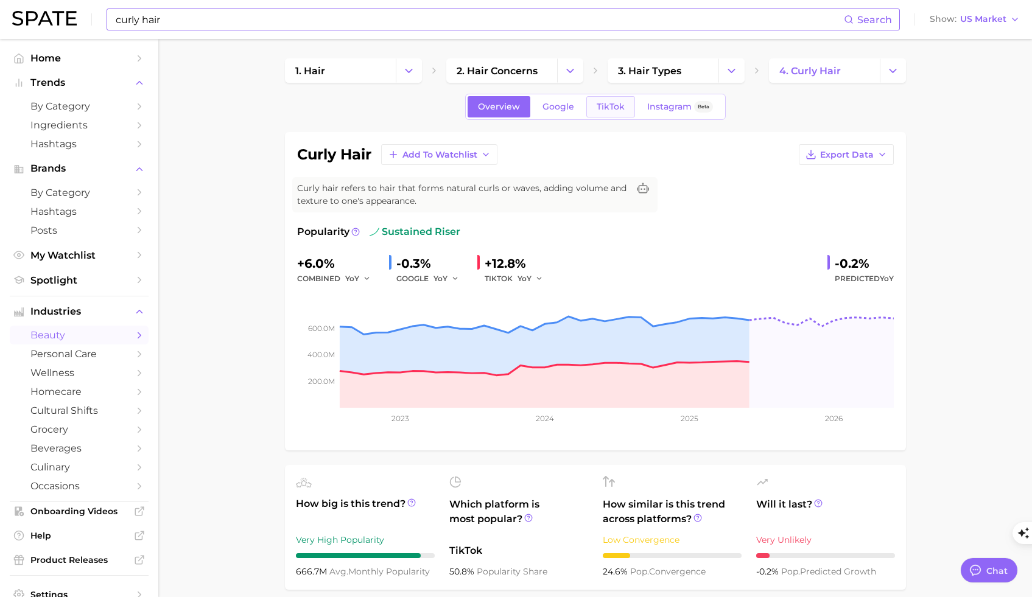
click at [616, 105] on span "TikTok" at bounding box center [611, 107] width 28 height 10
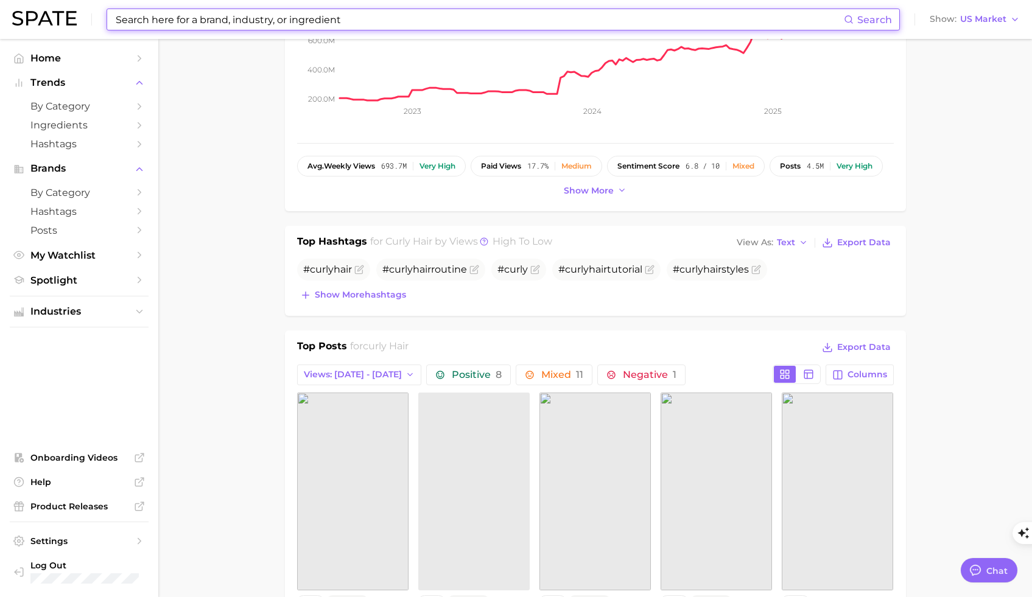
scroll to position [532, 0]
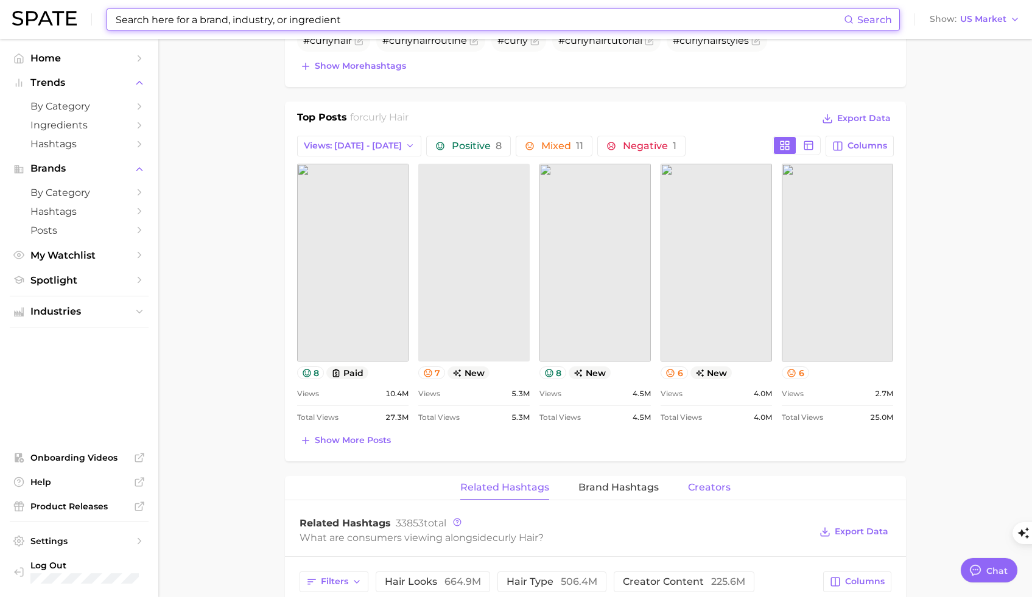
click at [712, 486] on span "Creators" at bounding box center [709, 487] width 43 height 11
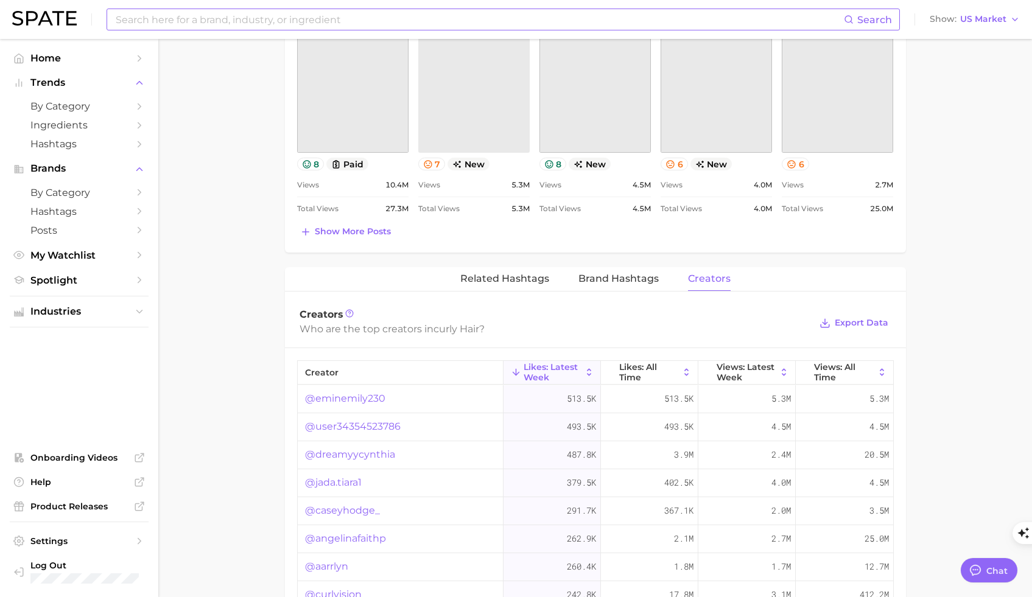
scroll to position [750, 0]
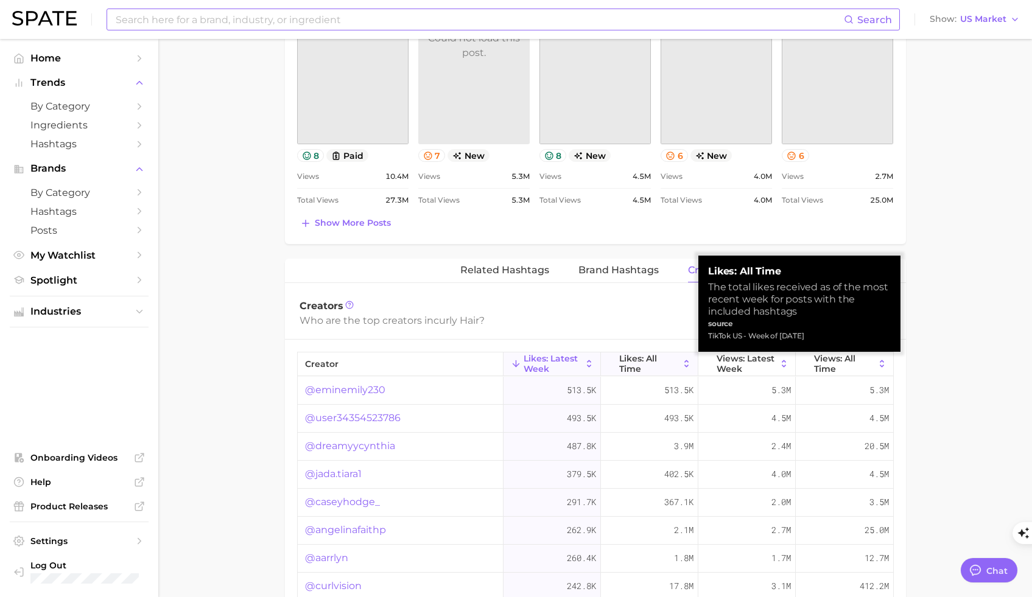
click at [679, 359] on span "Likes: All Time" at bounding box center [649, 363] width 60 height 19
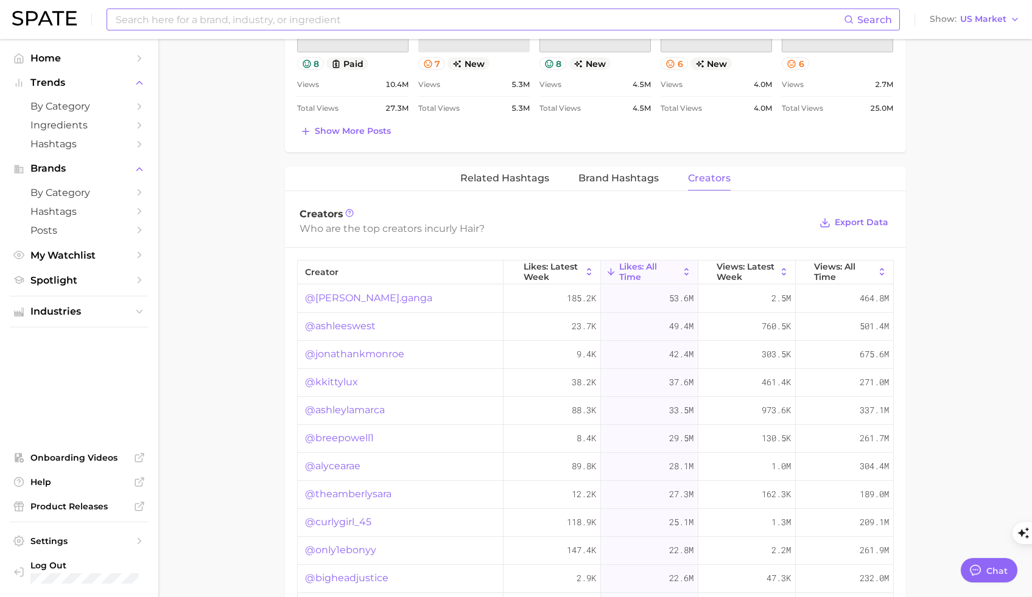
scroll to position [844, 0]
click at [356, 294] on link "@hallie.ganga" at bounding box center [368, 296] width 127 height 15
click at [884, 273] on icon at bounding box center [882, 269] width 11 height 11
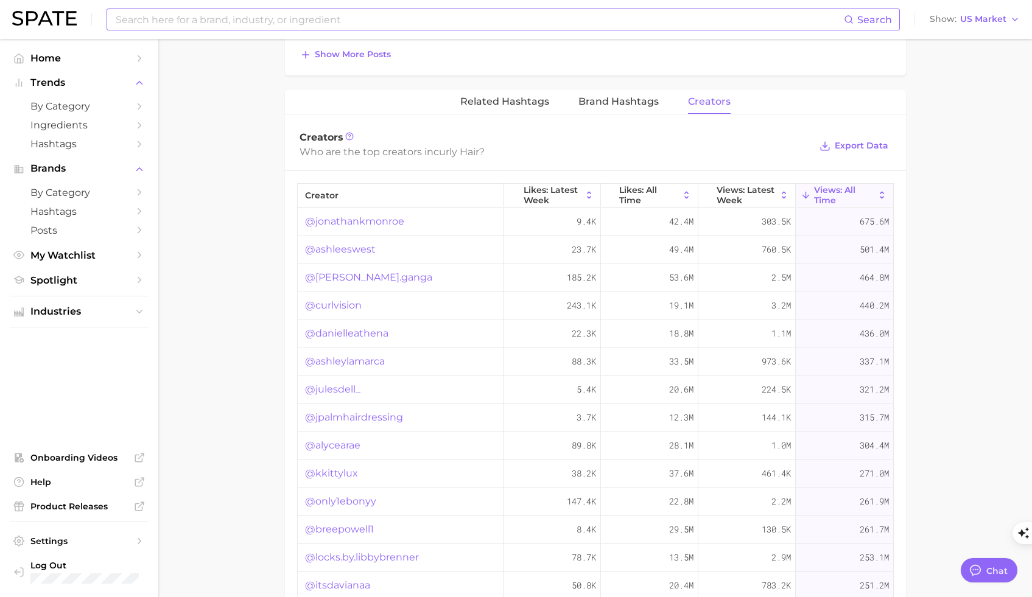
scroll to position [932, 0]
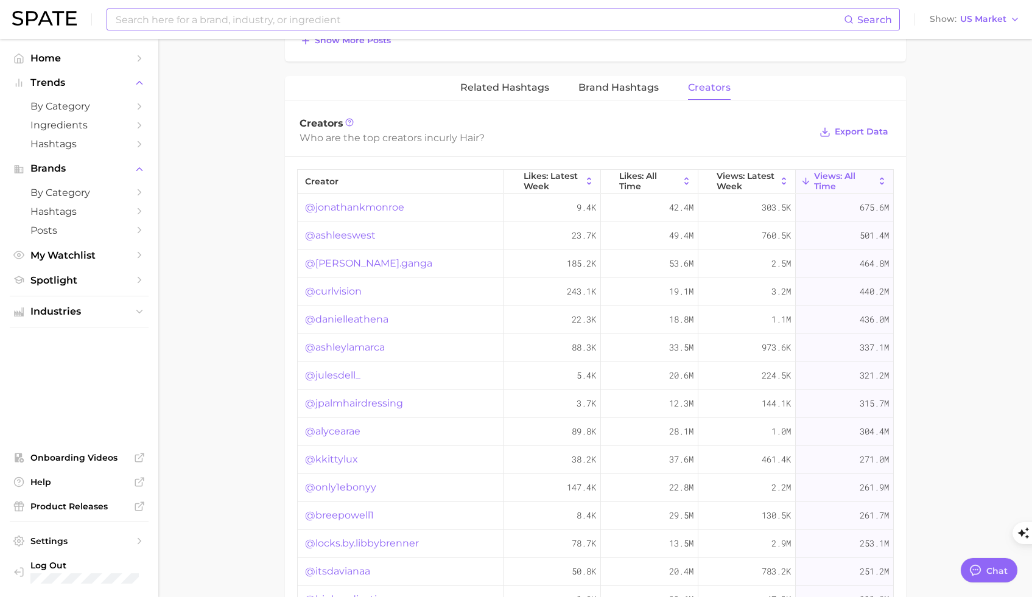
click at [332, 237] on link "@ashleeswest" at bounding box center [340, 235] width 71 height 15
click at [342, 266] on link "@hallie.ganga" at bounding box center [368, 263] width 127 height 15
click at [342, 293] on link "@curlvision" at bounding box center [333, 291] width 57 height 15
click at [357, 318] on link "@danielleathena" at bounding box center [346, 319] width 83 height 15
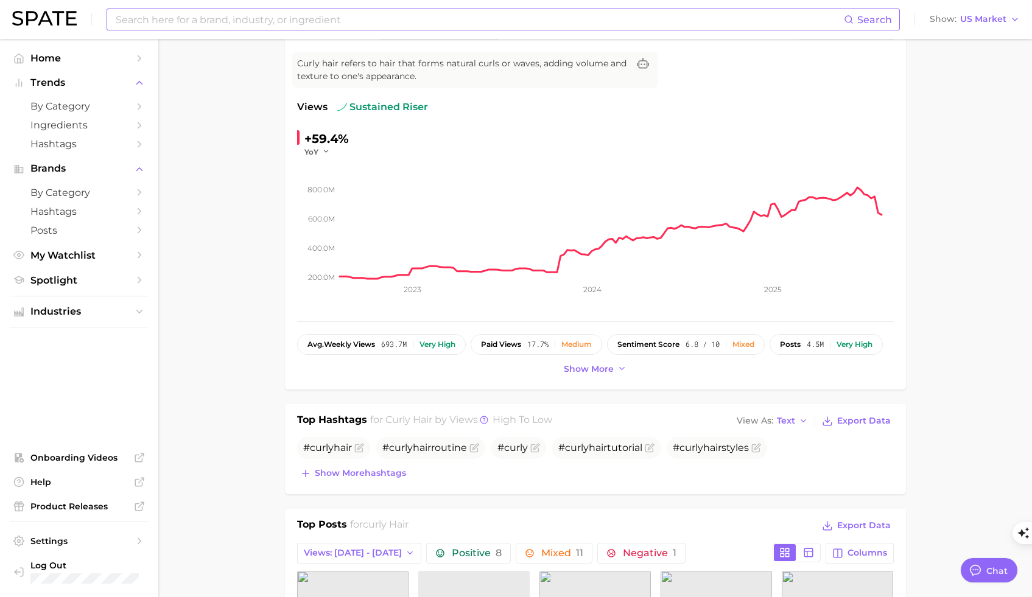
scroll to position [122, 0]
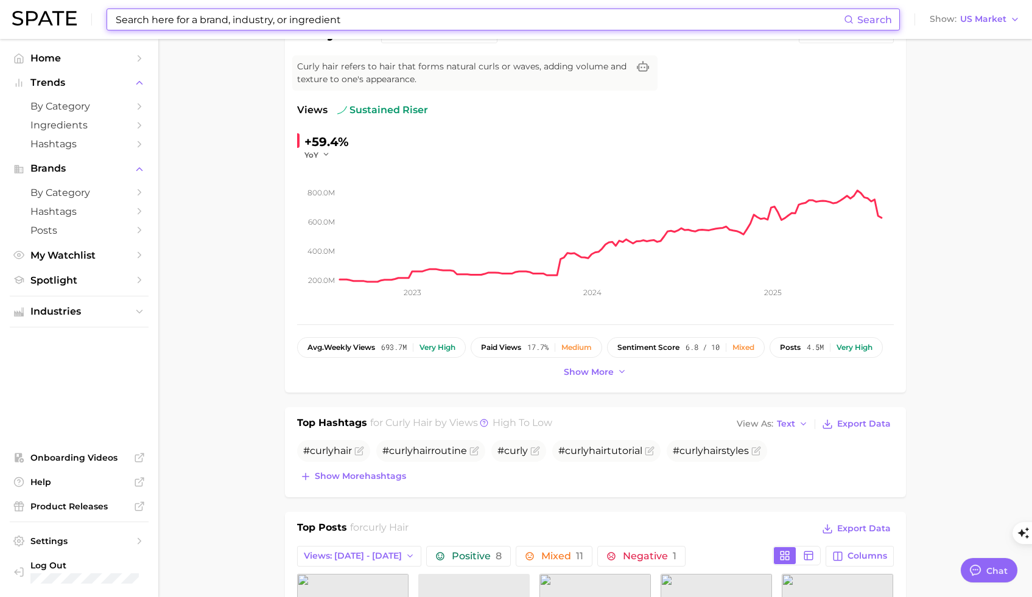
click at [290, 25] on input at bounding box center [479, 19] width 730 height 21
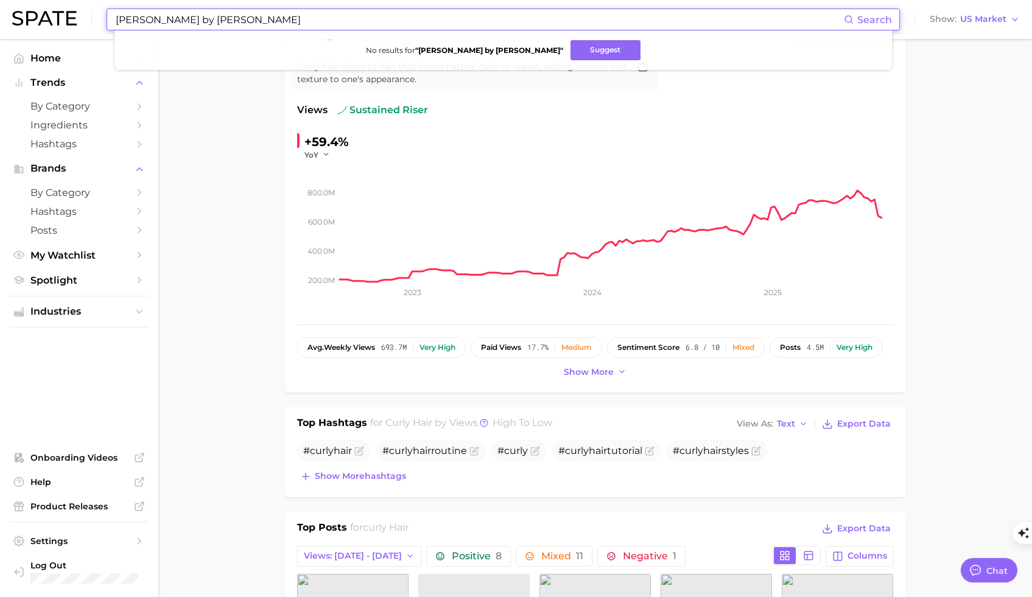
drag, startPoint x: 980, startPoint y: 356, endPoint x: 969, endPoint y: 361, distance: 12.0
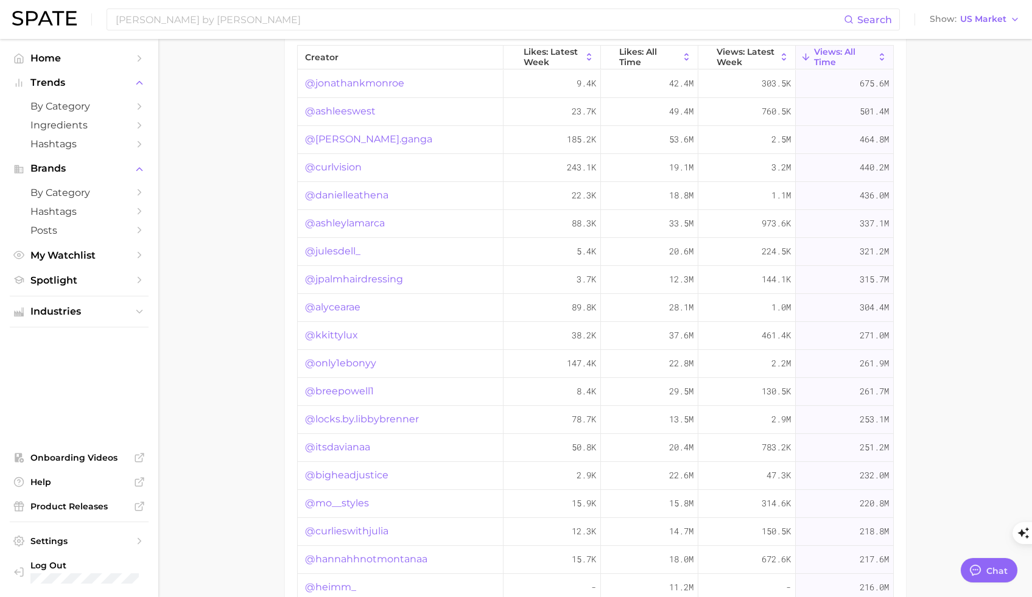
scroll to position [1039, 0]
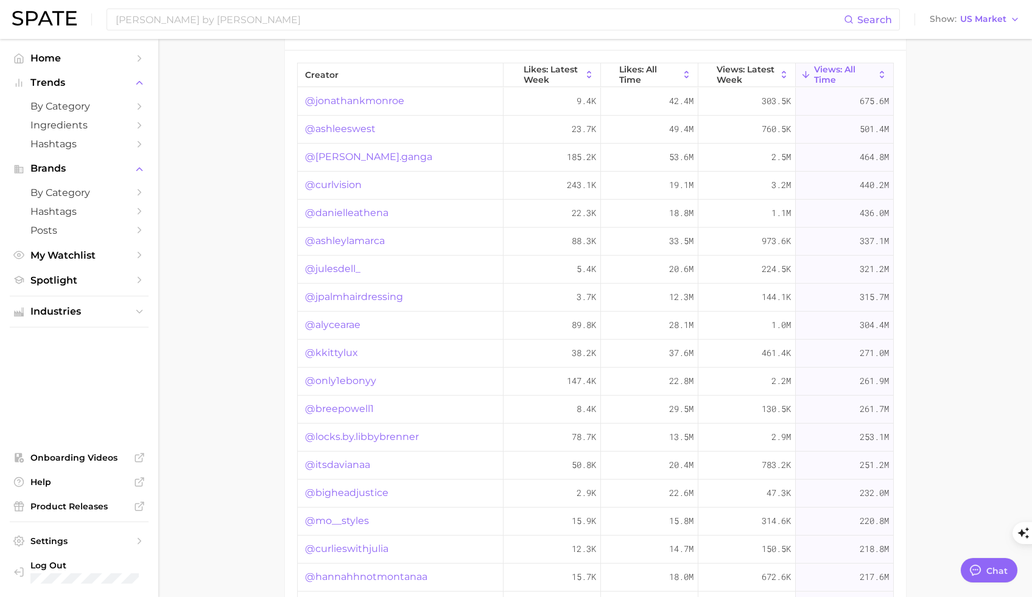
click at [347, 100] on link "@jonathankmonroe" at bounding box center [354, 101] width 99 height 15
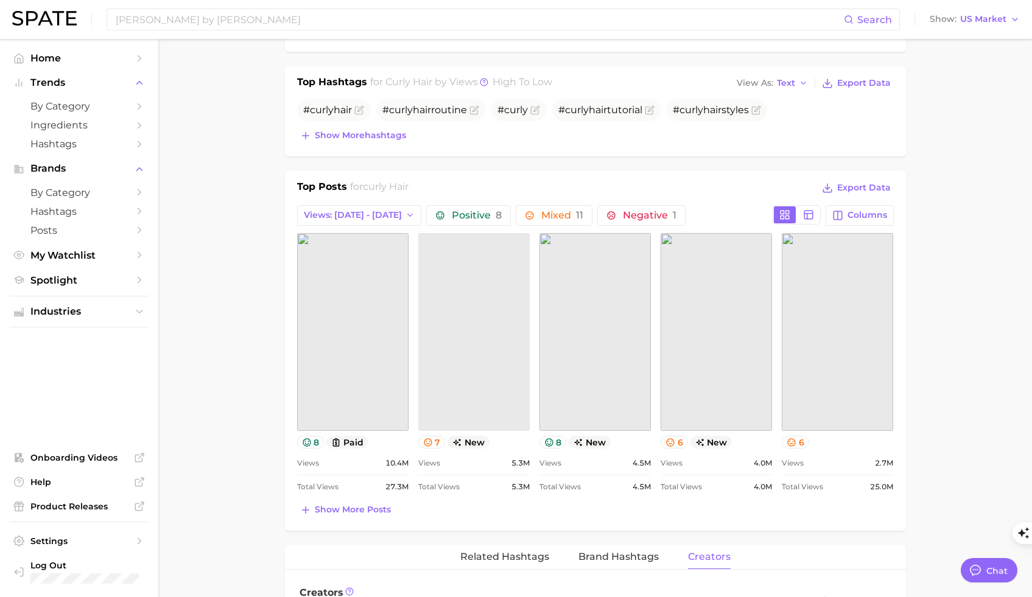
scroll to position [0, 0]
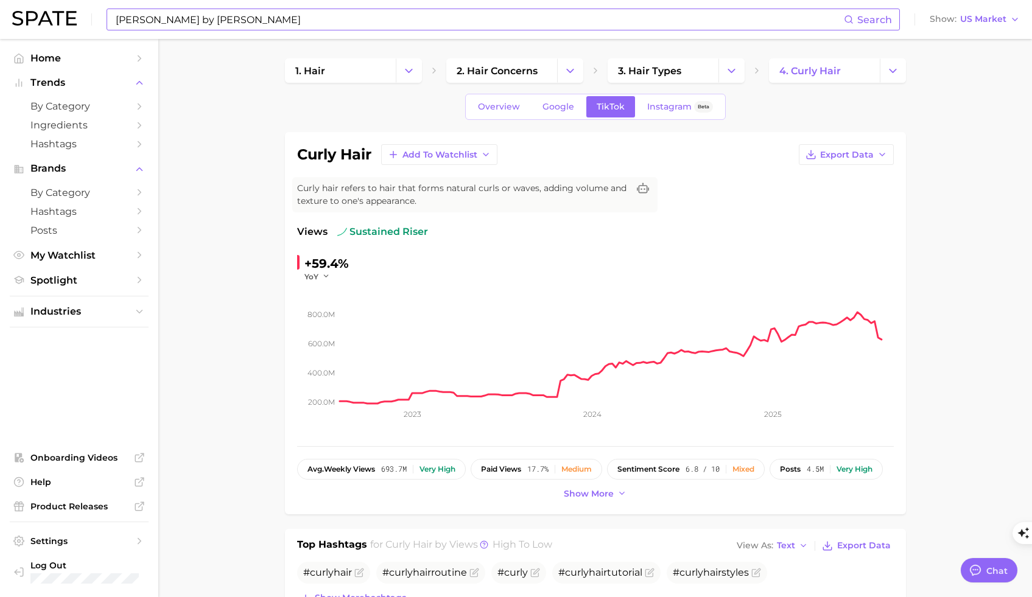
click at [171, 13] on input "manes by mel" at bounding box center [479, 19] width 730 height 21
click at [171, 17] on input "manes by mel" at bounding box center [479, 19] width 730 height 21
type input "g"
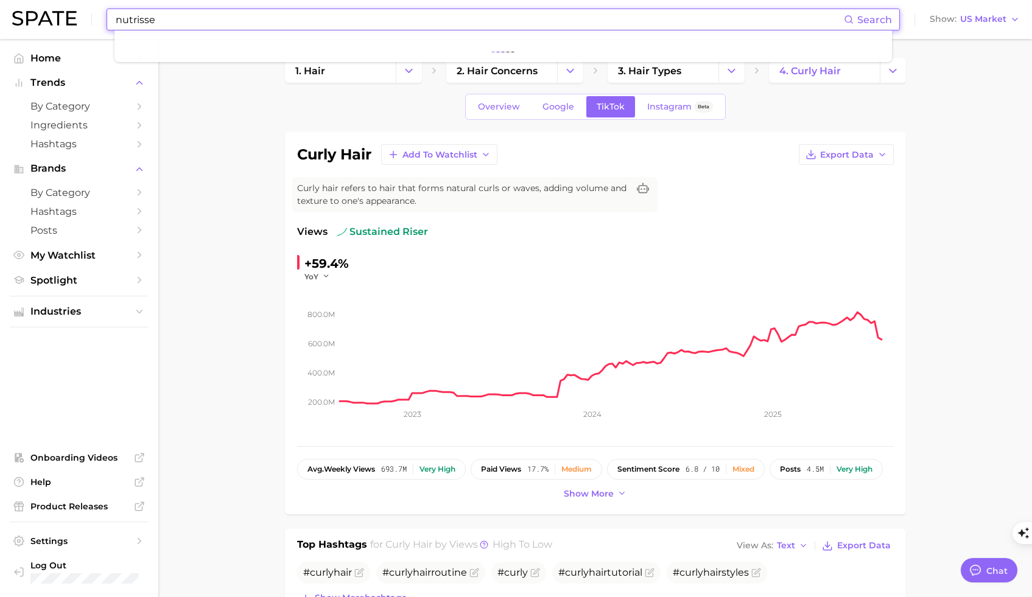
type input "nutrisse"
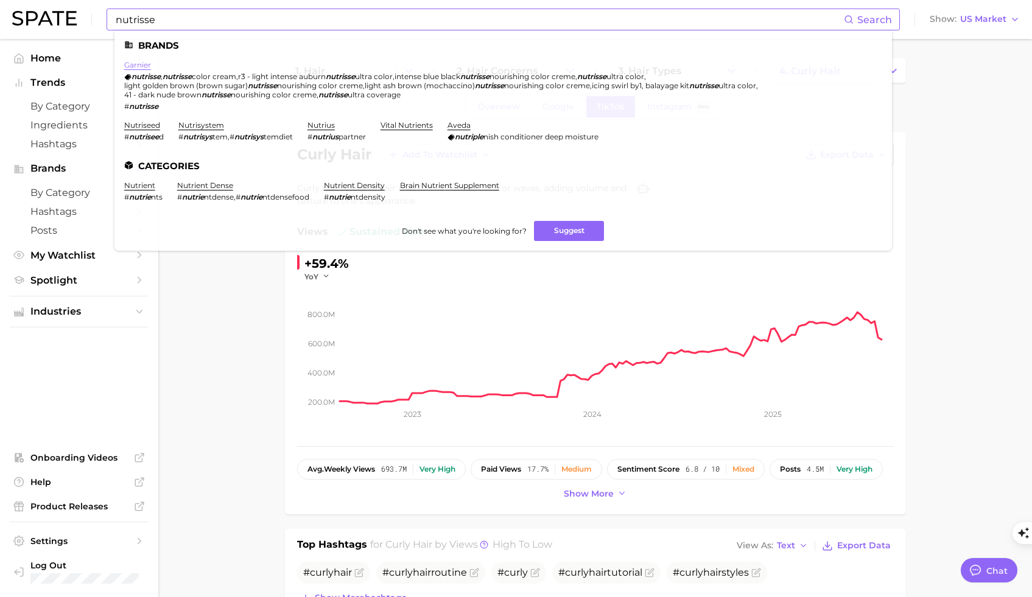
click at [132, 68] on link "garnier" at bounding box center [137, 64] width 27 height 9
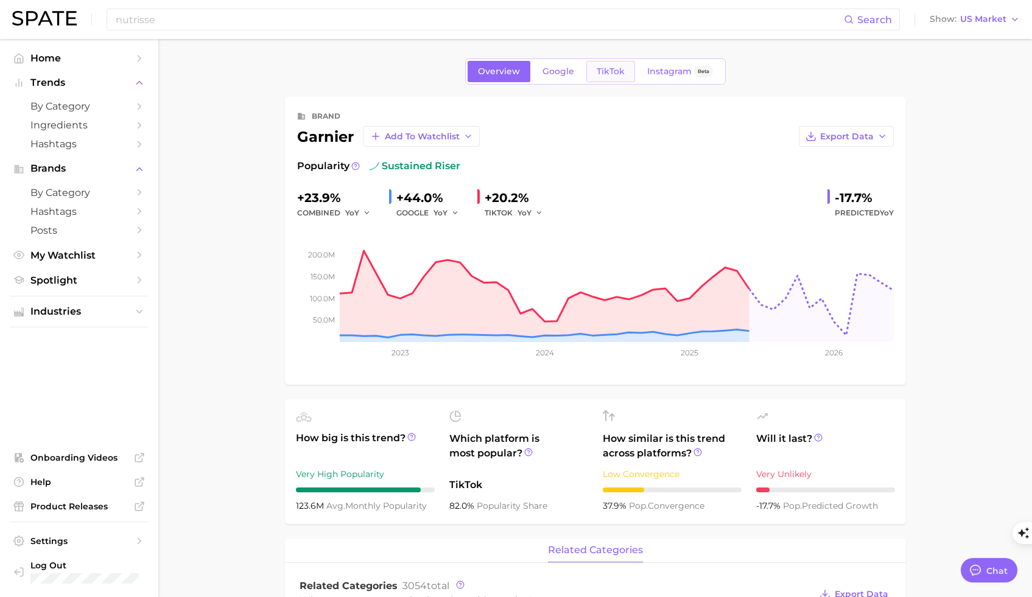
click at [607, 71] on span "TikTok" at bounding box center [611, 71] width 28 height 10
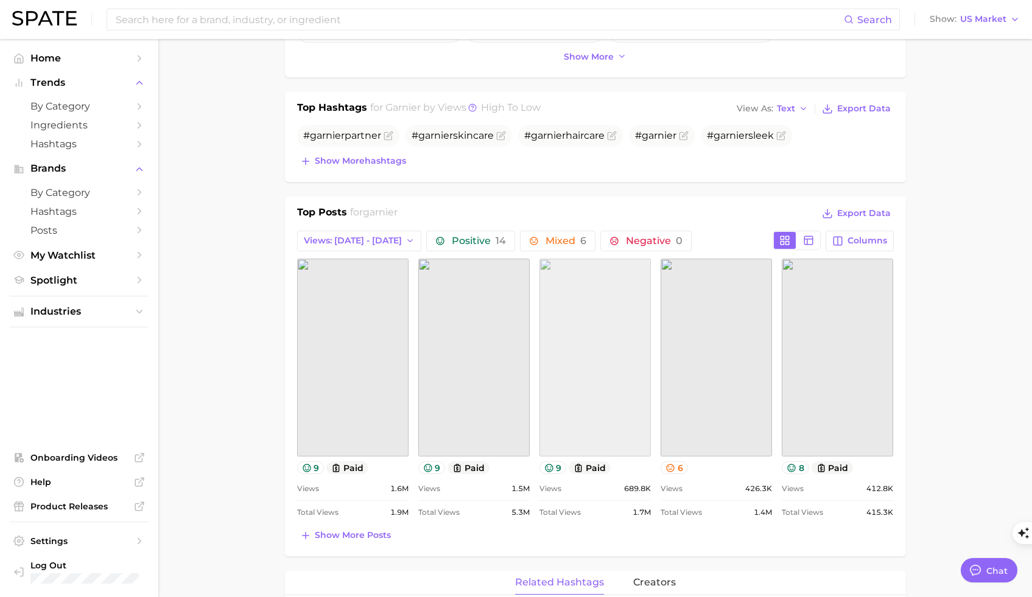
scroll to position [608, 0]
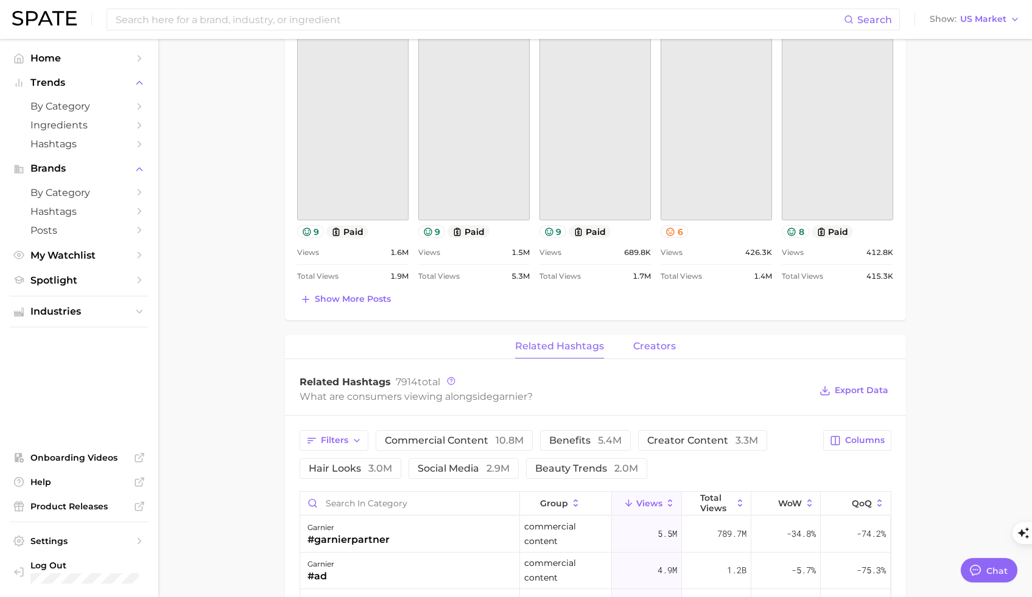
click at [659, 348] on span "creators" at bounding box center [654, 346] width 43 height 11
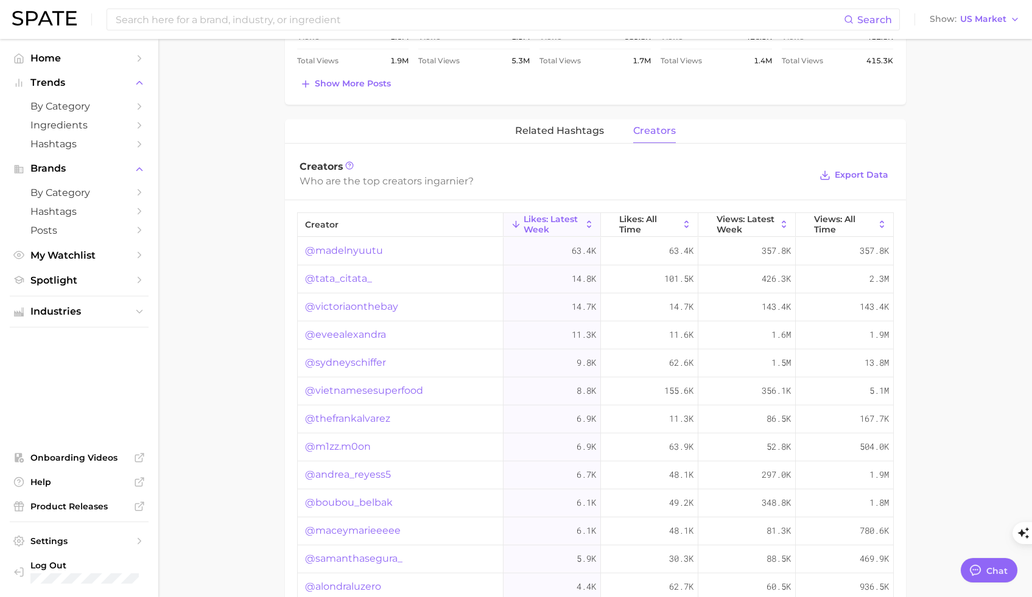
scroll to position [824, 0]
click at [356, 253] on link "@madelnyuutu" at bounding box center [344, 250] width 78 height 15
click at [840, 227] on span "Views: All Time" at bounding box center [844, 223] width 61 height 19
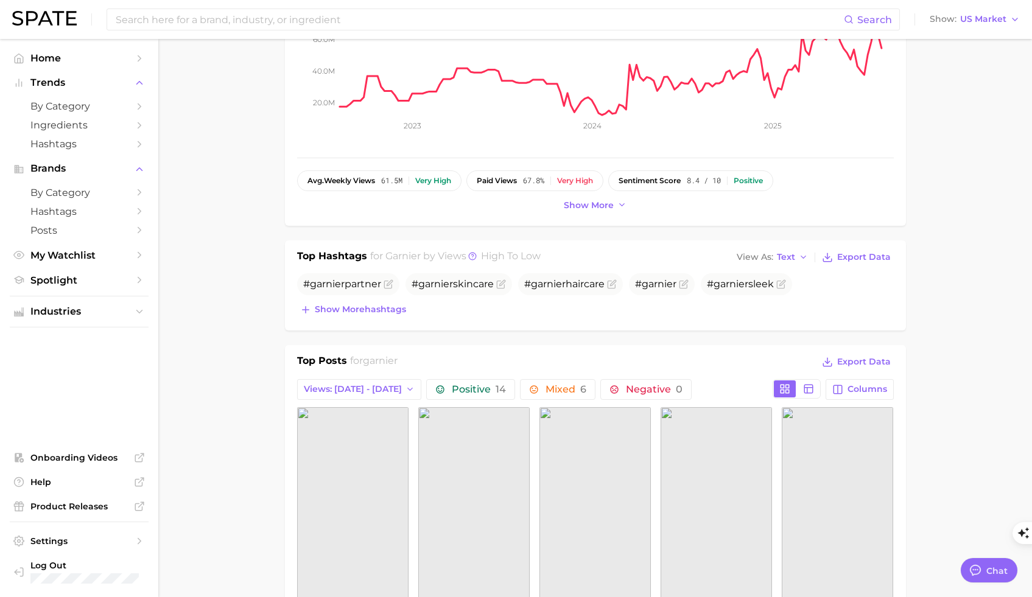
scroll to position [389, 0]
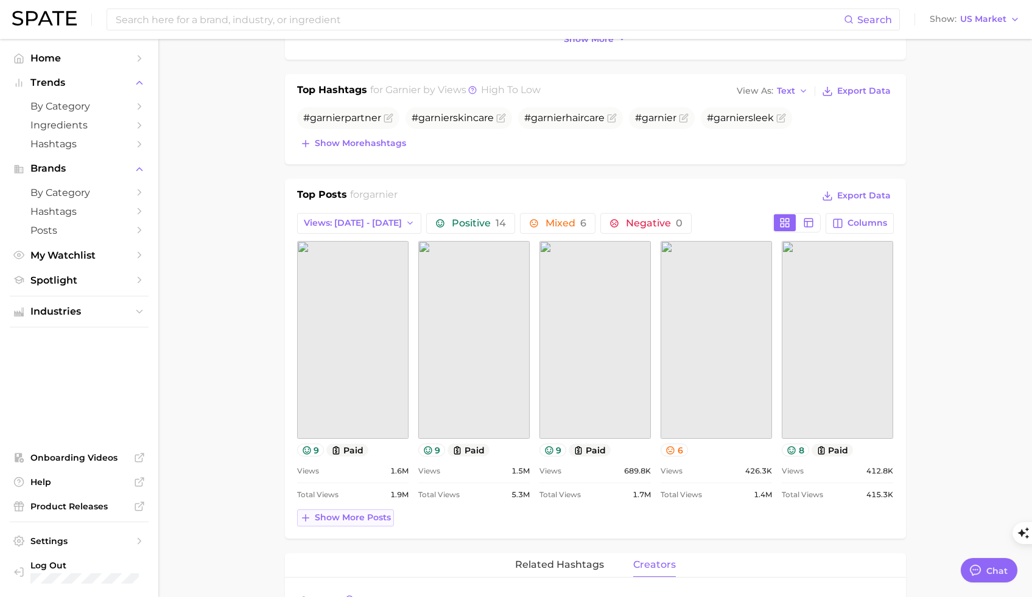
click at [340, 519] on span "Show more posts" at bounding box center [353, 518] width 76 height 10
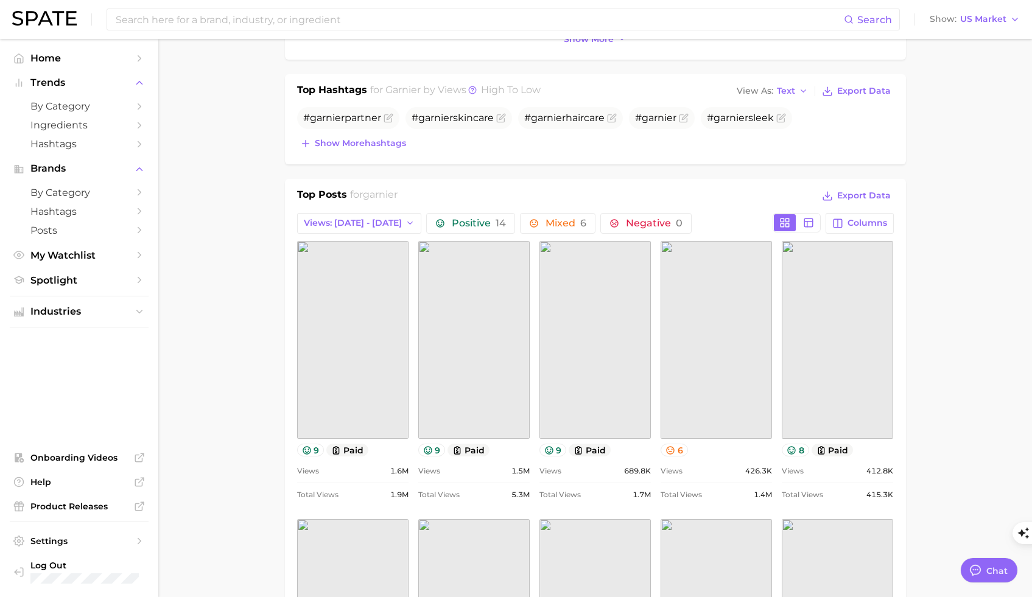
scroll to position [413, 0]
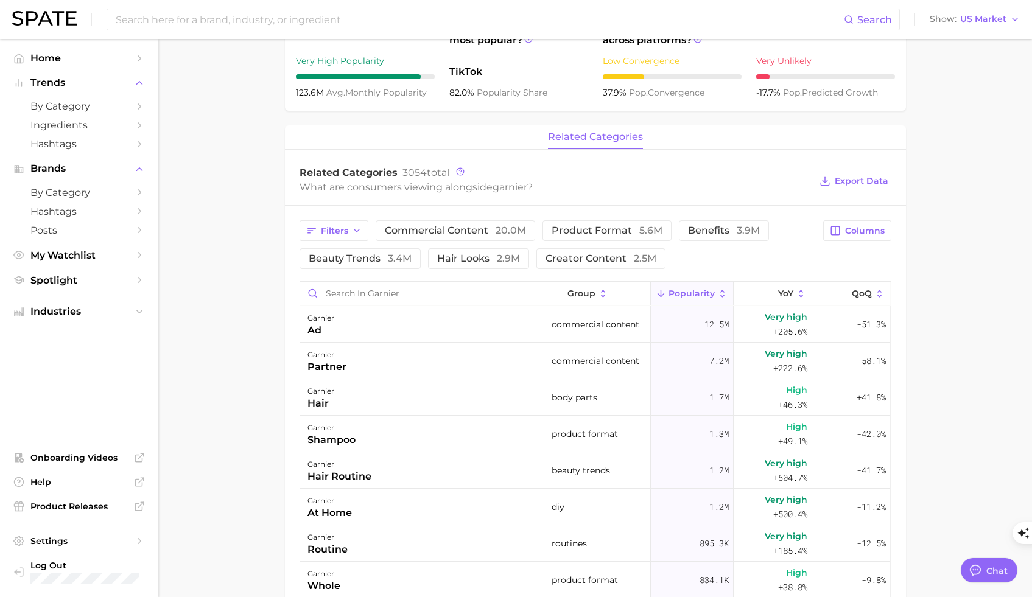
type input "nutrisse"
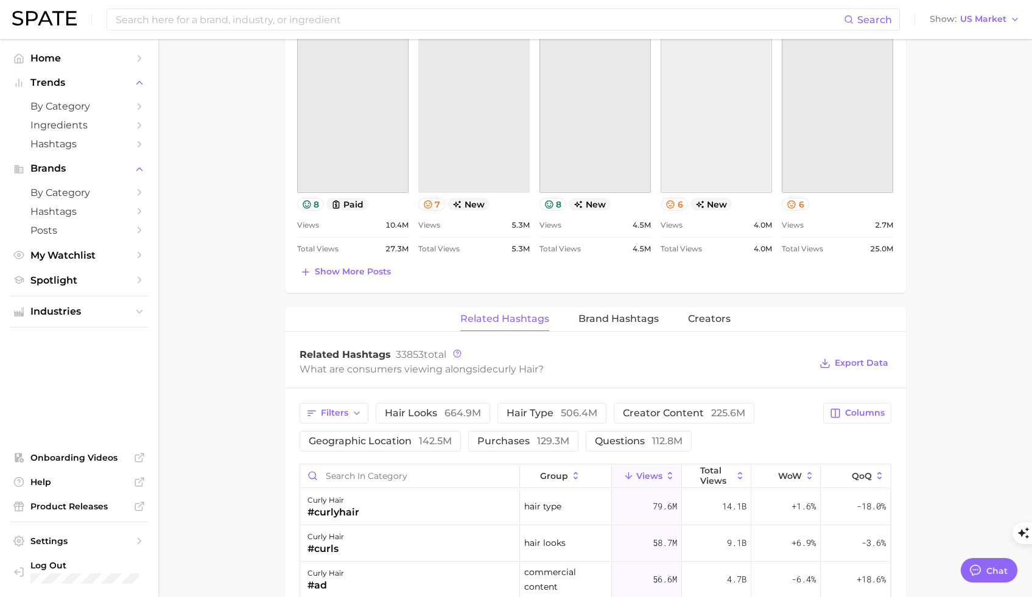
scroll to position [954, 0]
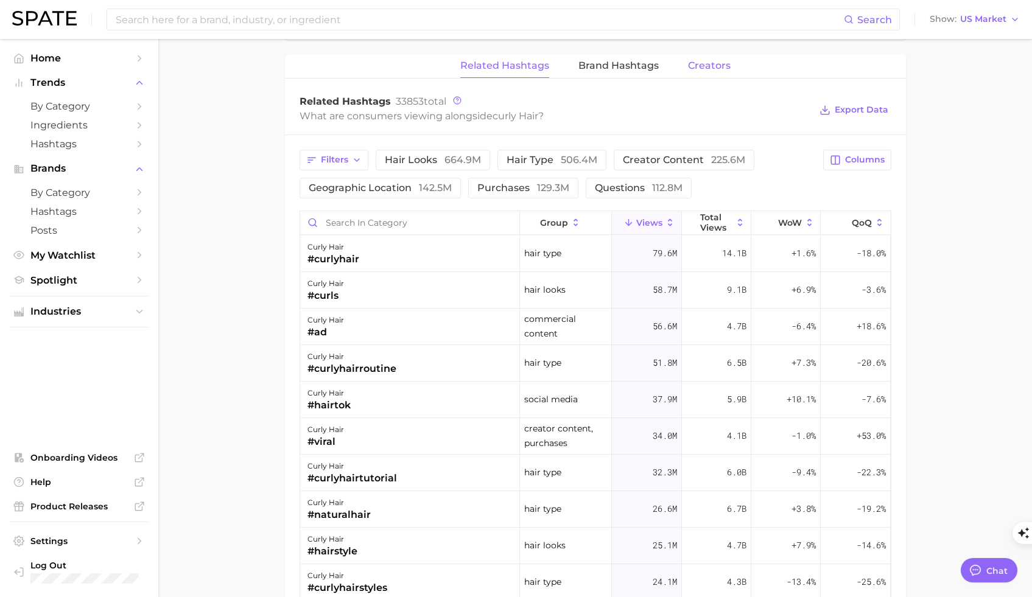
click at [702, 62] on span "Creators" at bounding box center [709, 65] width 43 height 11
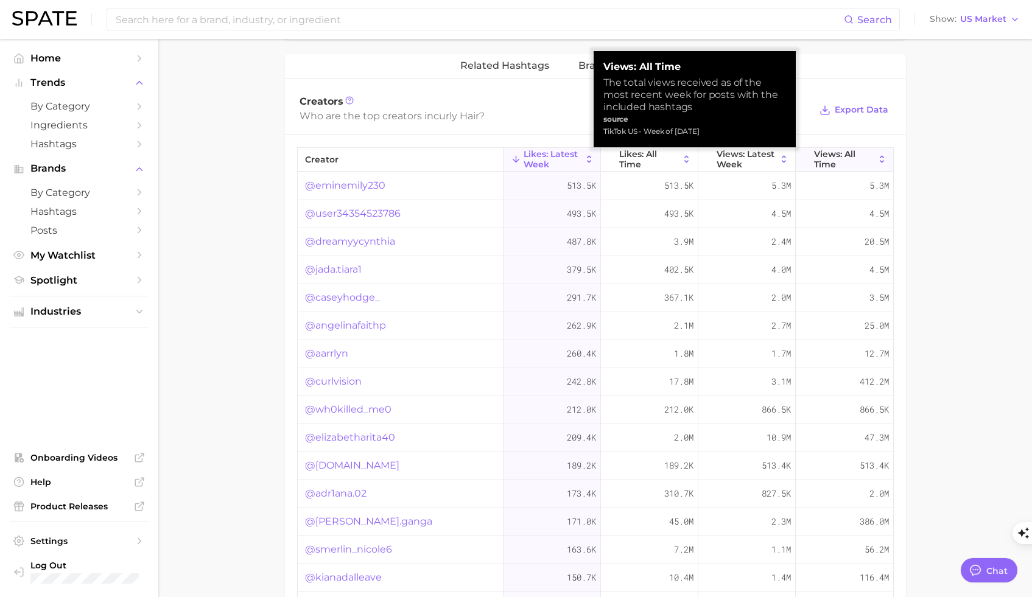
click at [849, 156] on span "Views: All Time" at bounding box center [844, 158] width 61 height 19
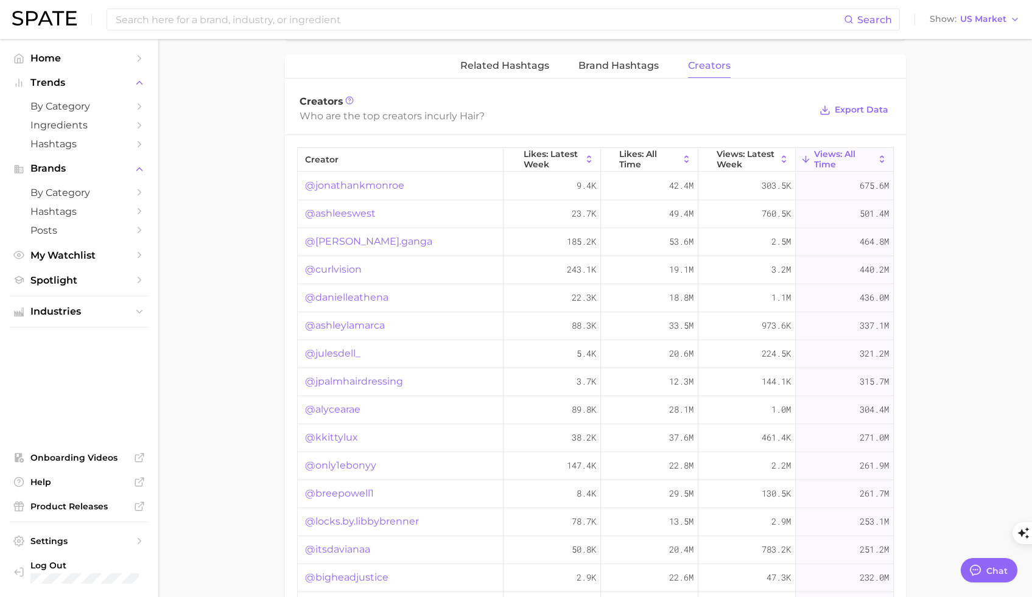
click at [350, 326] on link "@ashleylamarca" at bounding box center [345, 325] width 80 height 15
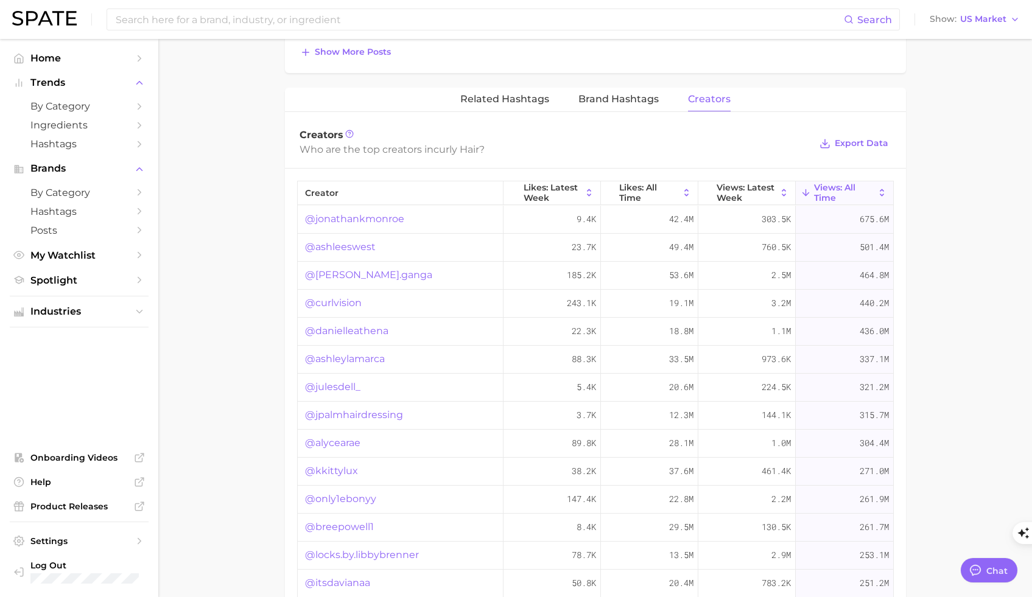
scroll to position [909, 0]
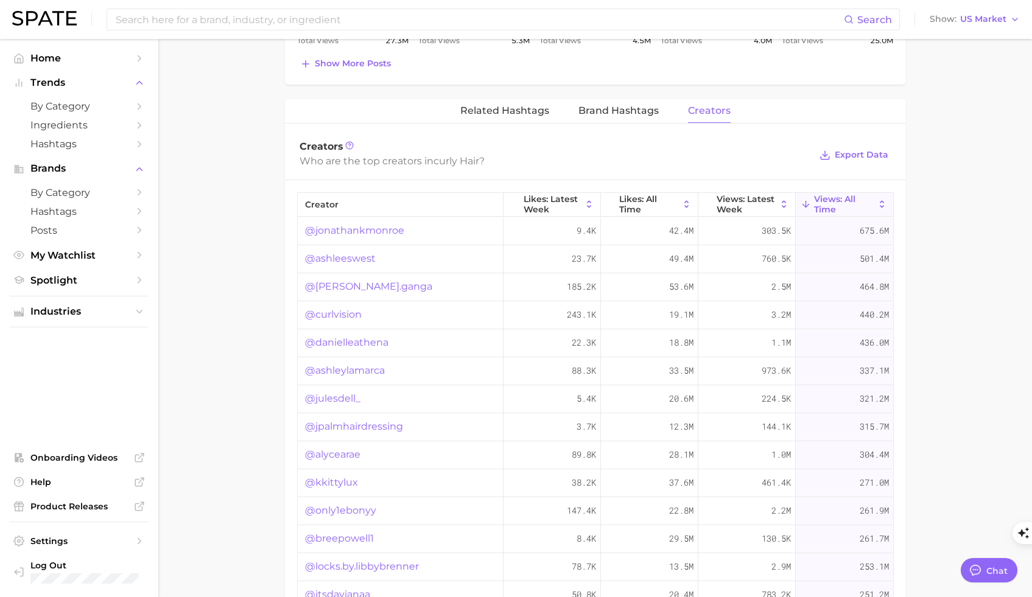
click at [371, 525] on link "@locks.by.libbybrenner" at bounding box center [362, 567] width 114 height 15
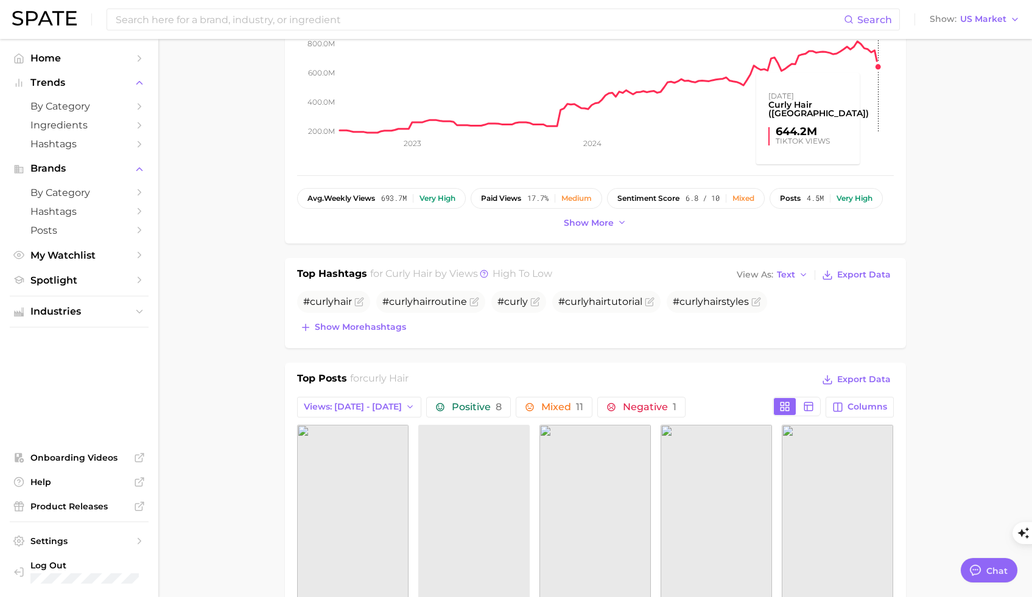
scroll to position [559, 0]
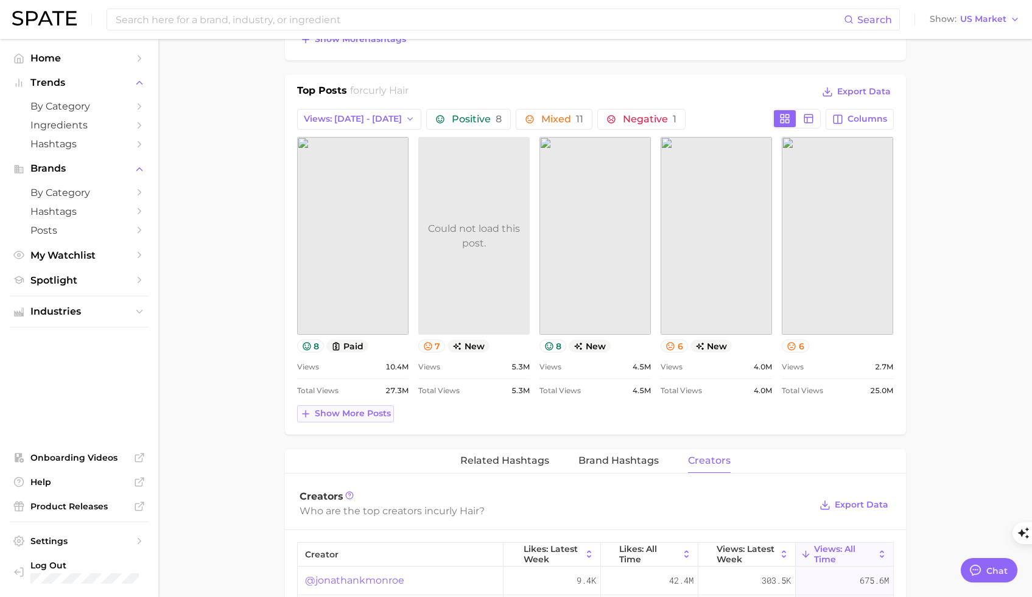
click at [348, 413] on span "Show more posts" at bounding box center [353, 414] width 76 height 10
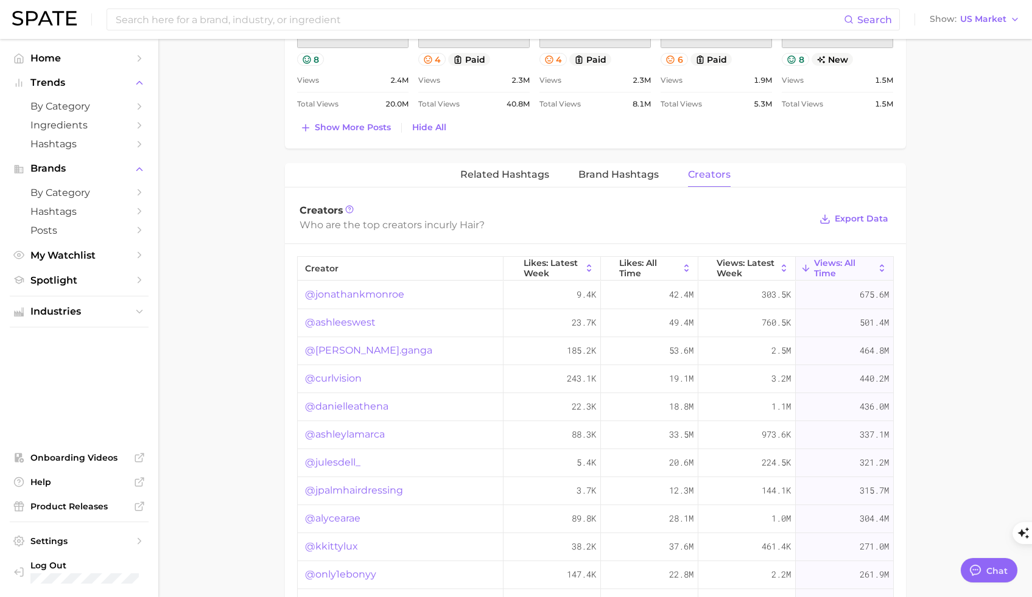
scroll to position [1264, 0]
